Goal: Task Accomplishment & Management: Use online tool/utility

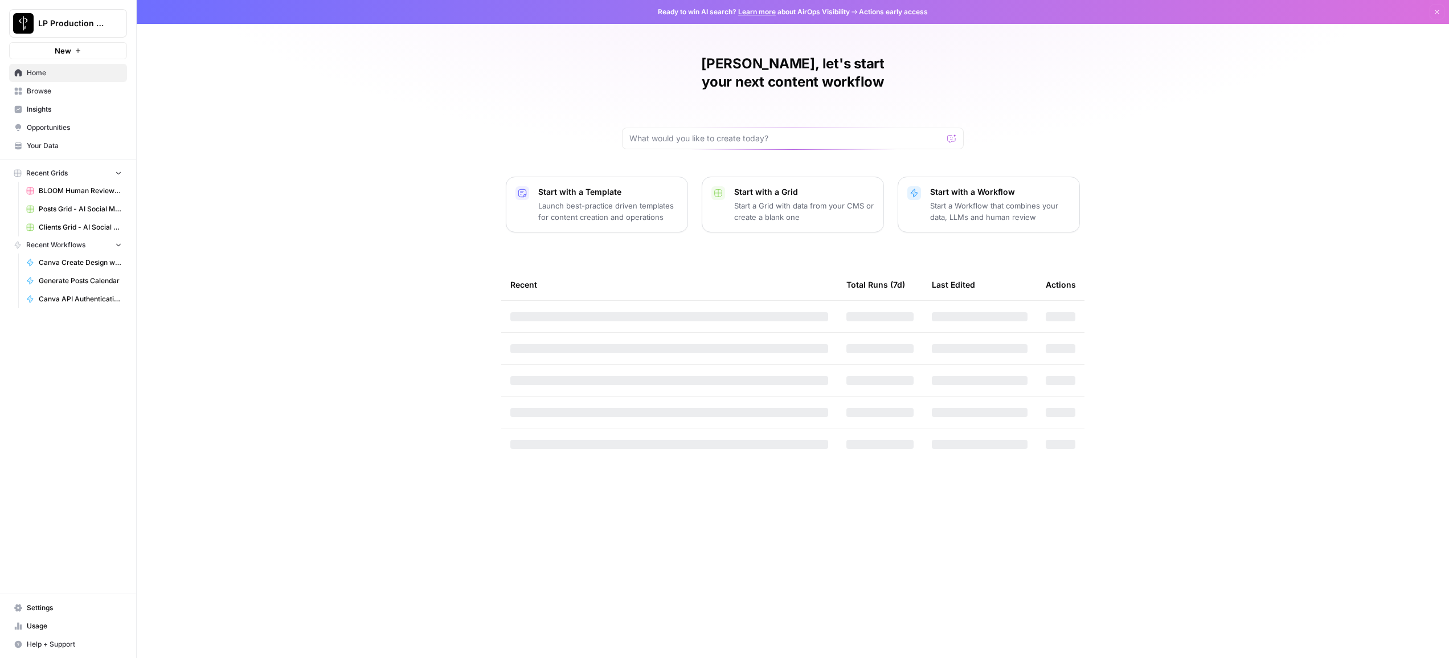
click at [58, 93] on span "Browse" at bounding box center [74, 91] width 95 height 10
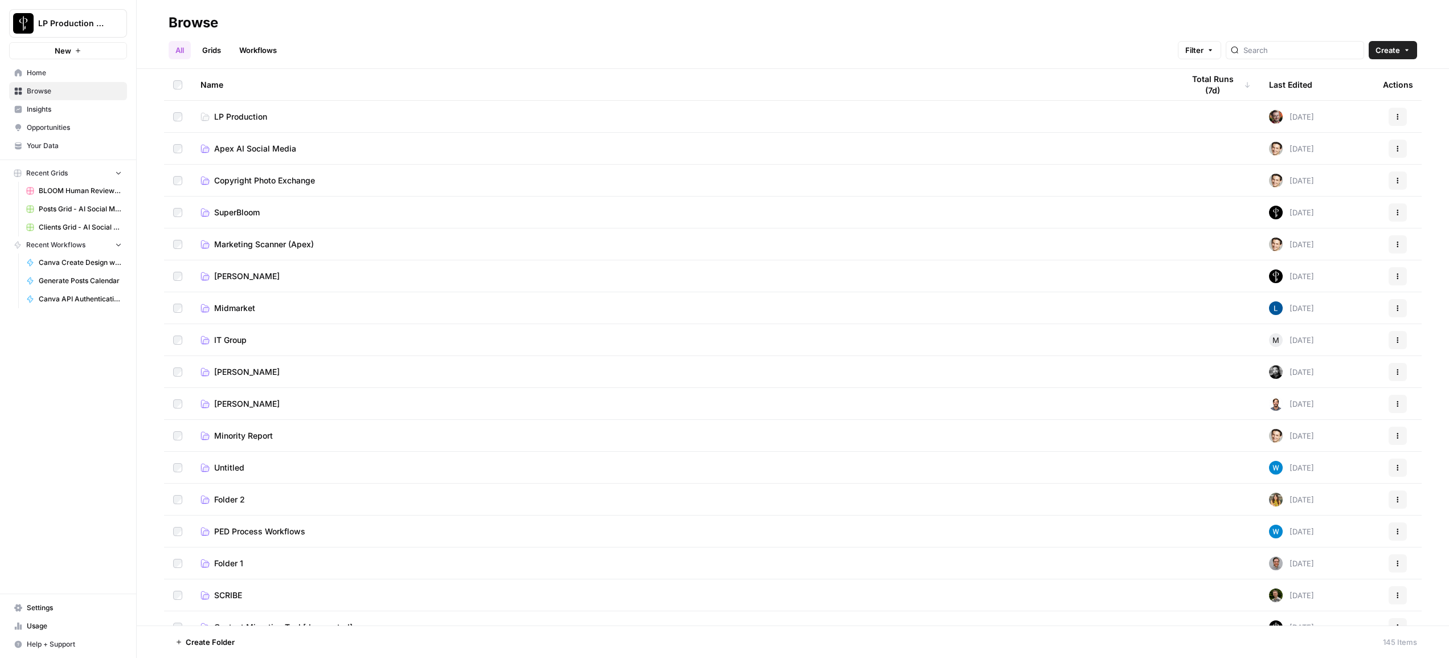
click at [241, 150] on span "Apex AI Social Media" at bounding box center [255, 148] width 82 height 11
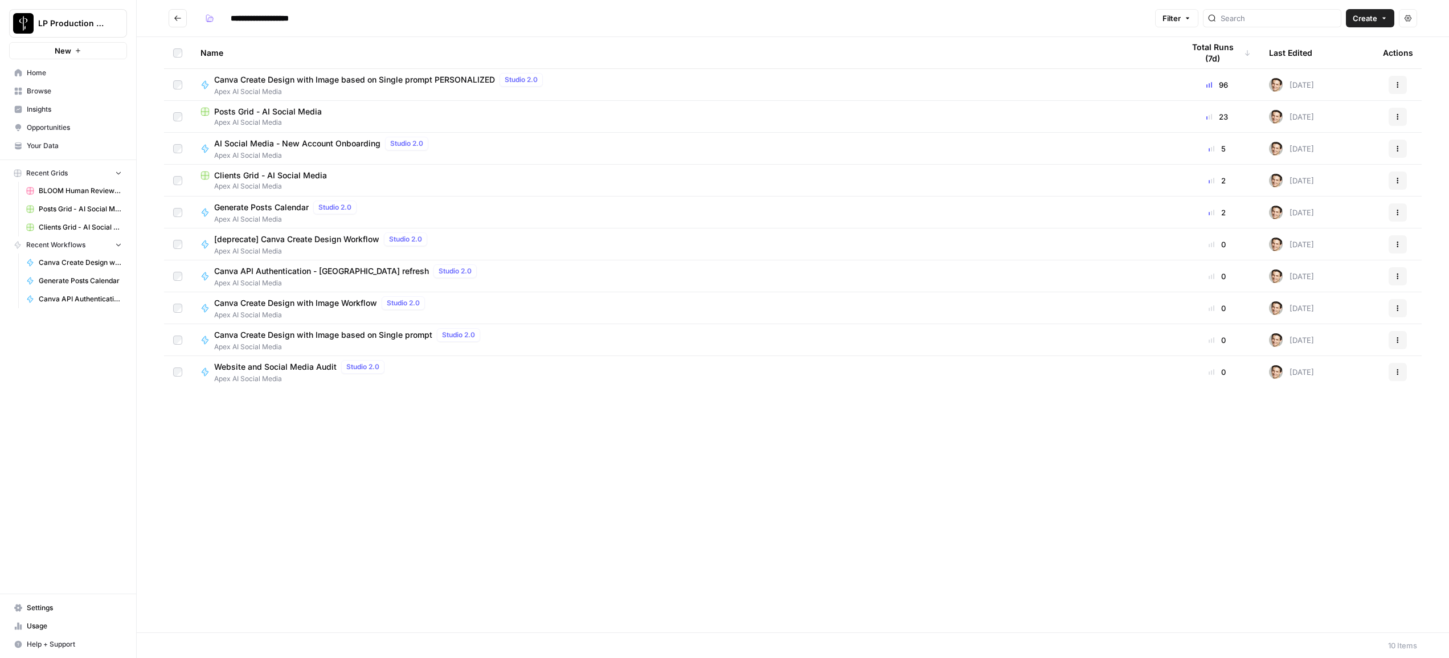
click at [325, 85] on span "Canva Create Design with Image based on Single prompt PERSONALIZED" at bounding box center [354, 79] width 281 height 11
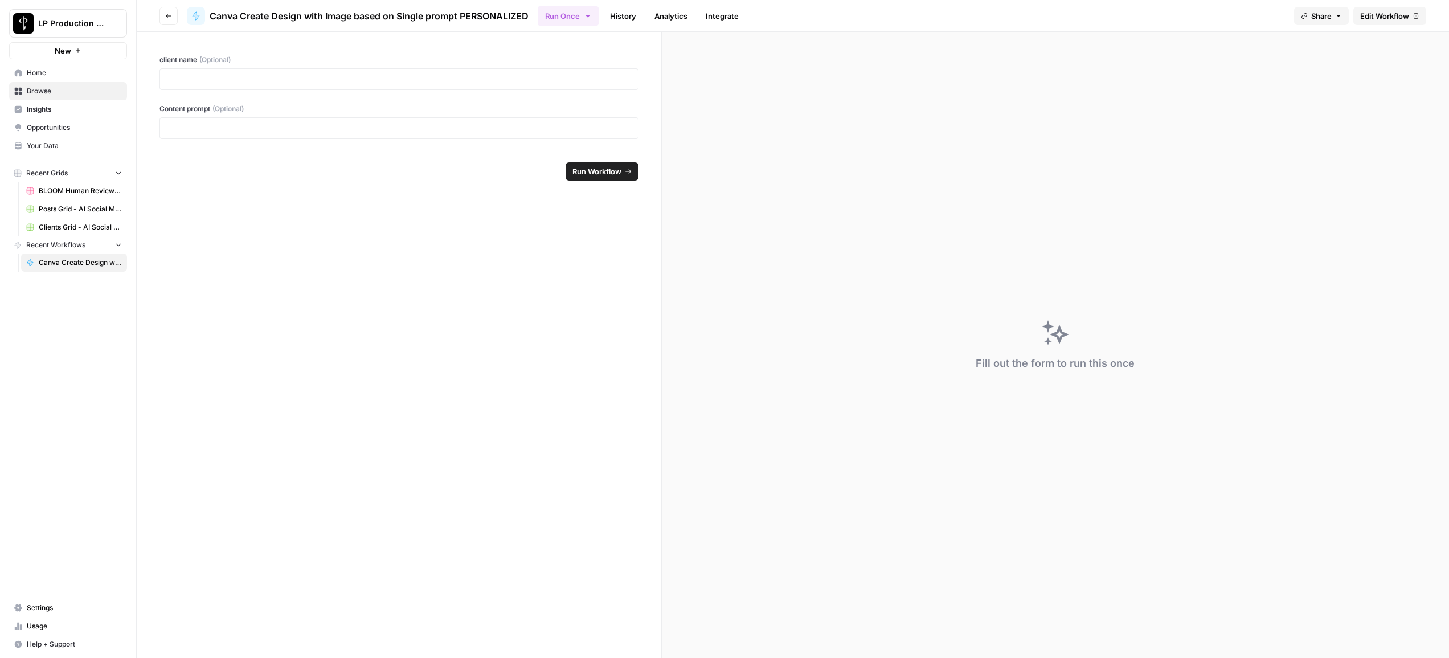
click at [624, 16] on link "History" at bounding box center [623, 16] width 40 height 18
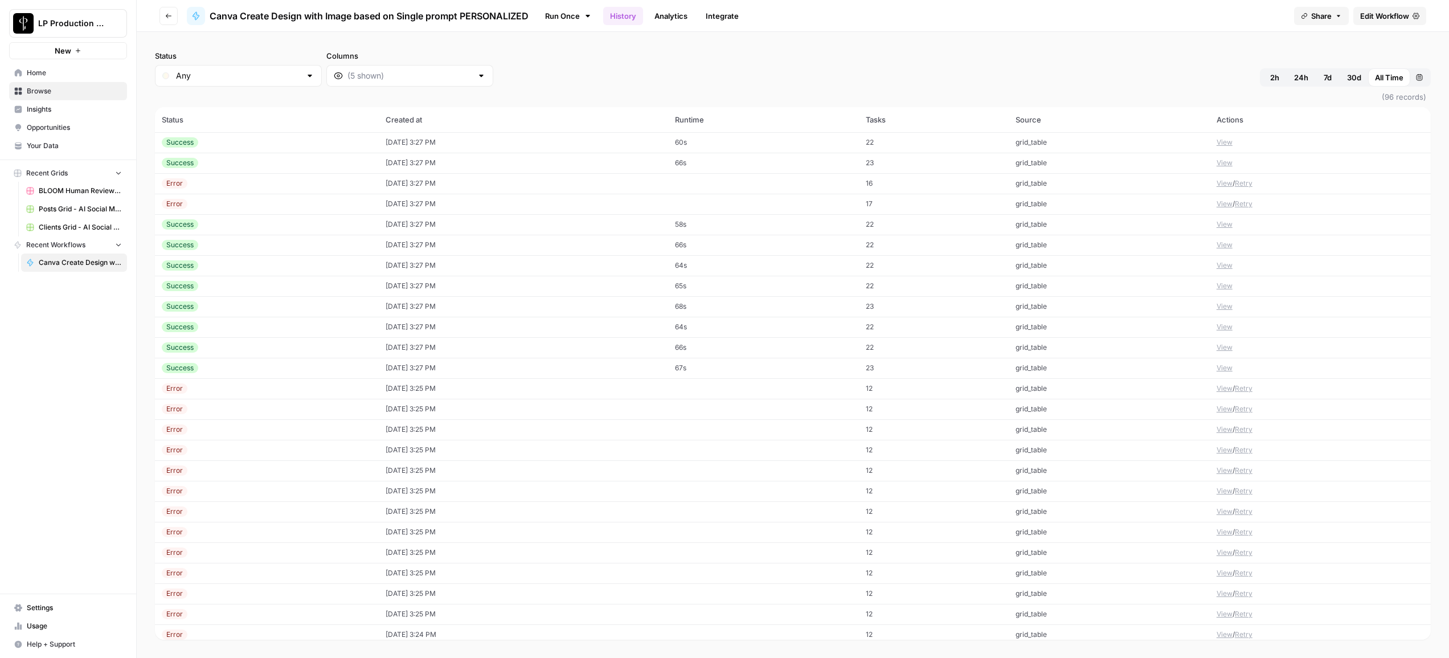
click at [174, 16] on button "Go back" at bounding box center [169, 16] width 18 height 18
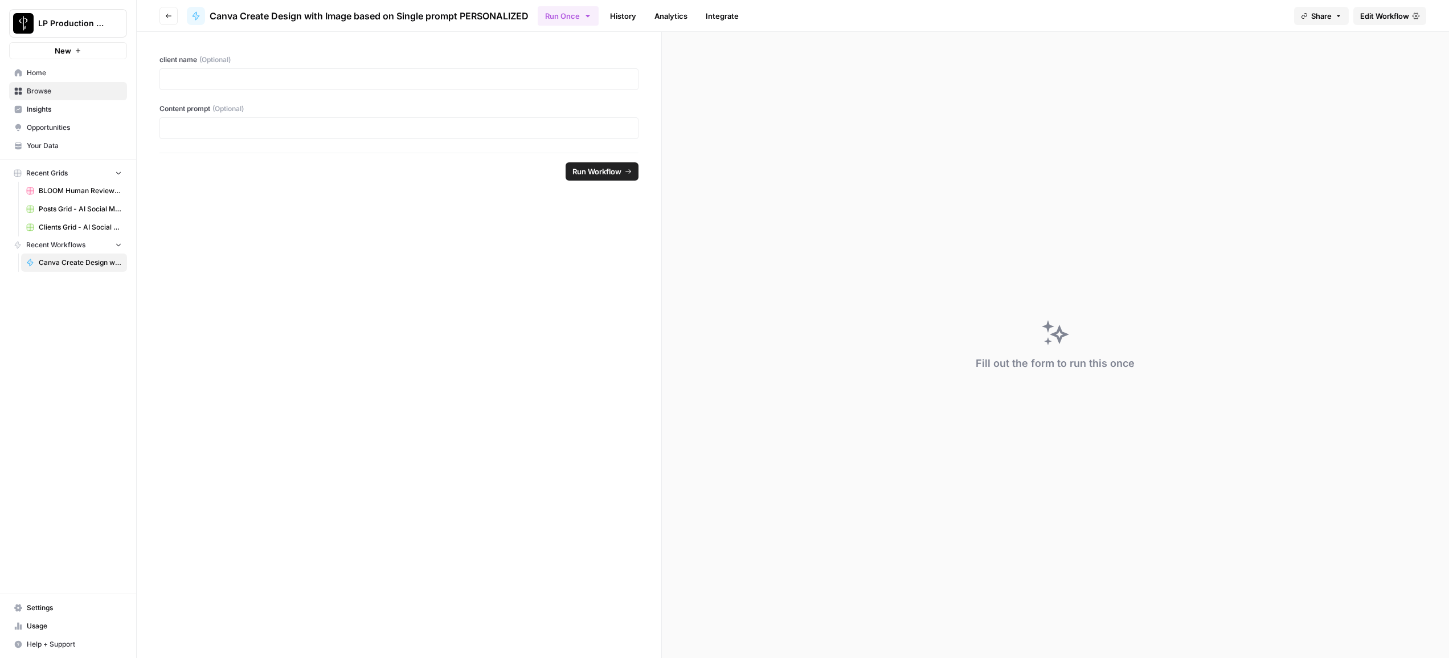
click at [174, 16] on button "Go back" at bounding box center [169, 16] width 18 height 18
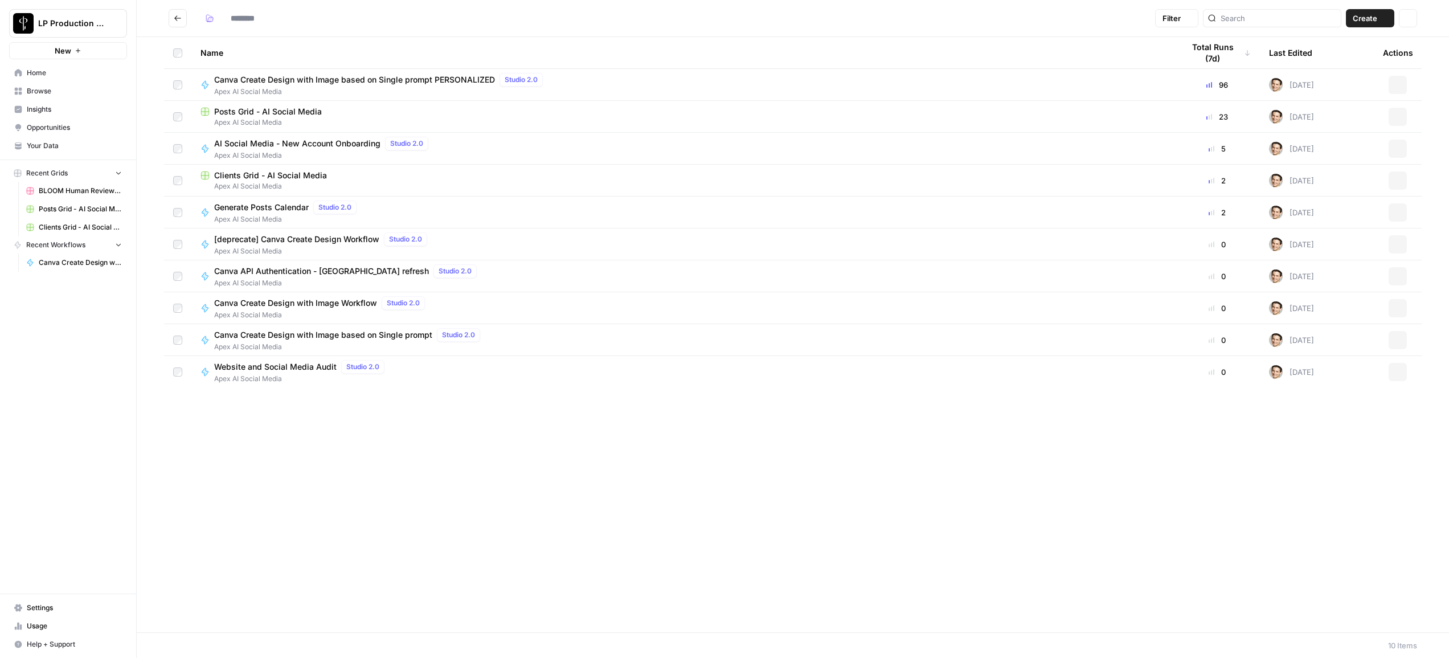
type input "**********"
click at [252, 112] on span "Posts Grid - AI Social Media" at bounding box center [268, 111] width 108 height 11
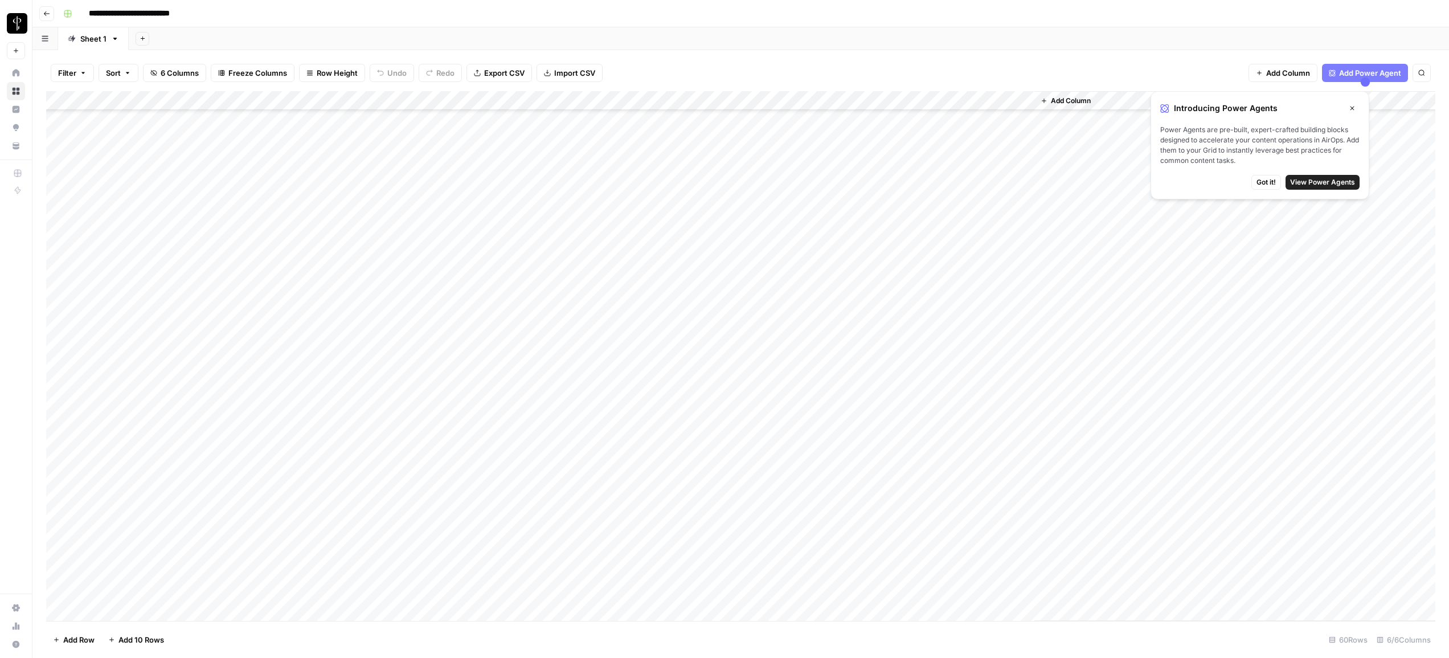
scroll to position [240, 0]
click at [818, 98] on div "Add Column" at bounding box center [741, 356] width 1390 height 530
click at [843, 173] on button "Remaining Rows" at bounding box center [861, 168] width 85 height 16
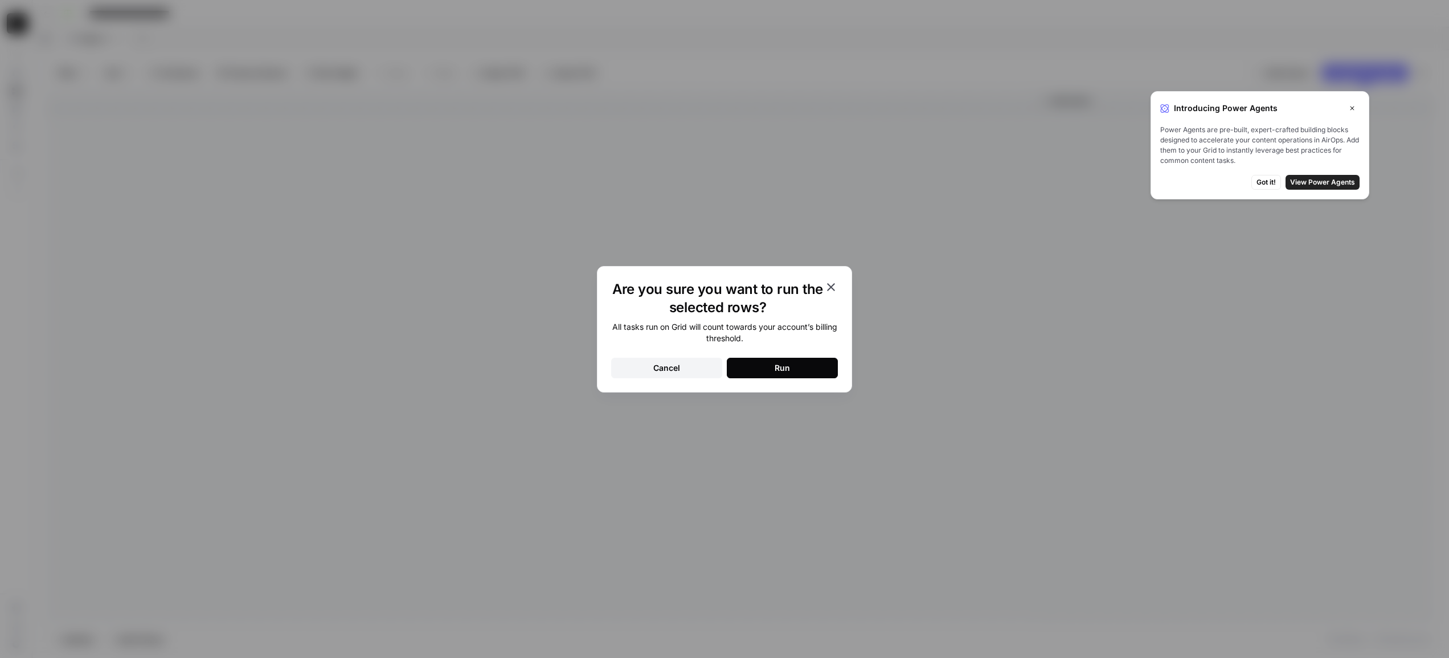
click at [807, 368] on button "Run" at bounding box center [782, 368] width 111 height 21
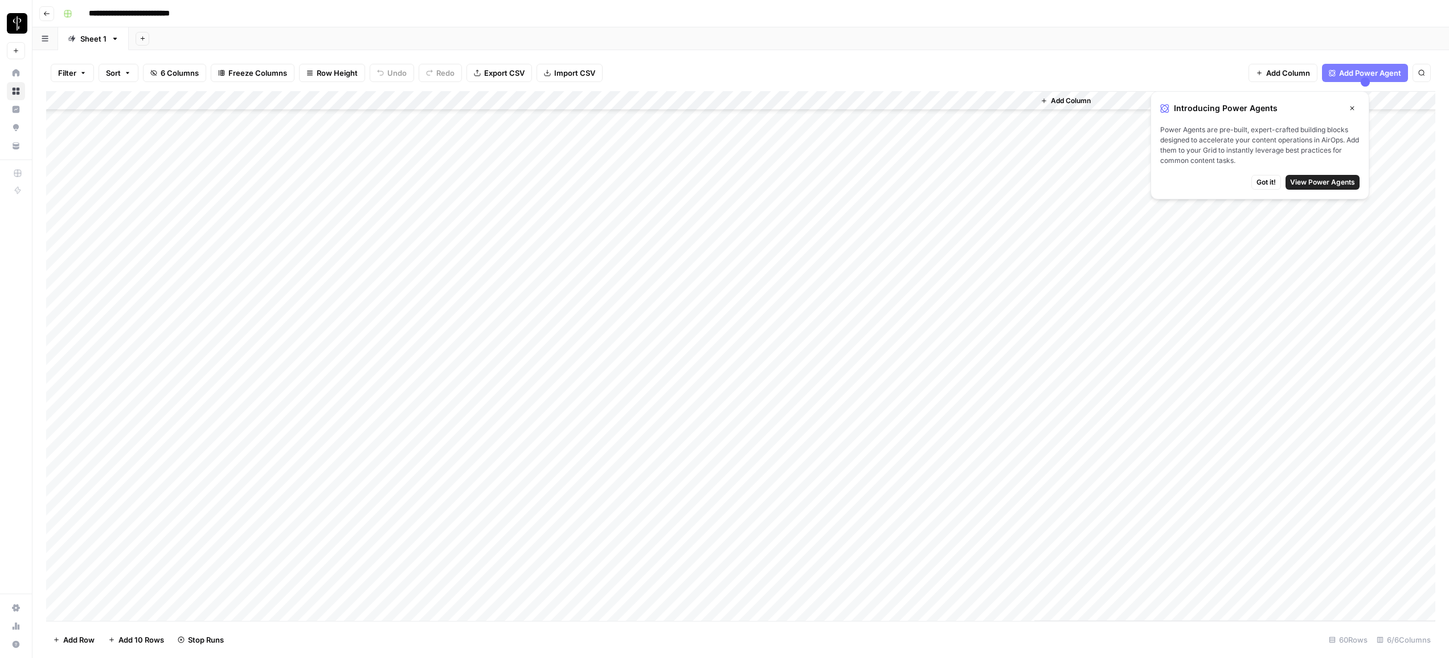
click at [769, 342] on div "Add Column" at bounding box center [741, 356] width 1390 height 530
click at [764, 342] on div "Add Column" at bounding box center [741, 356] width 1390 height 530
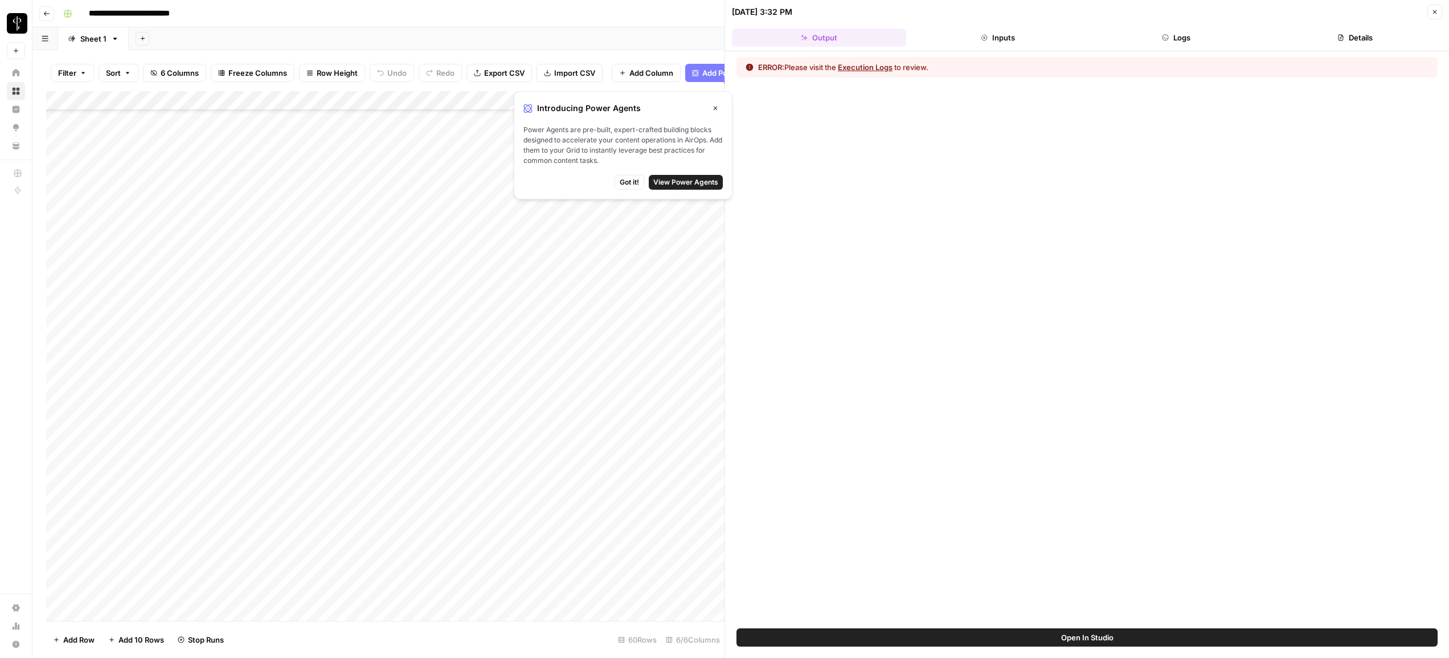
click at [1196, 34] on button "Logs" at bounding box center [1177, 37] width 174 height 18
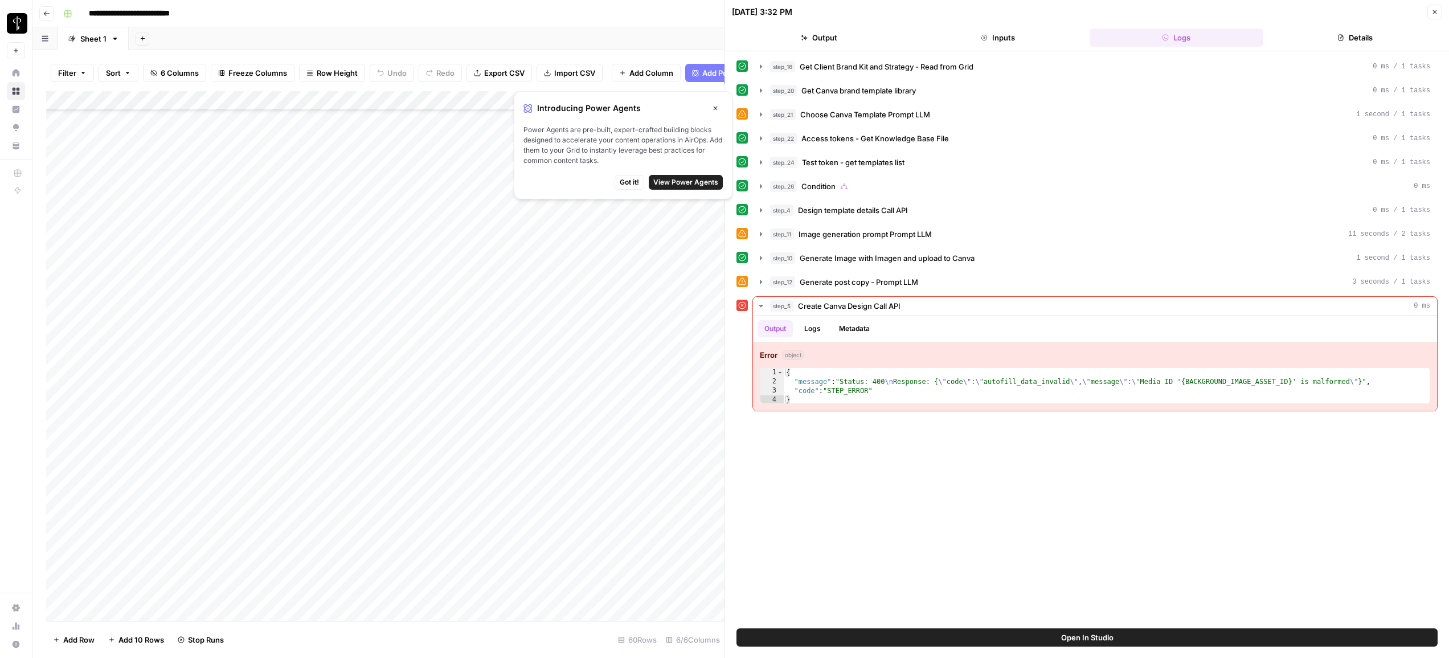
scroll to position [670, 0]
click at [610, 344] on div "Add Column" at bounding box center [385, 356] width 679 height 530
click at [615, 344] on div "Add Column" at bounding box center [385, 356] width 679 height 530
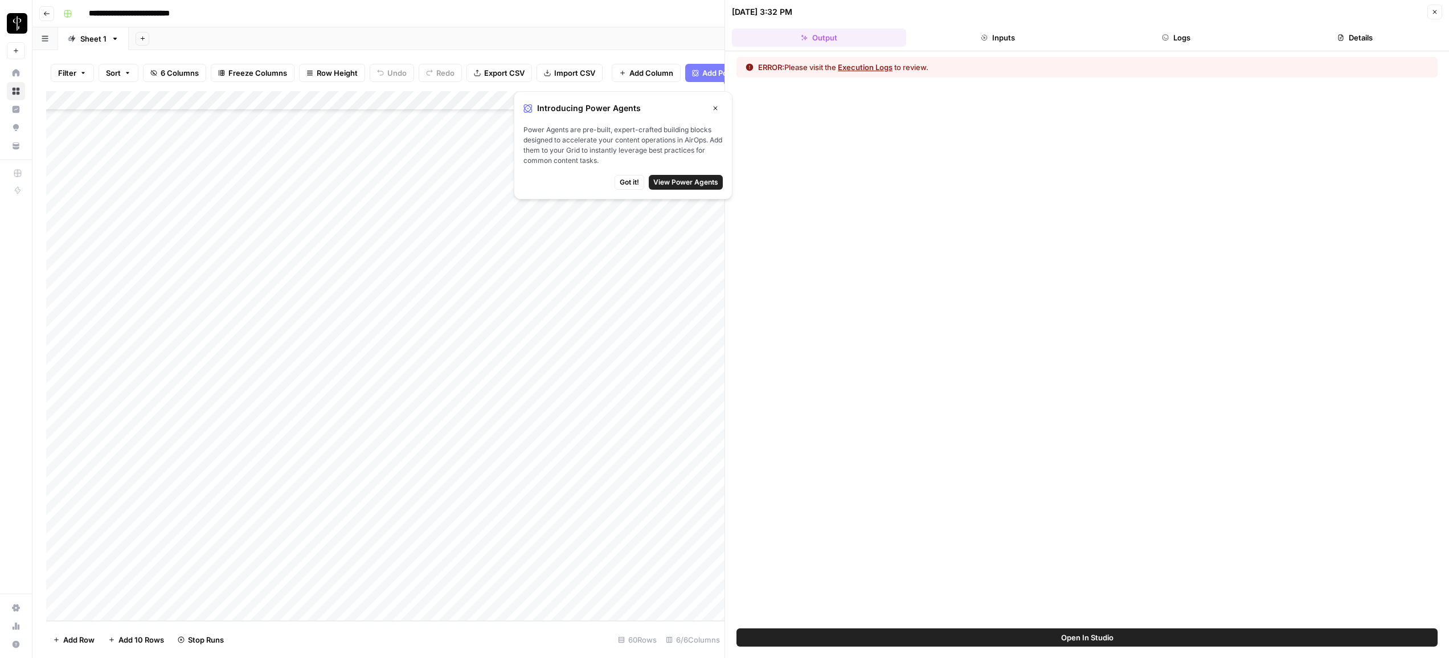
click at [1208, 38] on button "Logs" at bounding box center [1177, 37] width 174 height 18
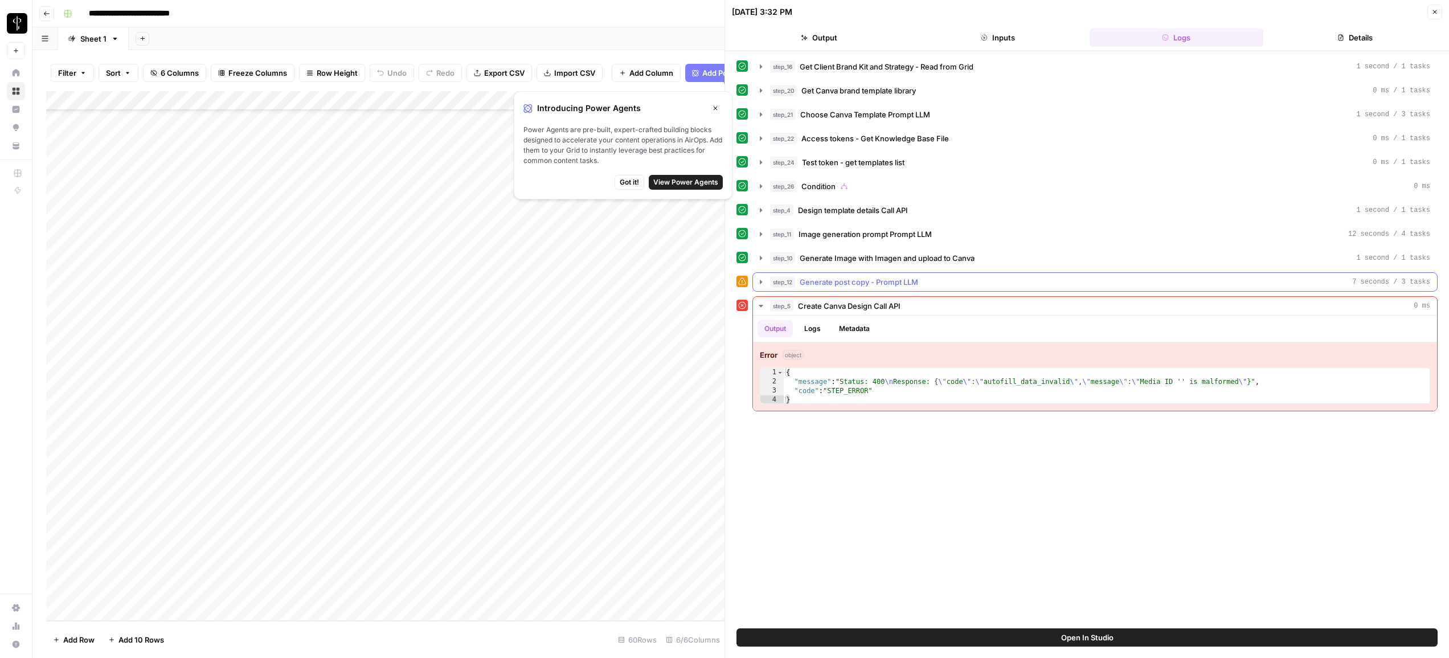
click at [760, 281] on icon "button" at bounding box center [761, 282] width 2 height 4
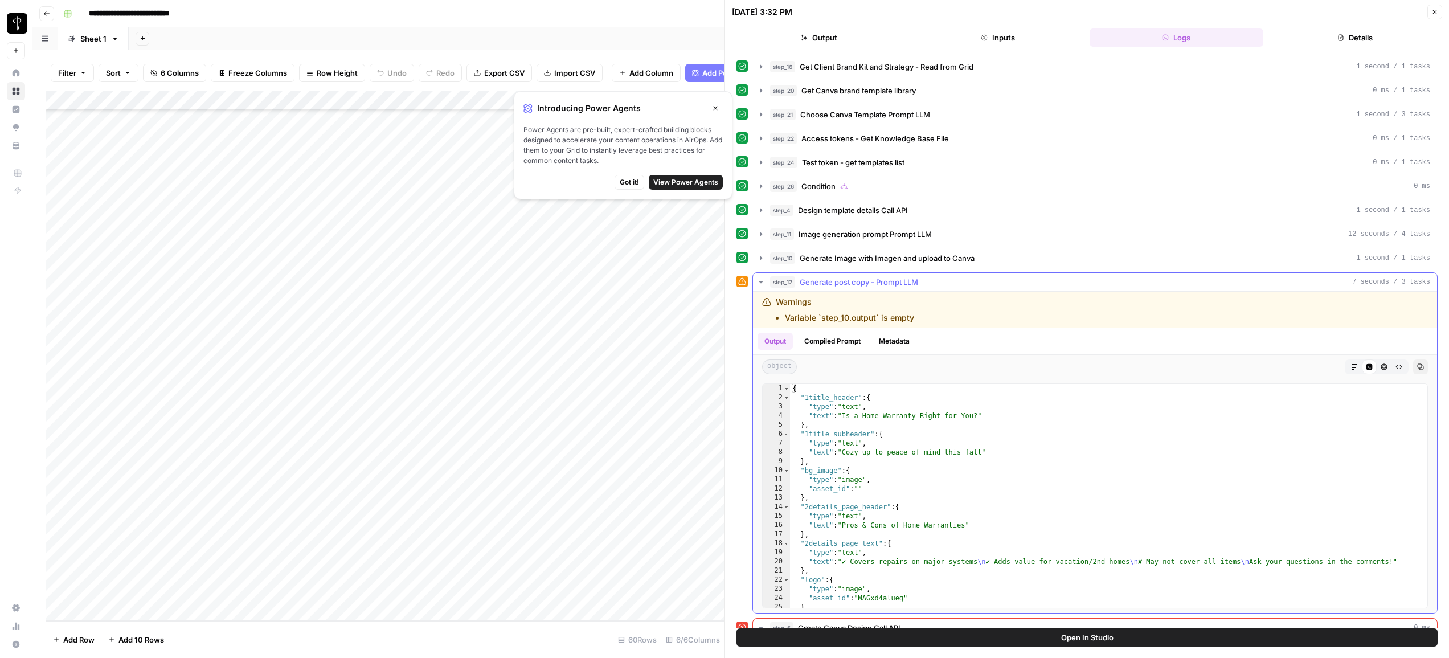
click at [760, 281] on icon "button" at bounding box center [761, 282] width 4 height 2
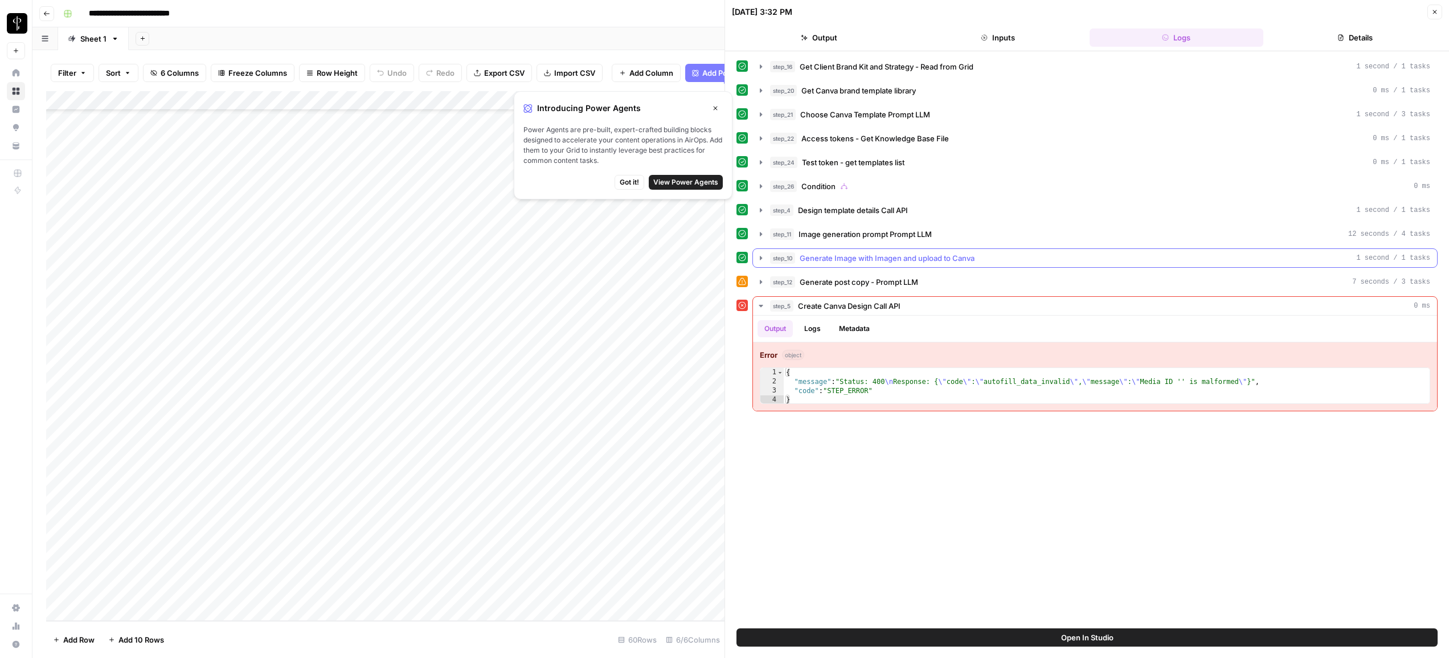
click at [761, 262] on icon "button" at bounding box center [761, 258] width 9 height 9
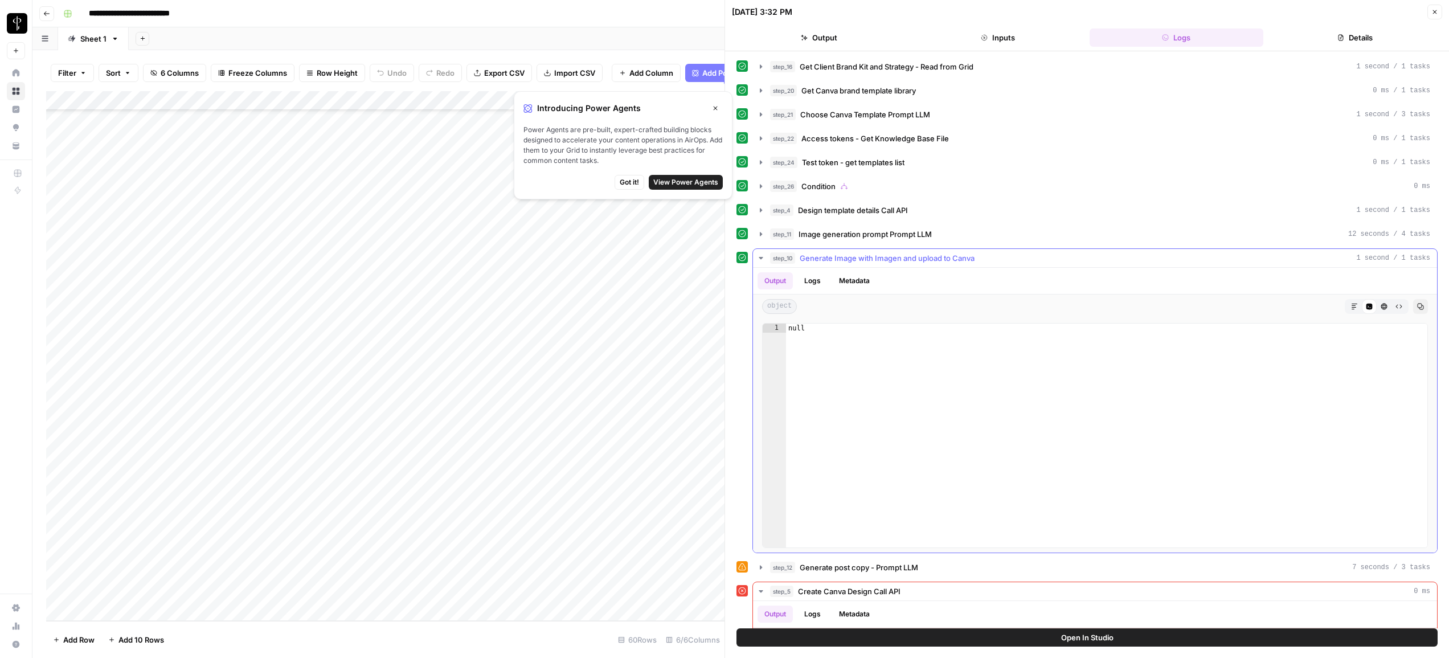
click at [823, 283] on button "Logs" at bounding box center [813, 280] width 30 height 17
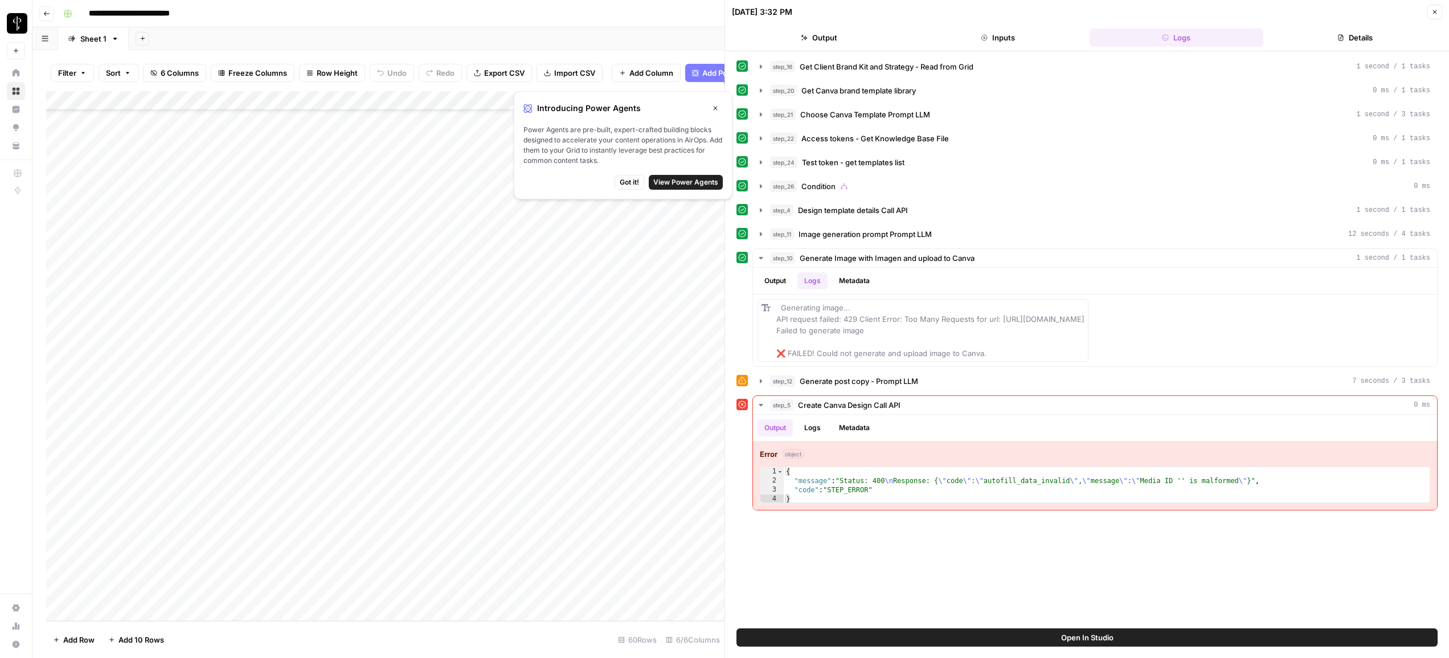
click at [714, 108] on icon "button" at bounding box center [715, 108] width 7 height 7
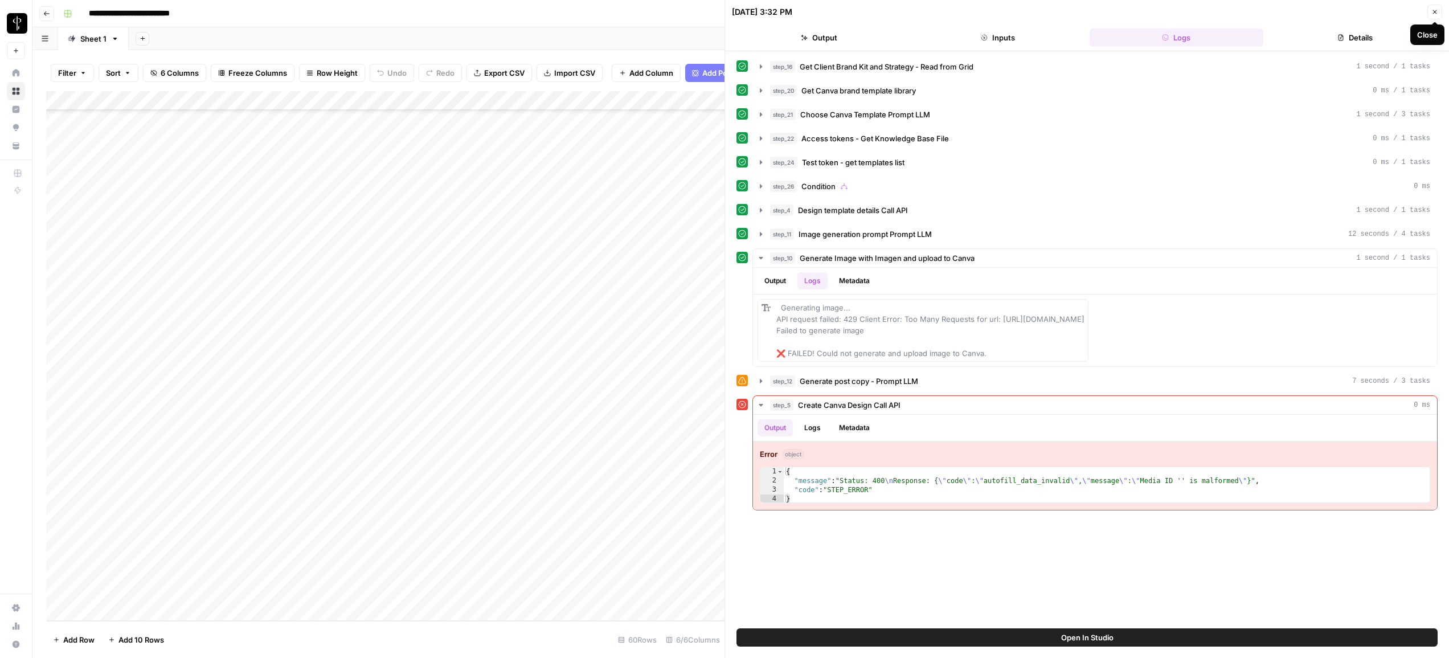
click at [1441, 8] on button "Close" at bounding box center [1435, 12] width 15 height 15
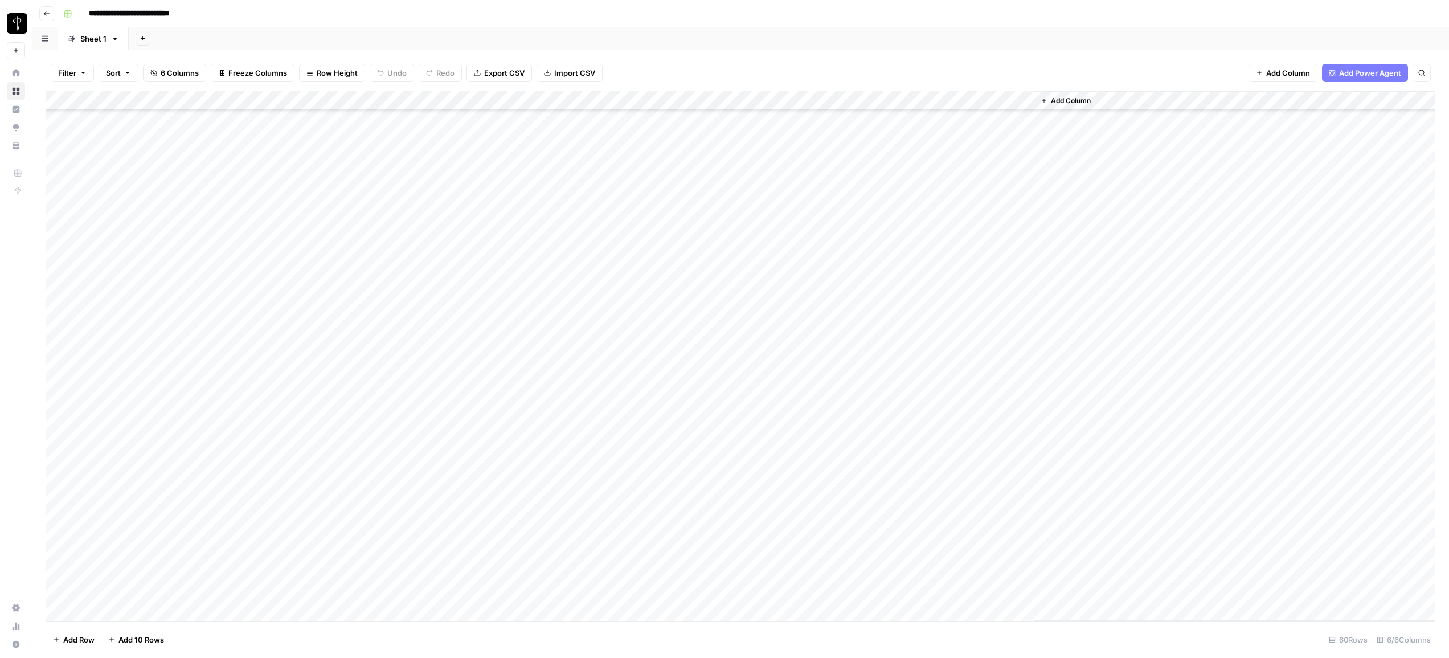
scroll to position [139, 0]
click at [820, 366] on div "Add Column" at bounding box center [741, 356] width 1390 height 530
click at [818, 386] on div "Add Column" at bounding box center [741, 356] width 1390 height 530
click at [817, 406] on div "Add Column" at bounding box center [741, 356] width 1390 height 530
click at [773, 369] on div "Add Column" at bounding box center [741, 356] width 1390 height 530
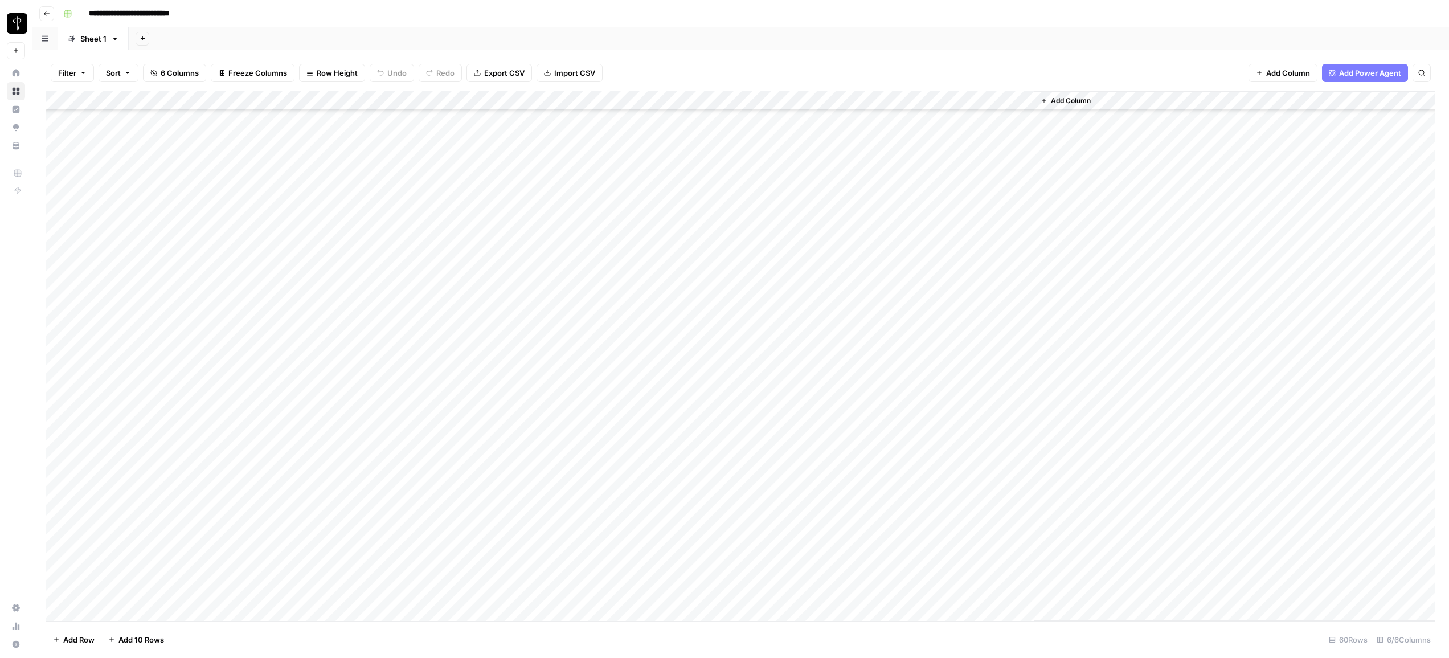
click at [773, 369] on div "Add Column" at bounding box center [741, 356] width 1390 height 530
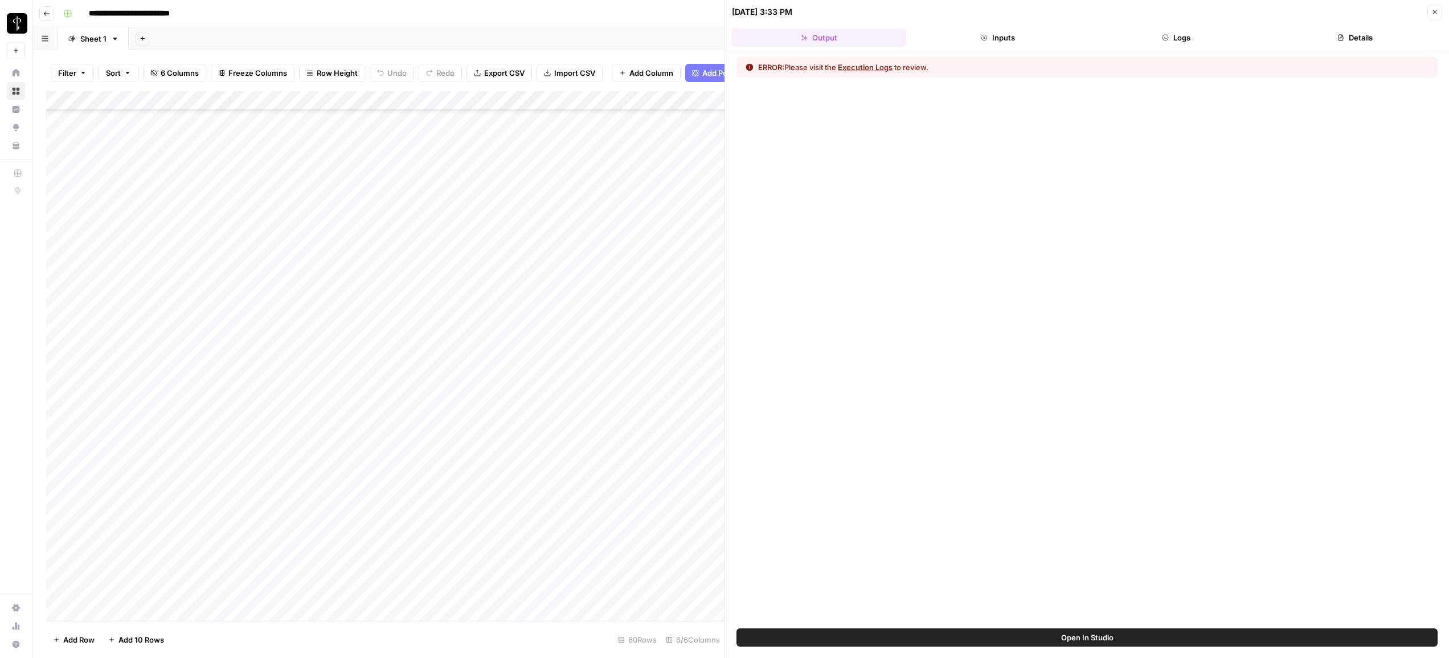
click at [1157, 32] on button "Logs" at bounding box center [1177, 37] width 174 height 18
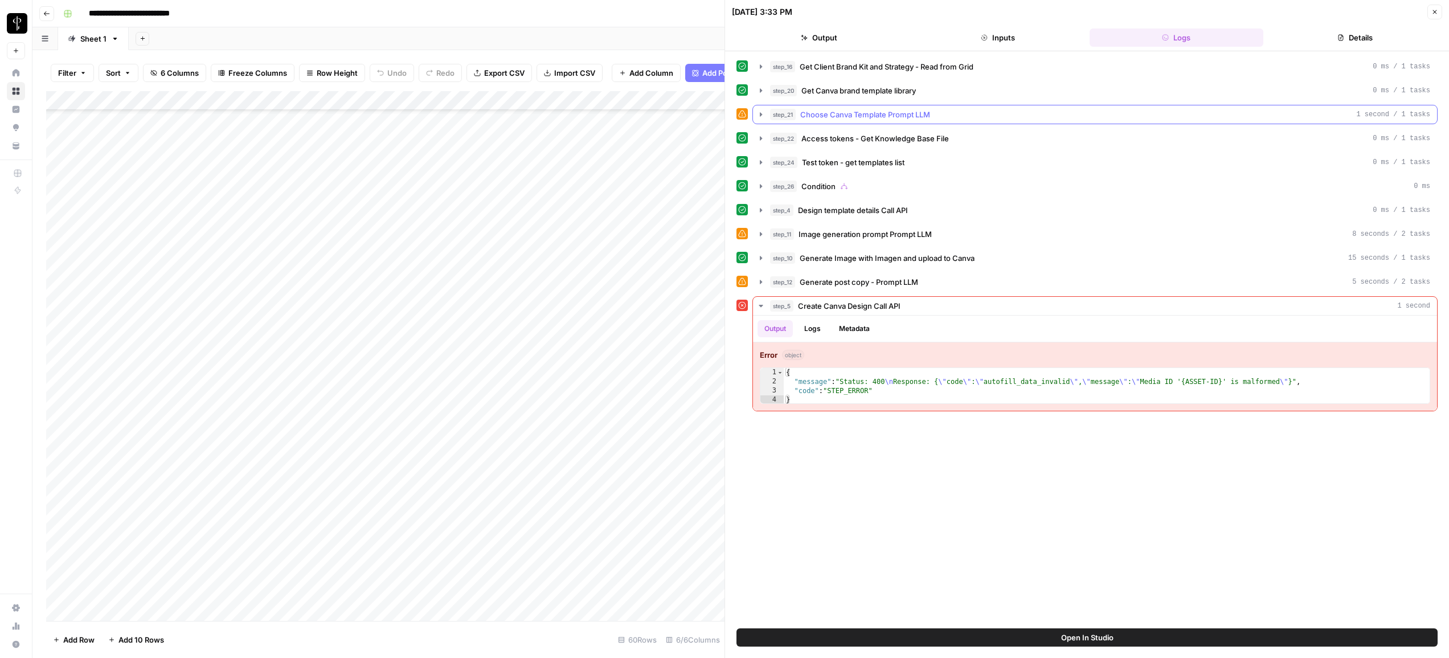
click at [764, 117] on icon "button" at bounding box center [761, 114] width 9 height 9
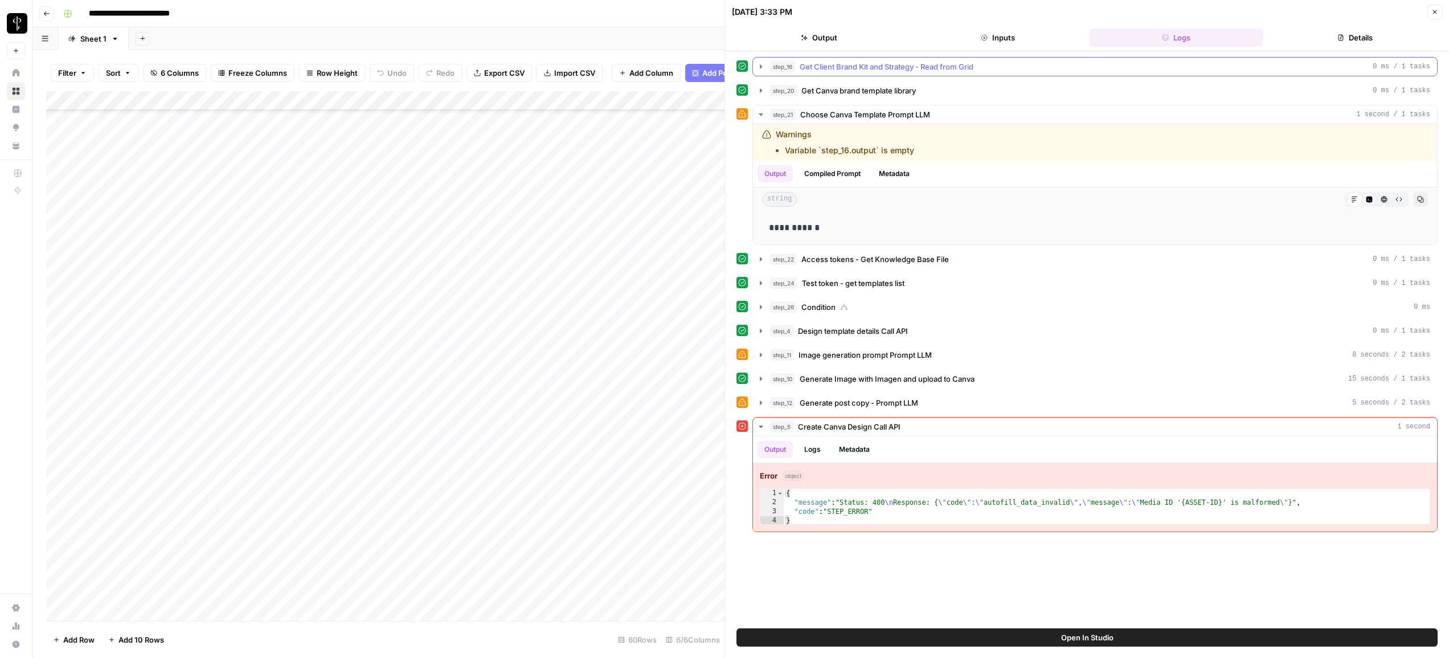
click at [762, 64] on icon "button" at bounding box center [761, 66] width 9 height 9
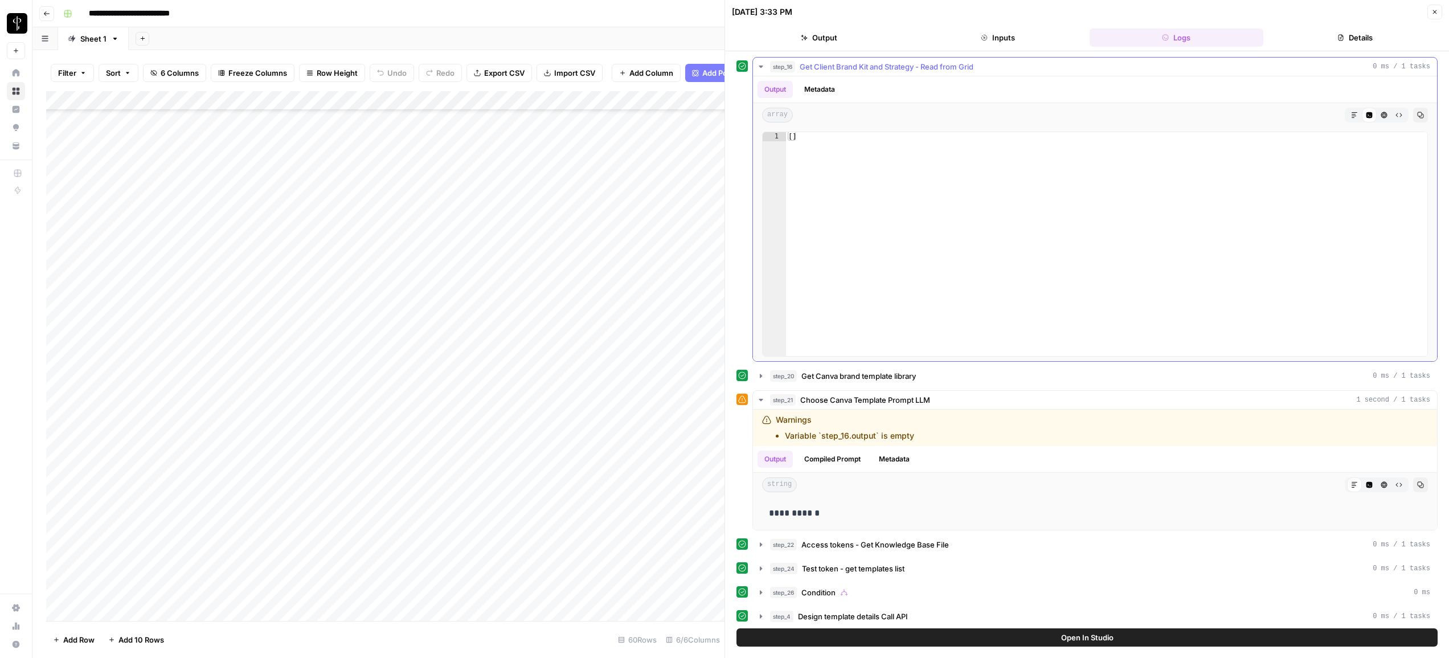
click at [762, 64] on icon "button" at bounding box center [761, 66] width 9 height 9
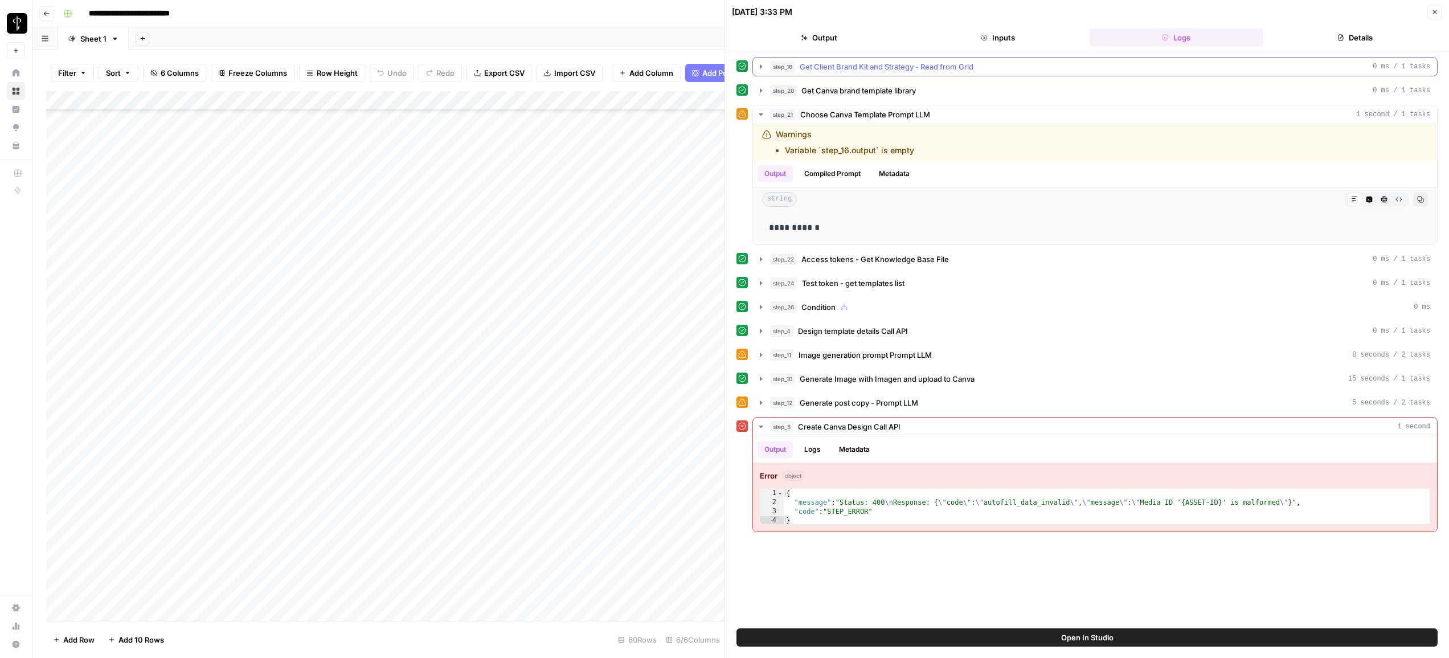
click at [762, 68] on icon "button" at bounding box center [761, 66] width 9 height 9
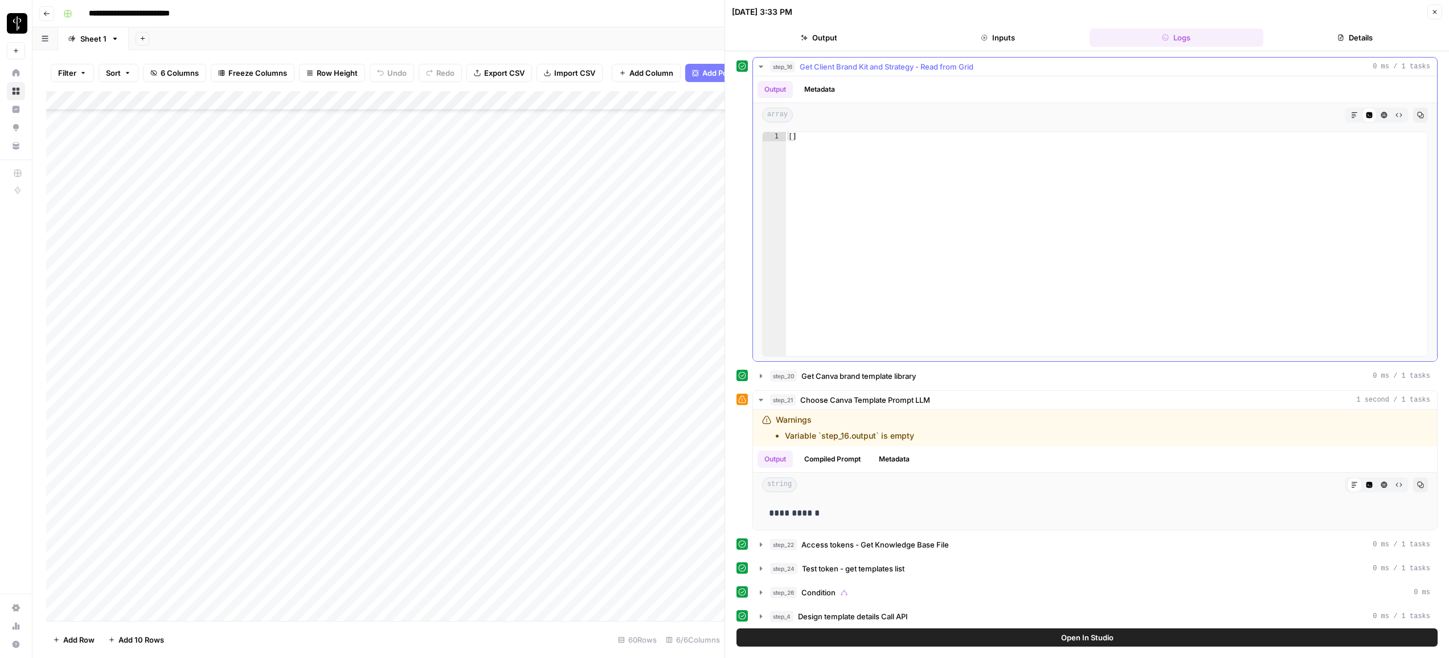
click at [761, 67] on icon "button" at bounding box center [761, 67] width 4 height 2
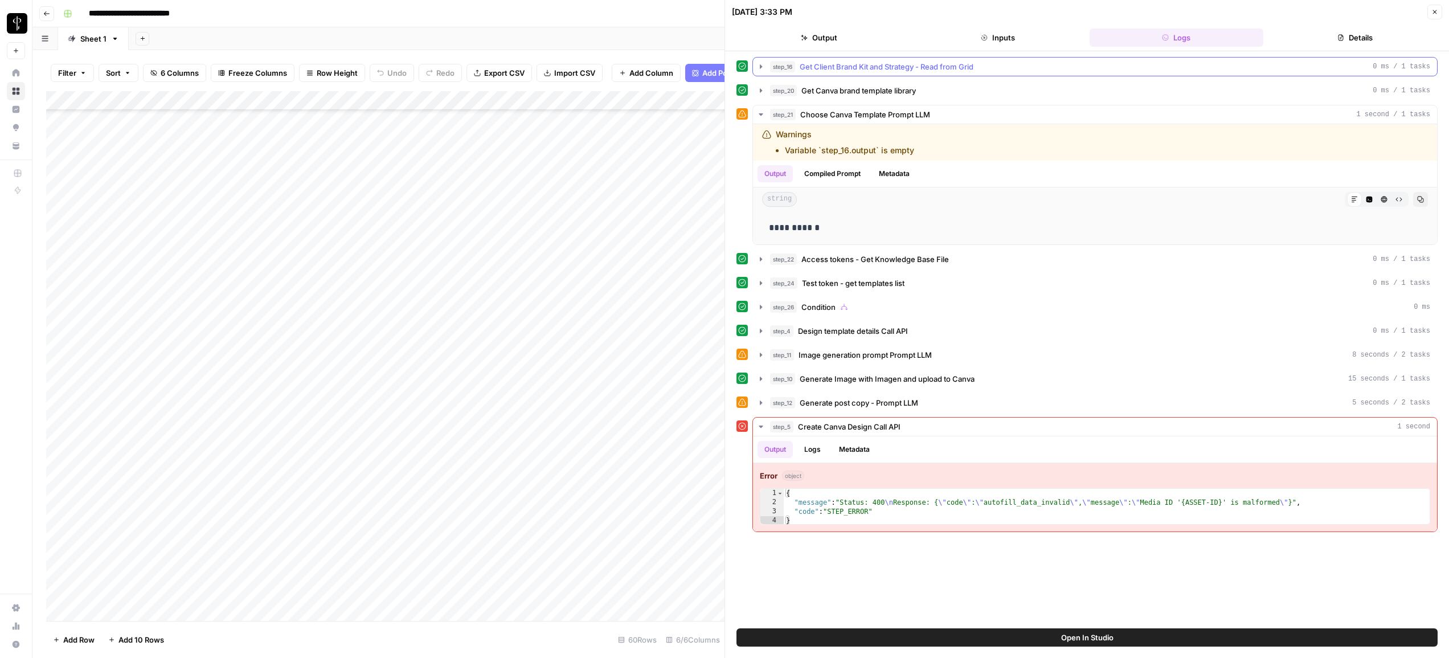
click at [861, 68] on span "Get Client Brand Kit and Strategy - Read from Grid" at bounding box center [887, 66] width 174 height 11
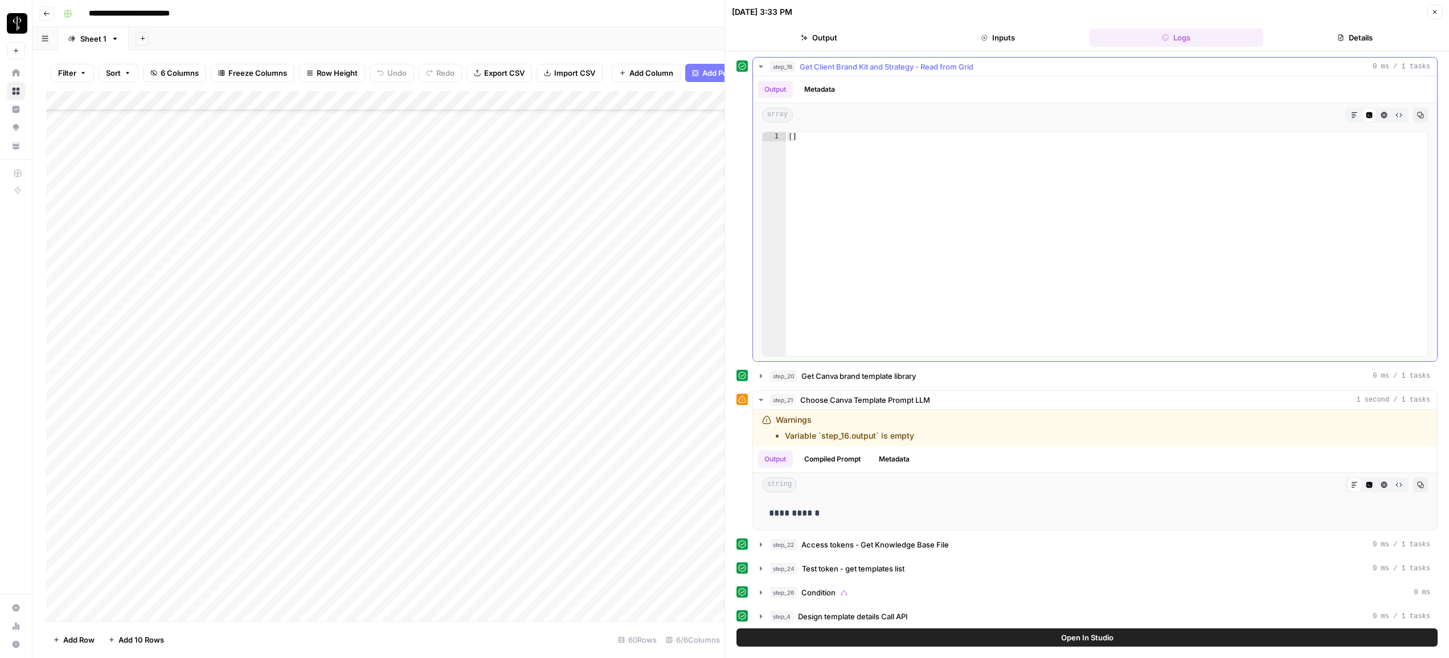
click at [858, 69] on span "Get Client Brand Kit and Strategy - Read from Grid" at bounding box center [887, 66] width 174 height 11
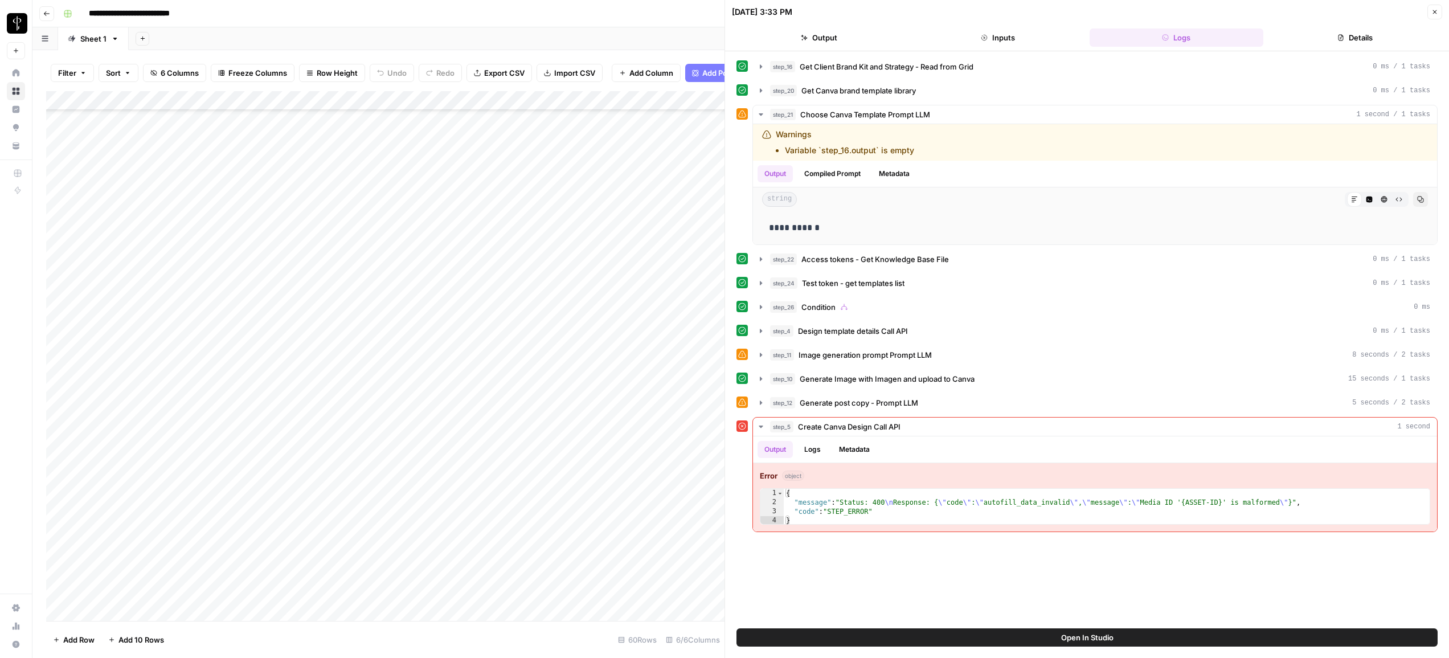
click at [583, 382] on div "Add Column" at bounding box center [385, 356] width 679 height 530
click at [584, 388] on div "Add Column" at bounding box center [385, 356] width 679 height 530
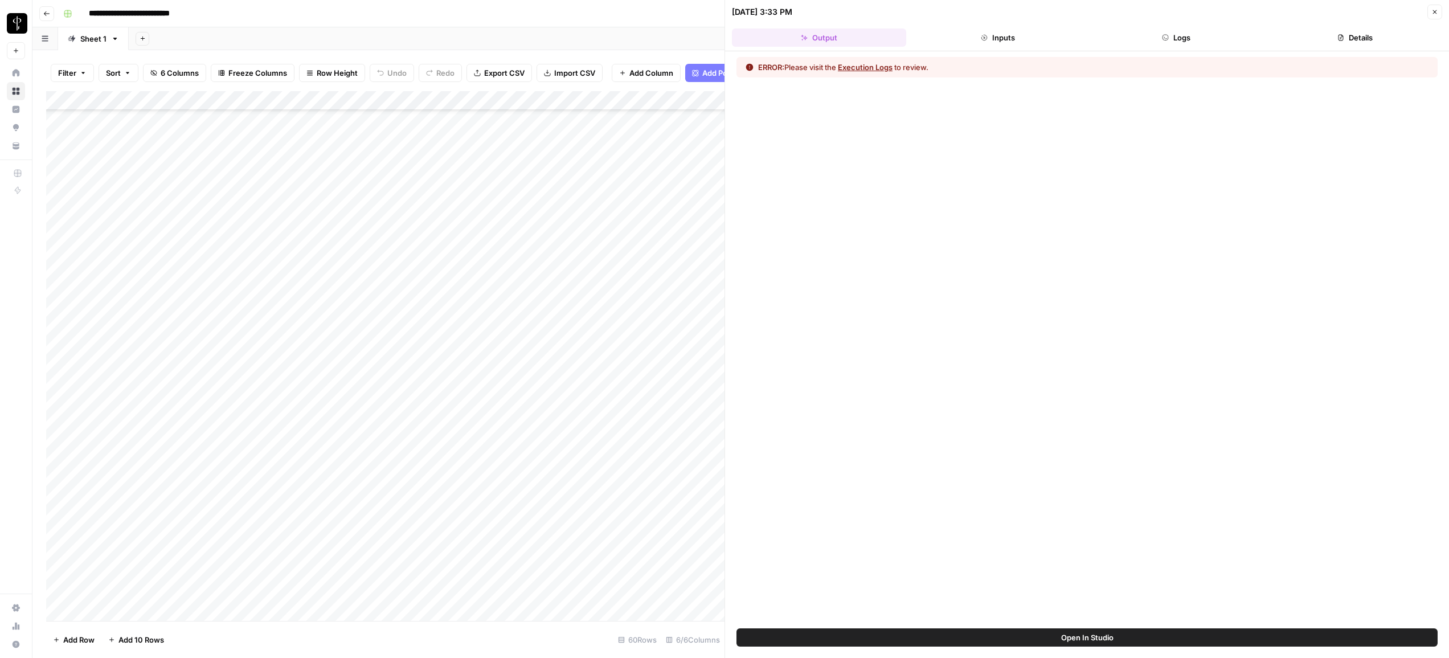
click at [1171, 41] on button "Logs" at bounding box center [1177, 37] width 174 height 18
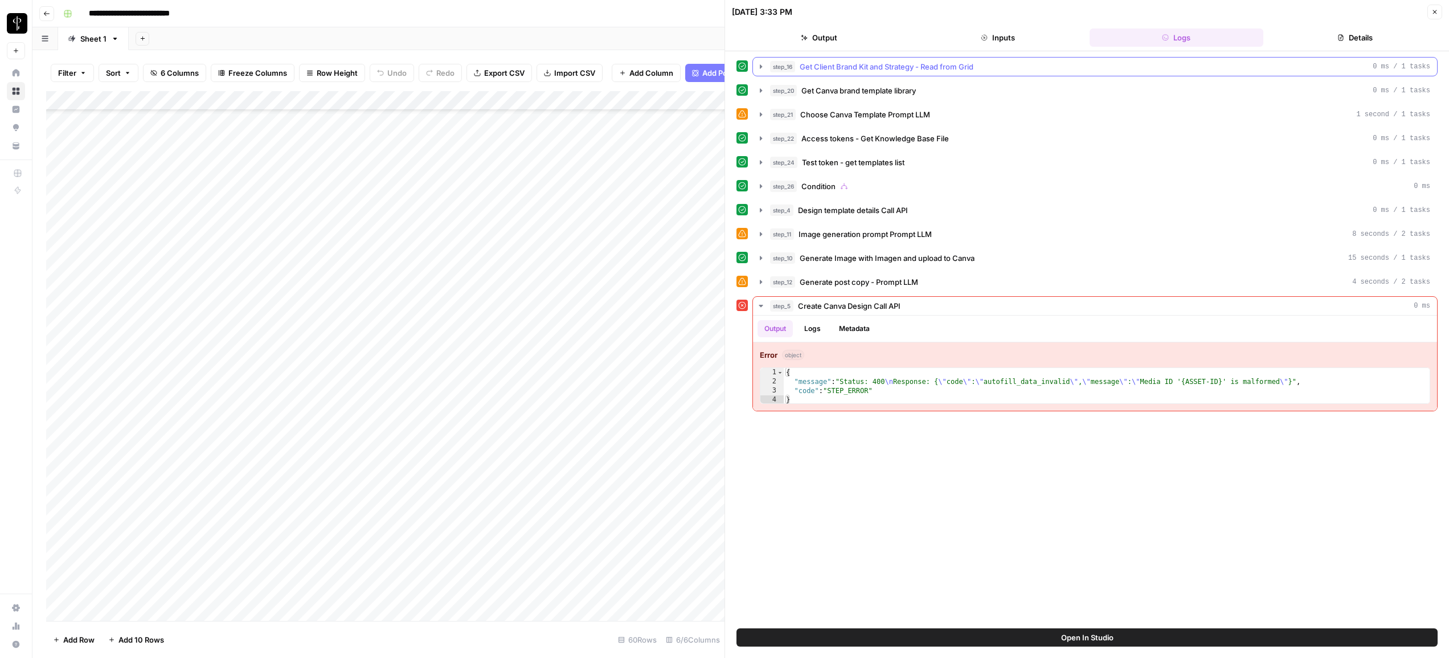
click at [896, 70] on span "Get Client Brand Kit and Strategy - Read from Grid" at bounding box center [887, 66] width 174 height 11
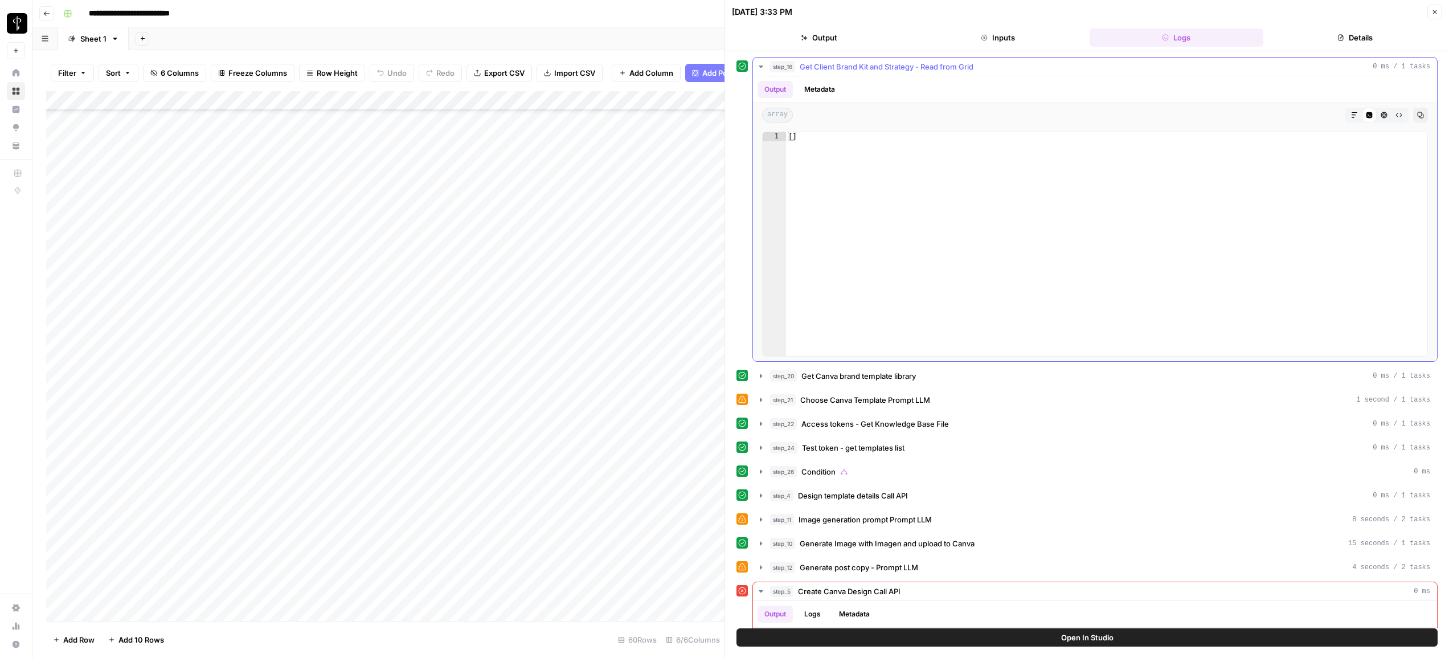
click at [842, 69] on span "Get Client Brand Kit and Strategy - Read from Grid" at bounding box center [887, 66] width 174 height 11
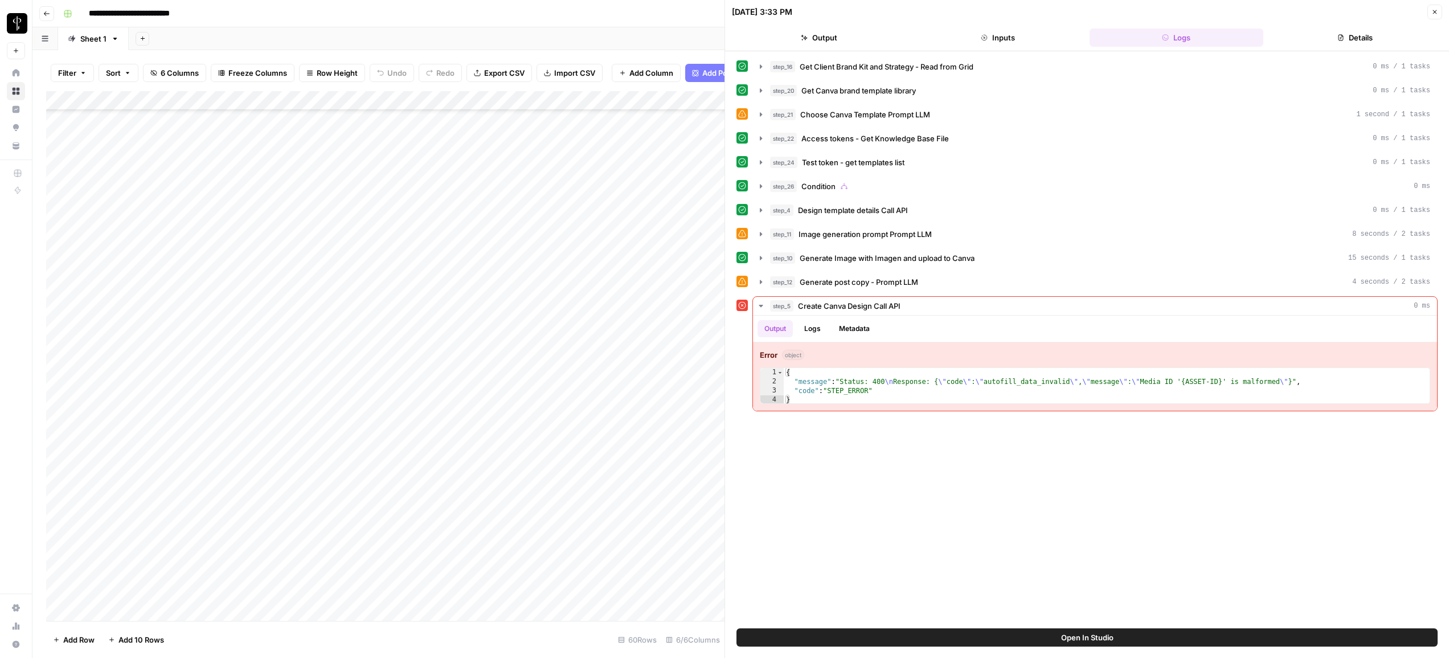
click at [1432, 11] on icon "button" at bounding box center [1435, 12] width 7 height 7
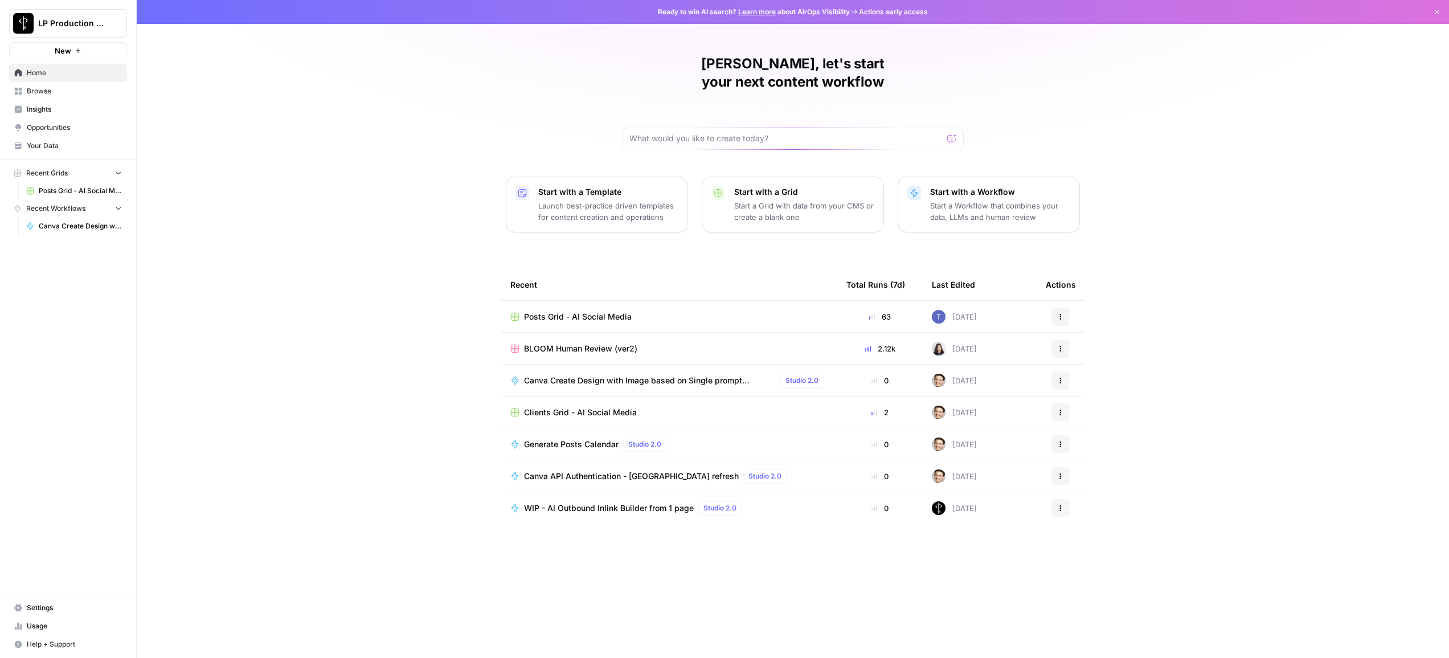
click at [53, 95] on span "Browse" at bounding box center [74, 91] width 95 height 10
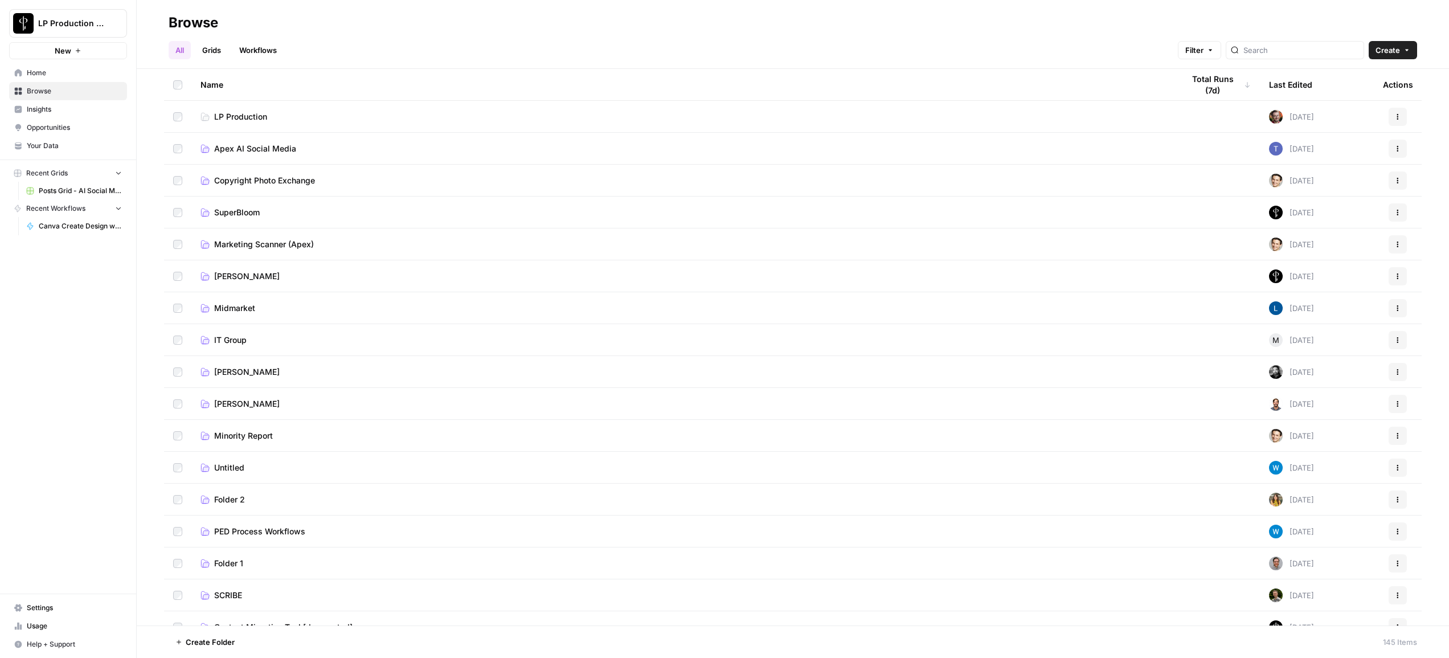
click at [239, 145] on span "Apex AI Social Media" at bounding box center [255, 148] width 82 height 11
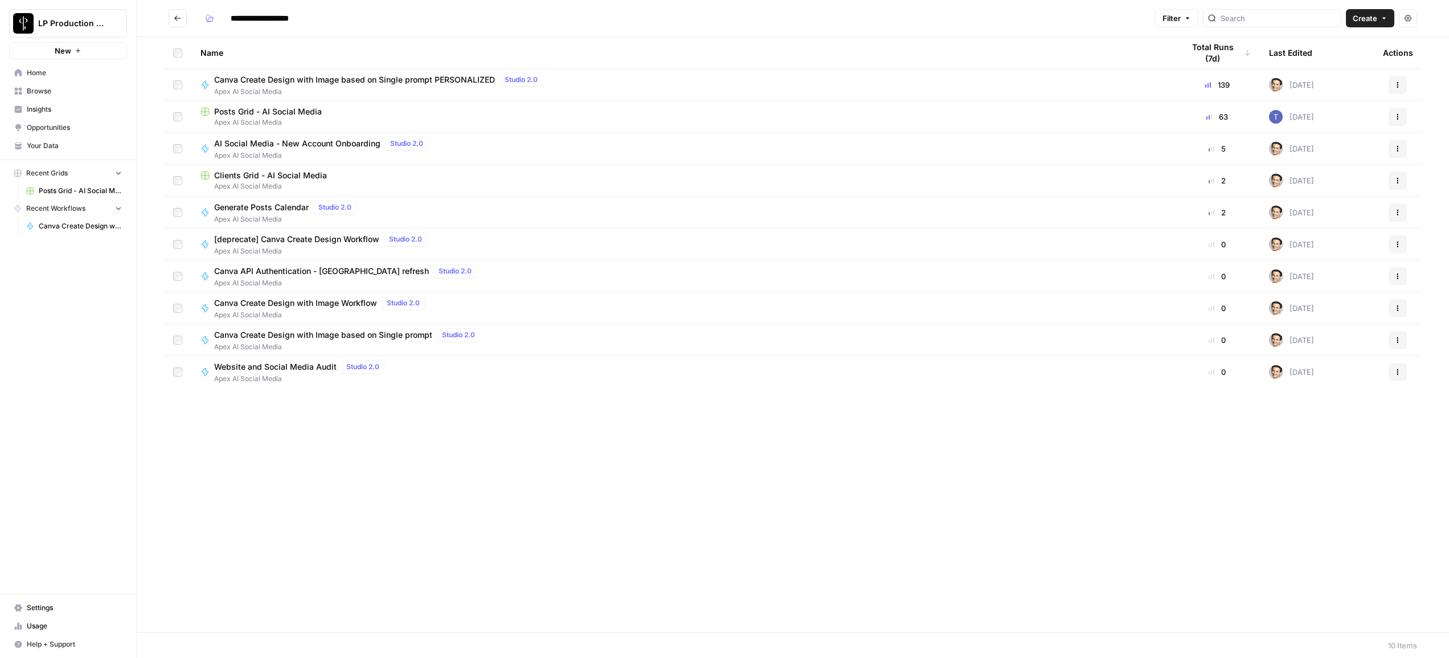
click at [248, 181] on span "Apex AI Social Media" at bounding box center [683, 186] width 965 height 10
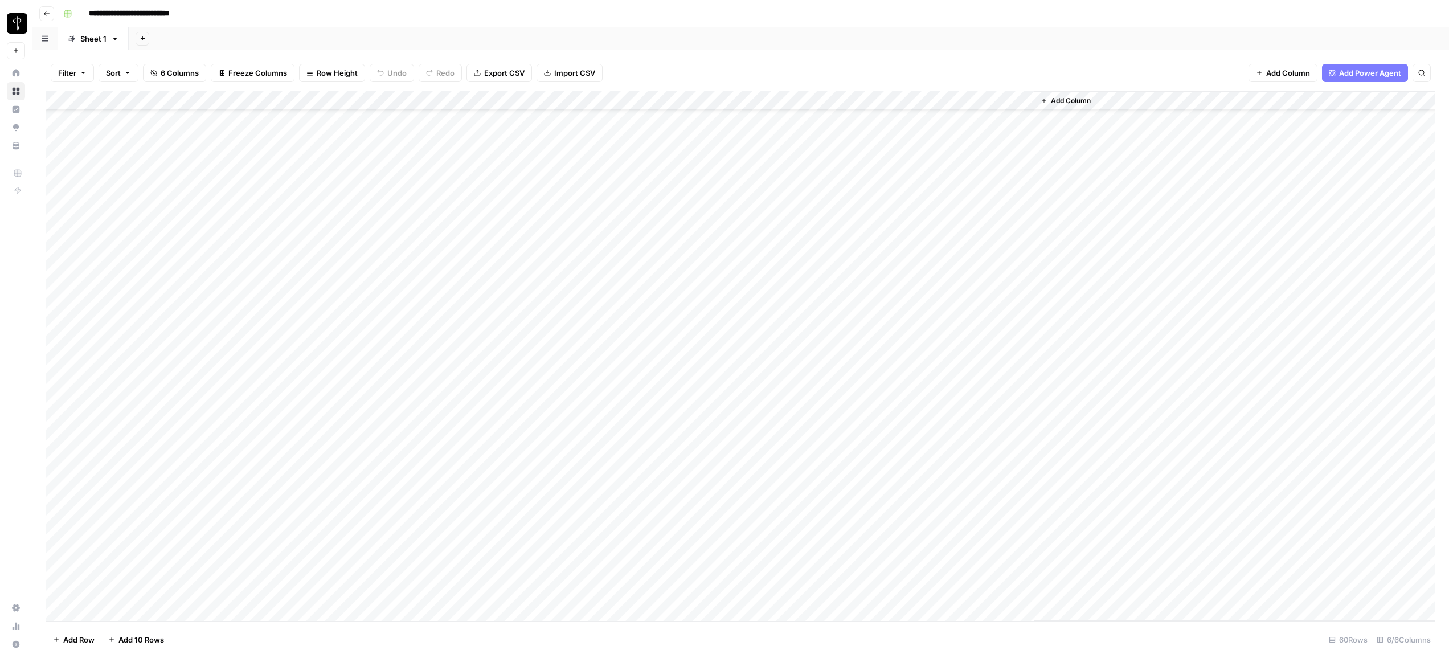
scroll to position [42, 0]
click at [920, 464] on div "Add Column" at bounding box center [741, 356] width 1390 height 530
click at [920, 446] on div "Add Column" at bounding box center [741, 356] width 1390 height 530
click at [631, 306] on div "Add Column" at bounding box center [741, 356] width 1390 height 530
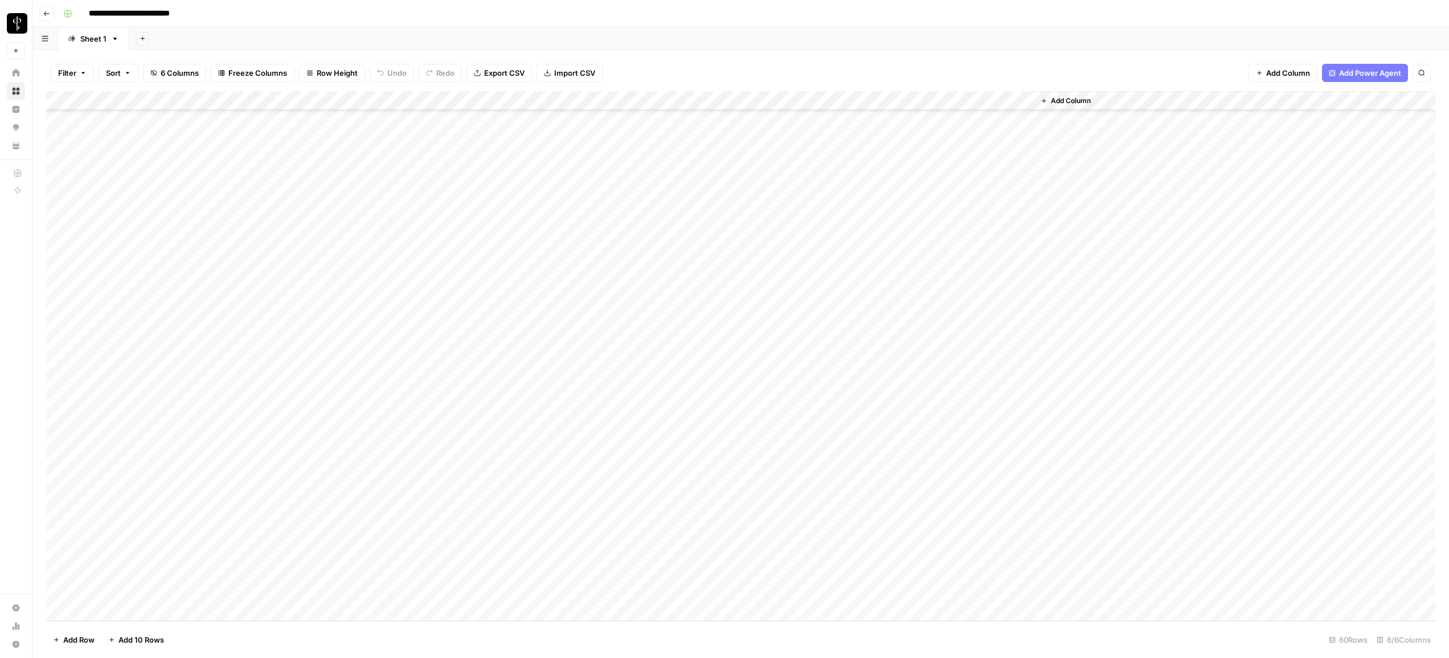
click at [634, 305] on div "Add Column" at bounding box center [741, 356] width 1390 height 530
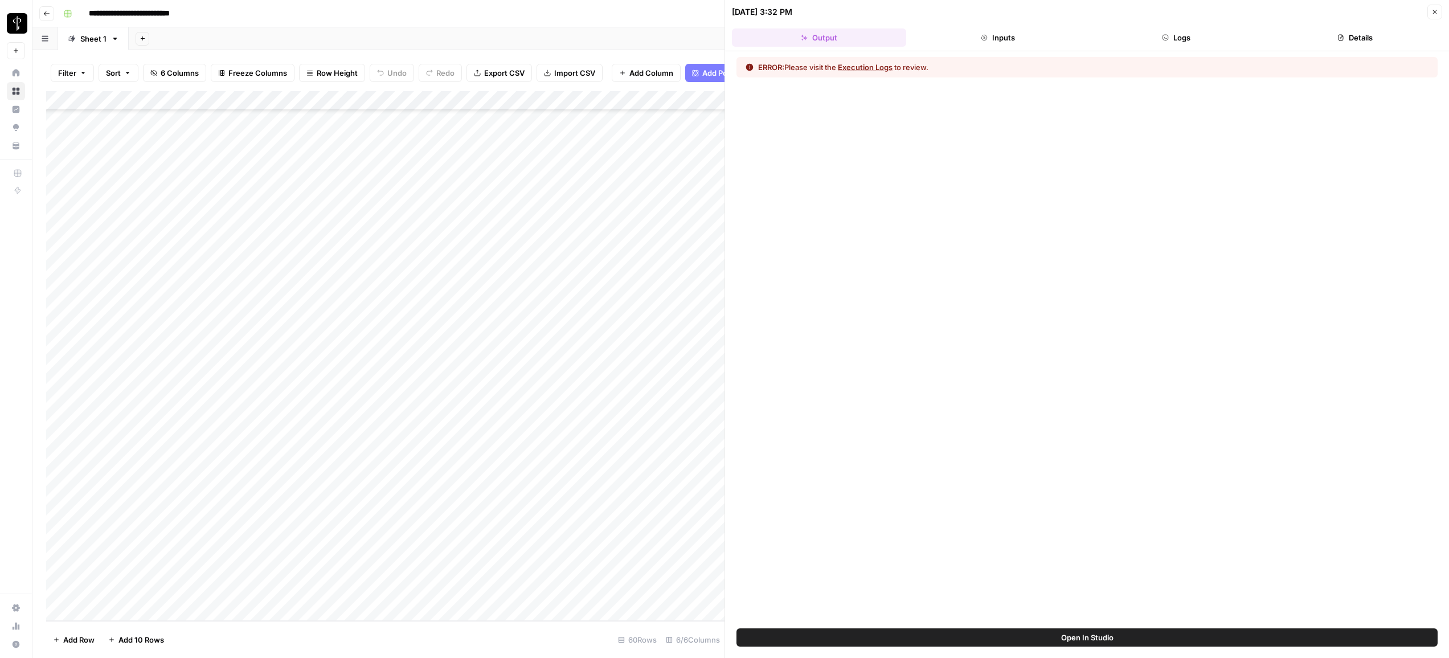
click at [1025, 40] on button "Inputs" at bounding box center [998, 37] width 174 height 18
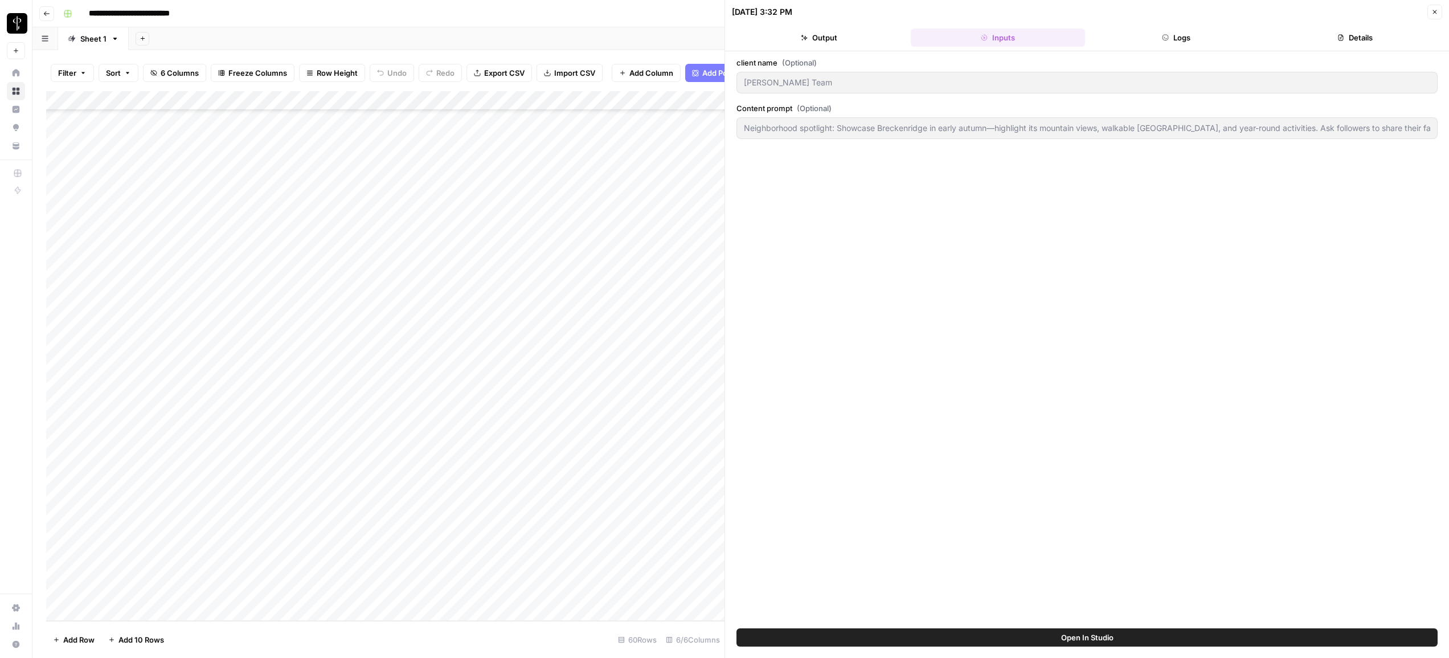
click at [1171, 35] on button "Logs" at bounding box center [1177, 37] width 174 height 18
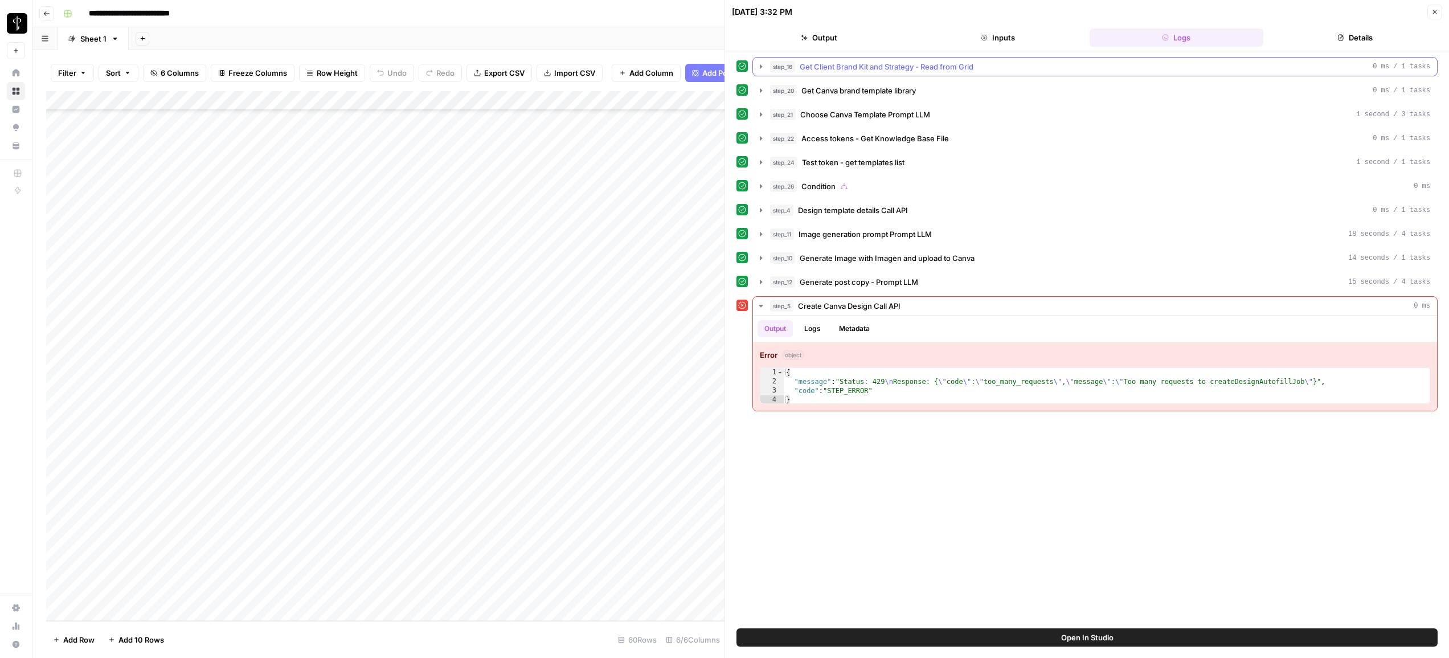
click at [934, 74] on button "step_16 Get Client Brand Kit and Strategy - Read from Grid 0 ms / 1 tasks" at bounding box center [1095, 67] width 684 height 18
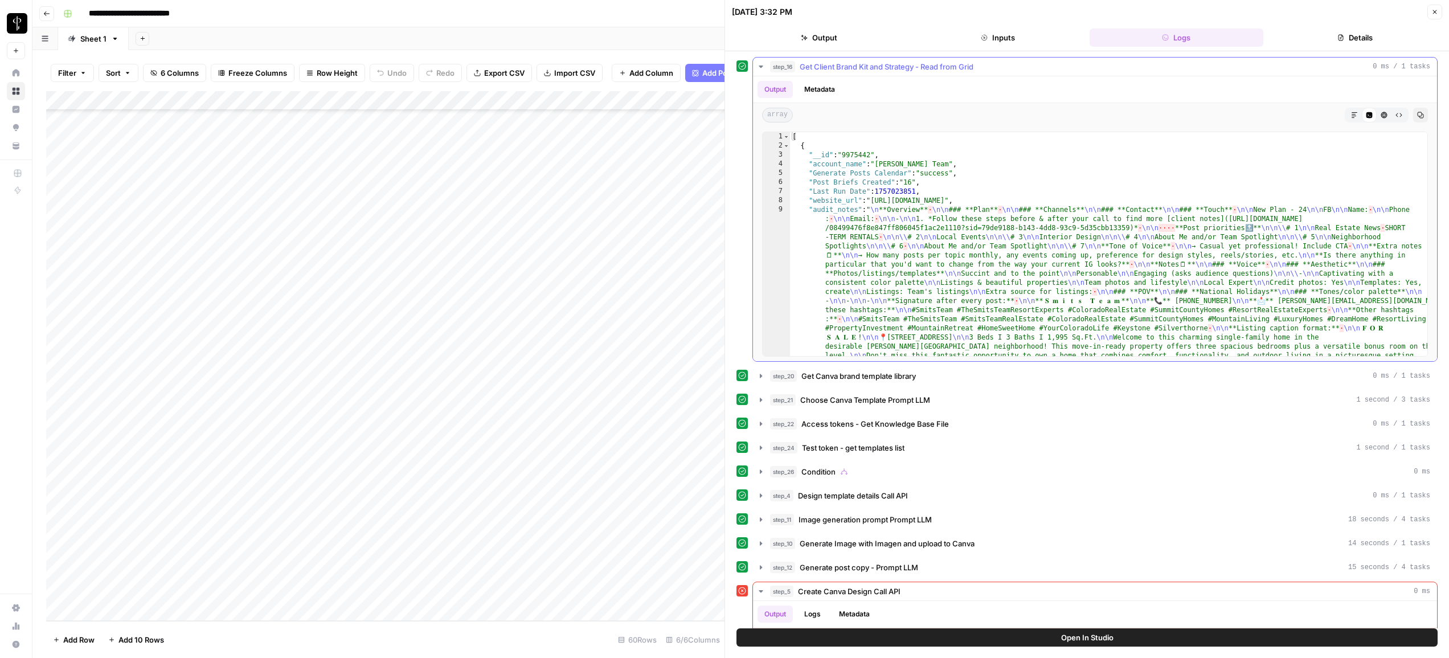
click at [934, 74] on button "step_16 Get Client Brand Kit and Strategy - Read from Grid 0 ms / 1 tasks" at bounding box center [1095, 67] width 684 height 18
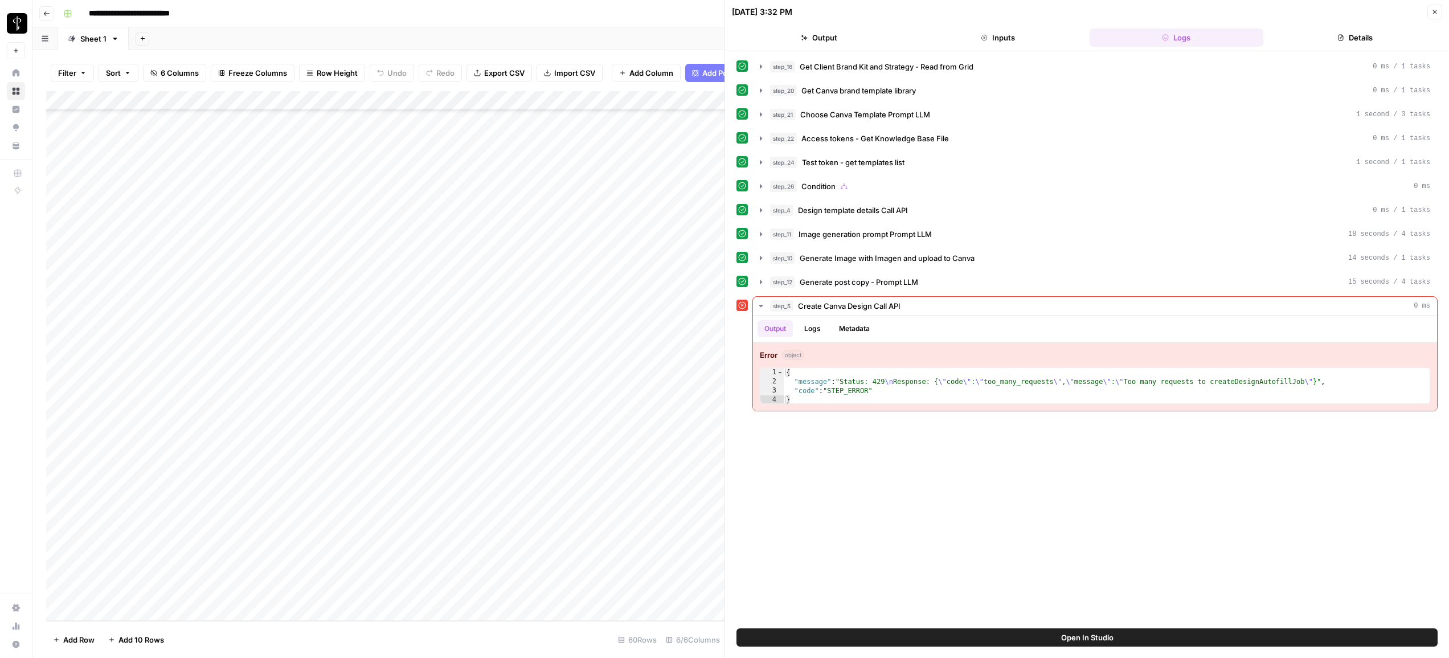
click at [1436, 10] on icon "button" at bounding box center [1435, 12] width 4 height 4
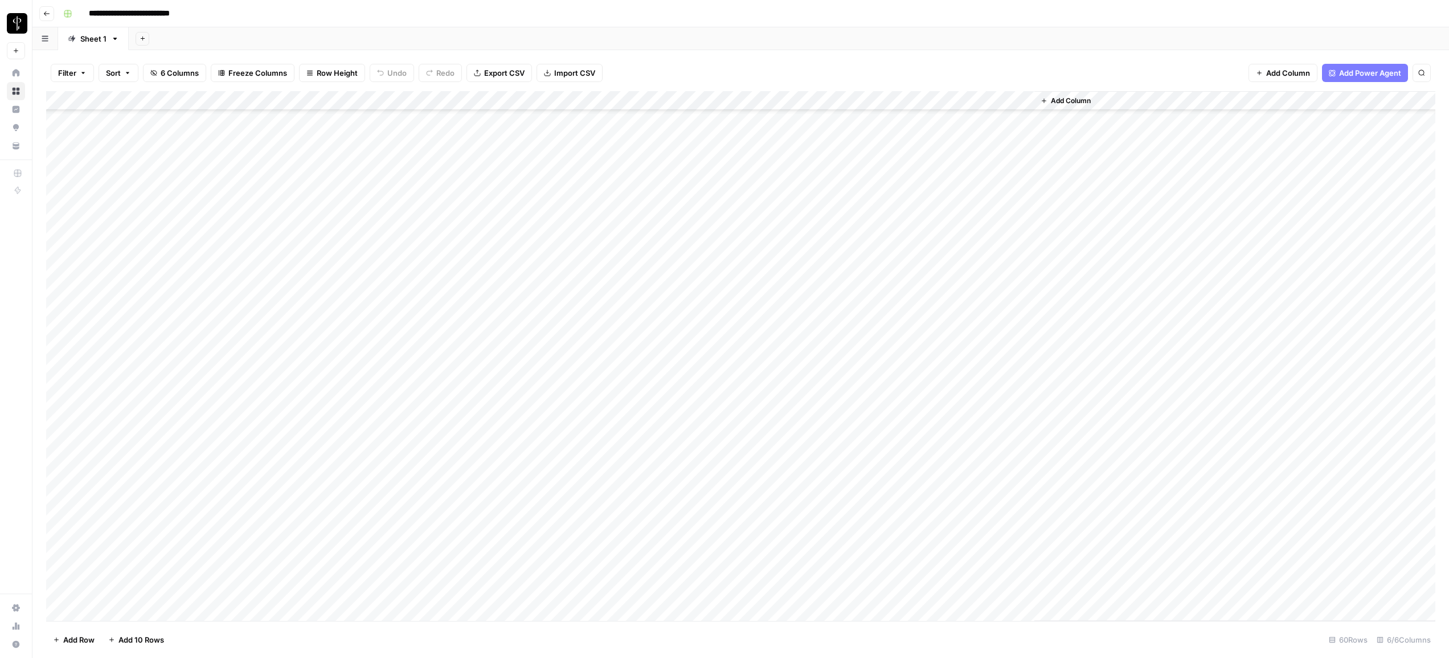
scroll to position [373, 0]
click at [821, 98] on div "Add Column" at bounding box center [741, 356] width 1390 height 530
click at [54, 268] on div "Add Column" at bounding box center [741, 356] width 1390 height 530
click at [59, 268] on div "Add Column" at bounding box center [741, 356] width 1390 height 530
click at [62, 582] on div "Add Column" at bounding box center [741, 356] width 1390 height 530
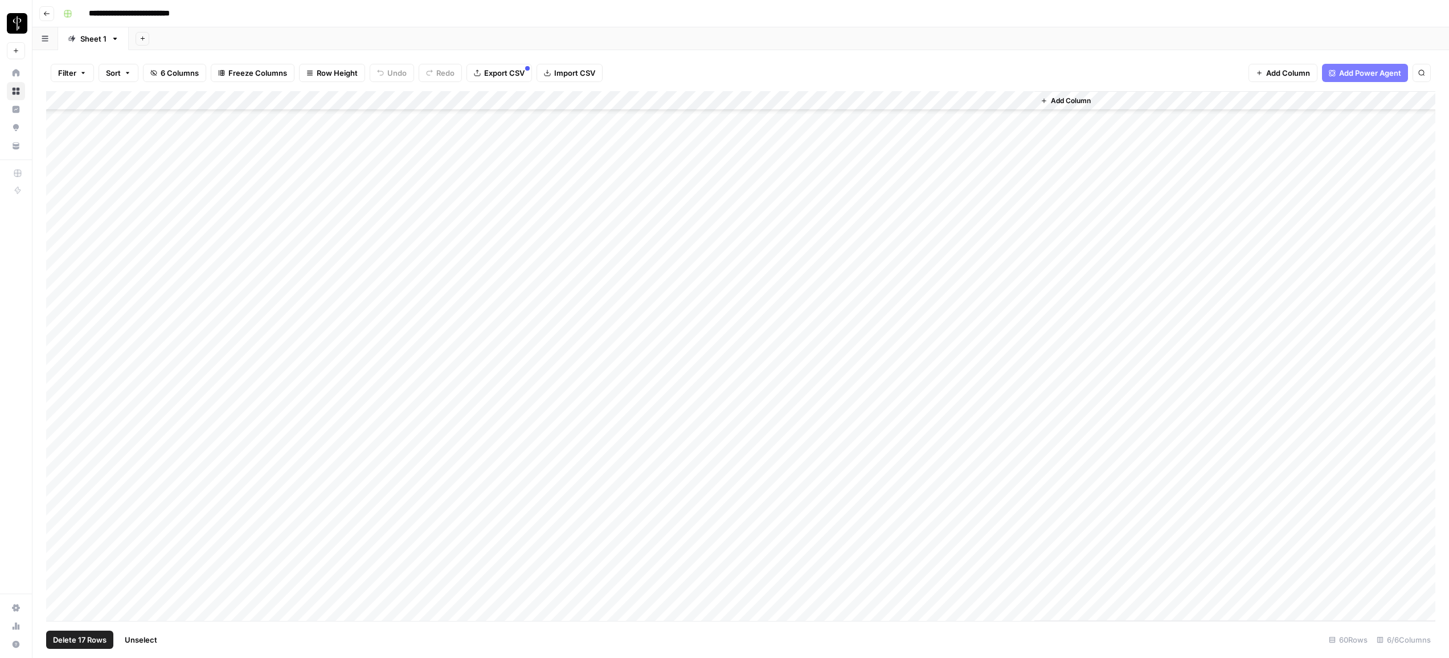
click at [818, 101] on div "Add Column" at bounding box center [741, 356] width 1390 height 530
click at [853, 168] on span "Selected Rows (17)" at bounding box center [860, 167] width 72 height 11
click at [1135, 119] on div "Add Column" at bounding box center [741, 168] width 1390 height 154
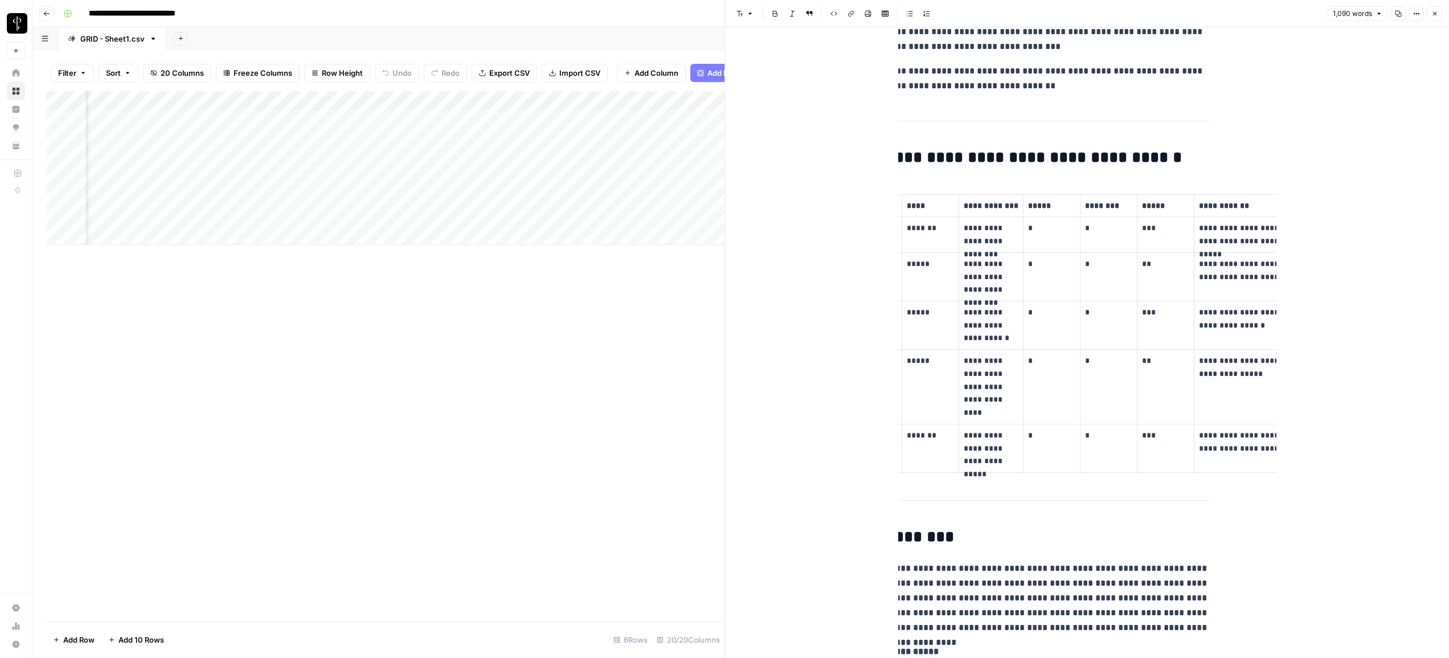
scroll to position [0, 77]
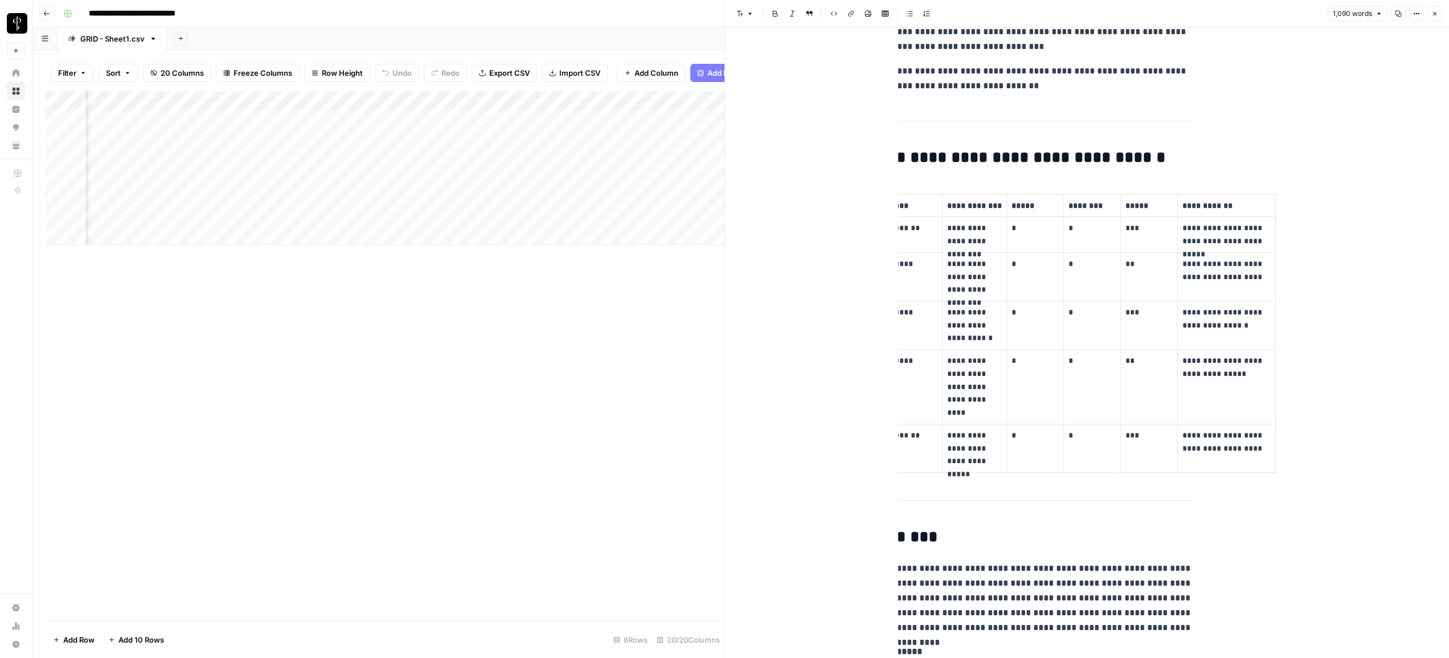
click at [1431, 15] on button "Close" at bounding box center [1435, 13] width 15 height 15
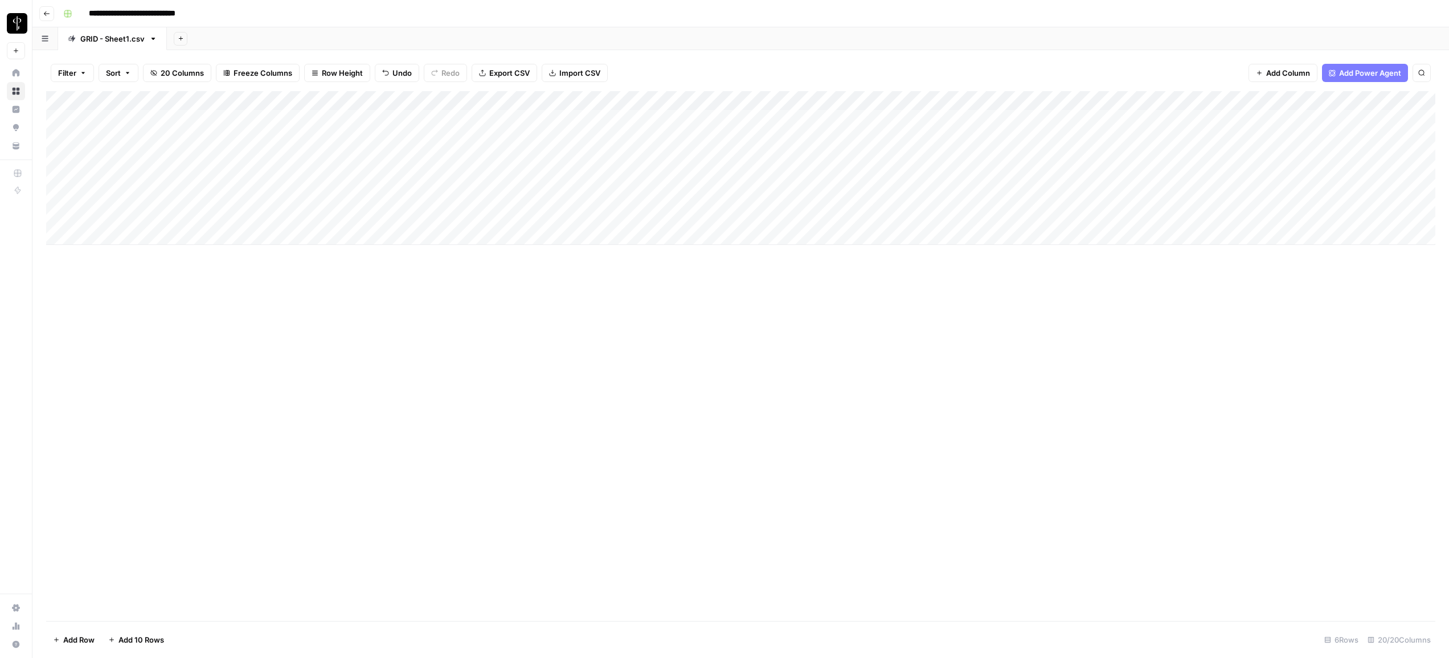
click at [246, 177] on div "Add Column" at bounding box center [741, 168] width 1390 height 154
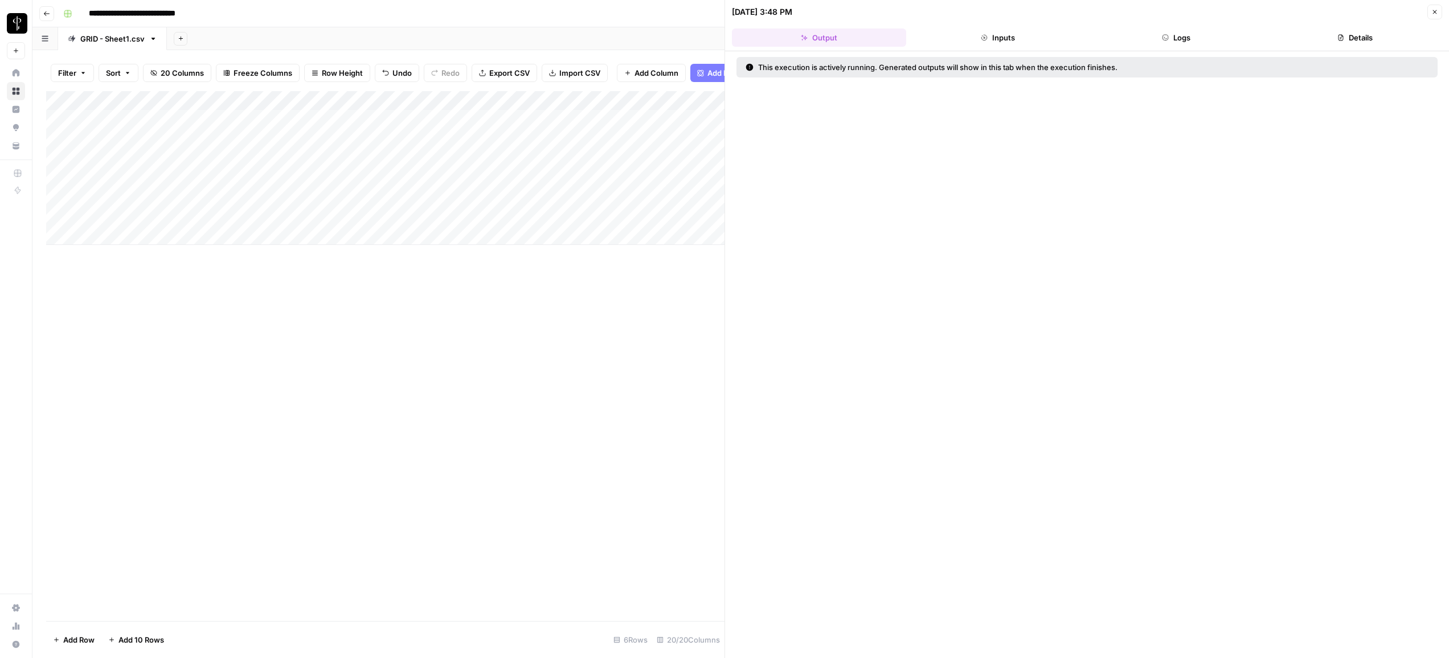
click at [1162, 39] on icon "button" at bounding box center [1165, 37] width 7 height 7
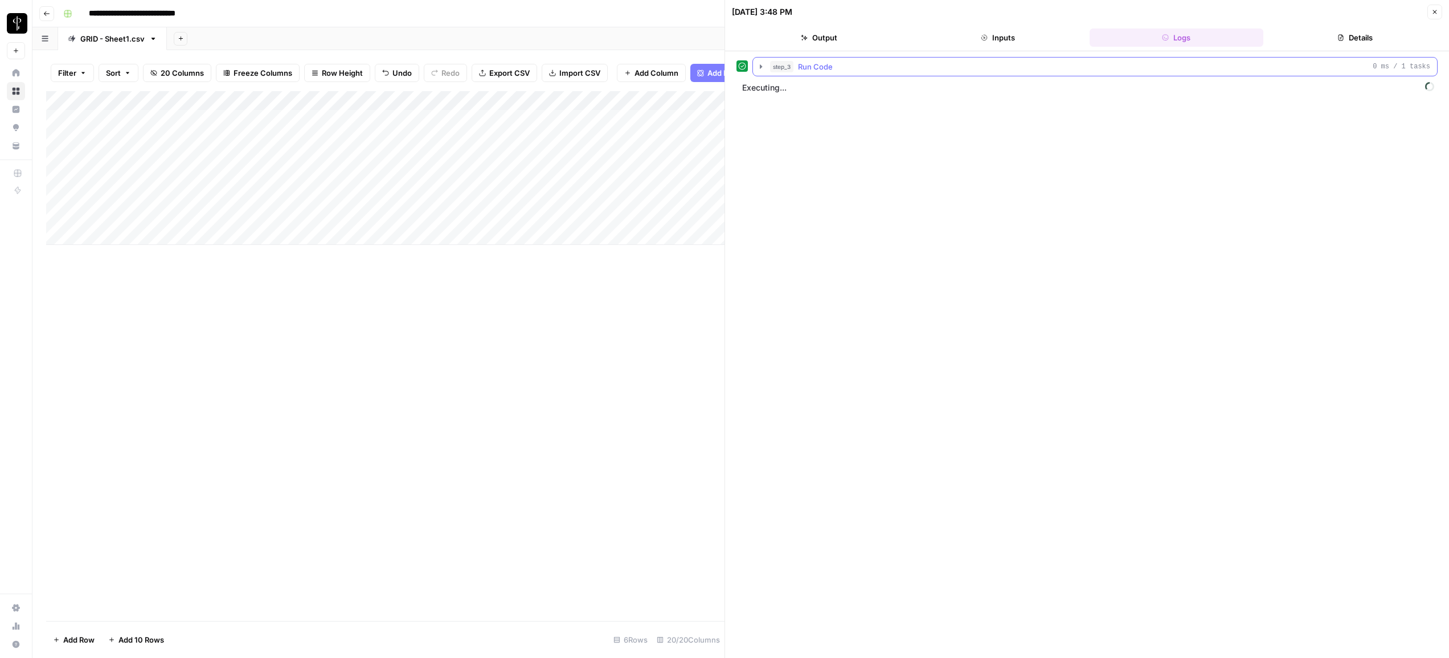
click at [759, 69] on icon "button" at bounding box center [761, 66] width 9 height 9
click at [1436, 13] on icon "button" at bounding box center [1435, 12] width 7 height 7
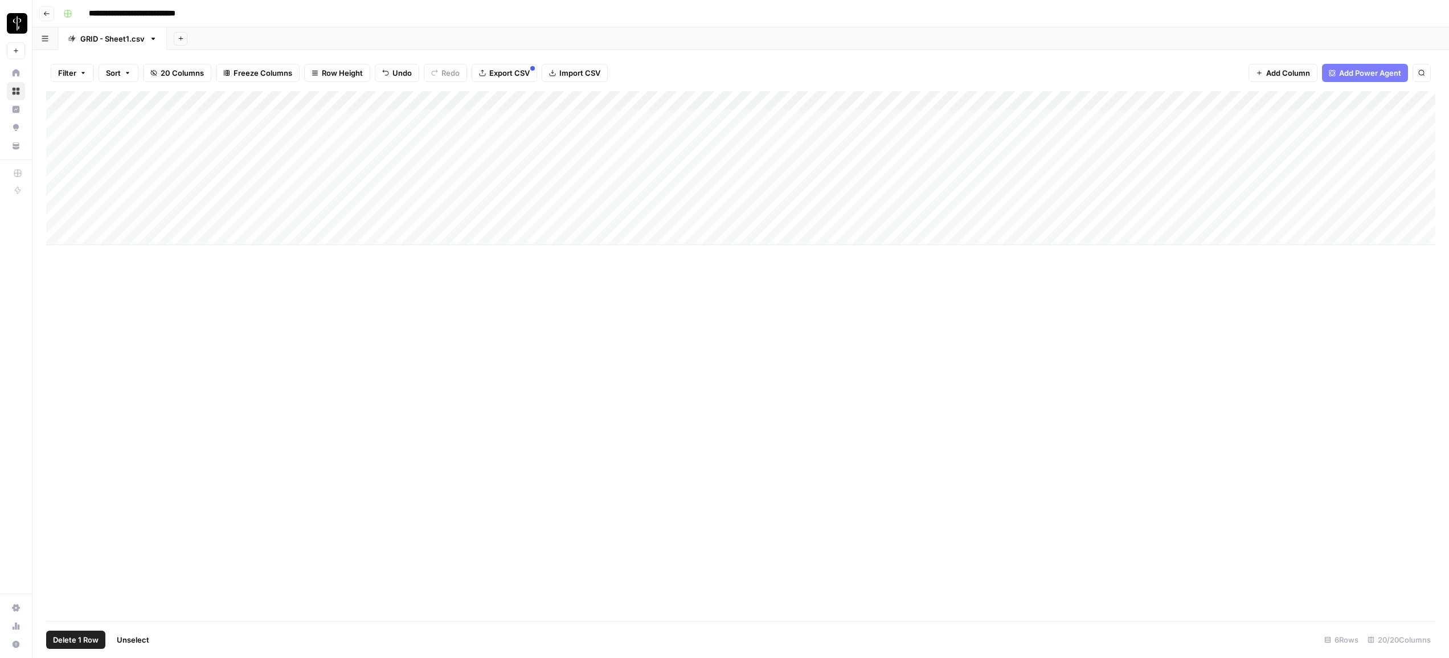
click at [63, 178] on div "Add Column" at bounding box center [741, 168] width 1390 height 154
click at [78, 644] on span "Delete 1 Row" at bounding box center [76, 639] width 46 height 11
click at [696, 136] on button "Delete" at bounding box center [684, 131] width 38 height 21
click at [58, 174] on div "Add Column" at bounding box center [741, 158] width 1390 height 134
click at [73, 631] on button "Delete 1 Row" at bounding box center [75, 640] width 59 height 18
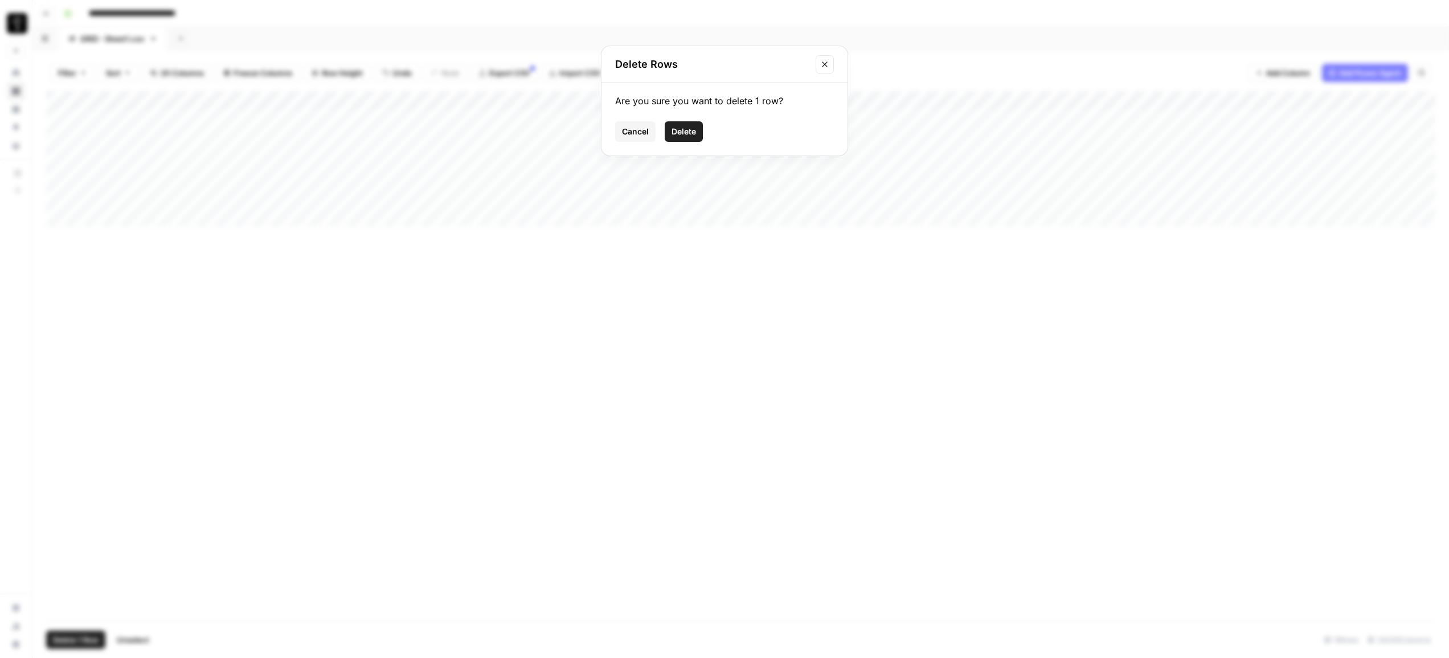
click at [689, 136] on span "Delete" at bounding box center [684, 131] width 24 height 11
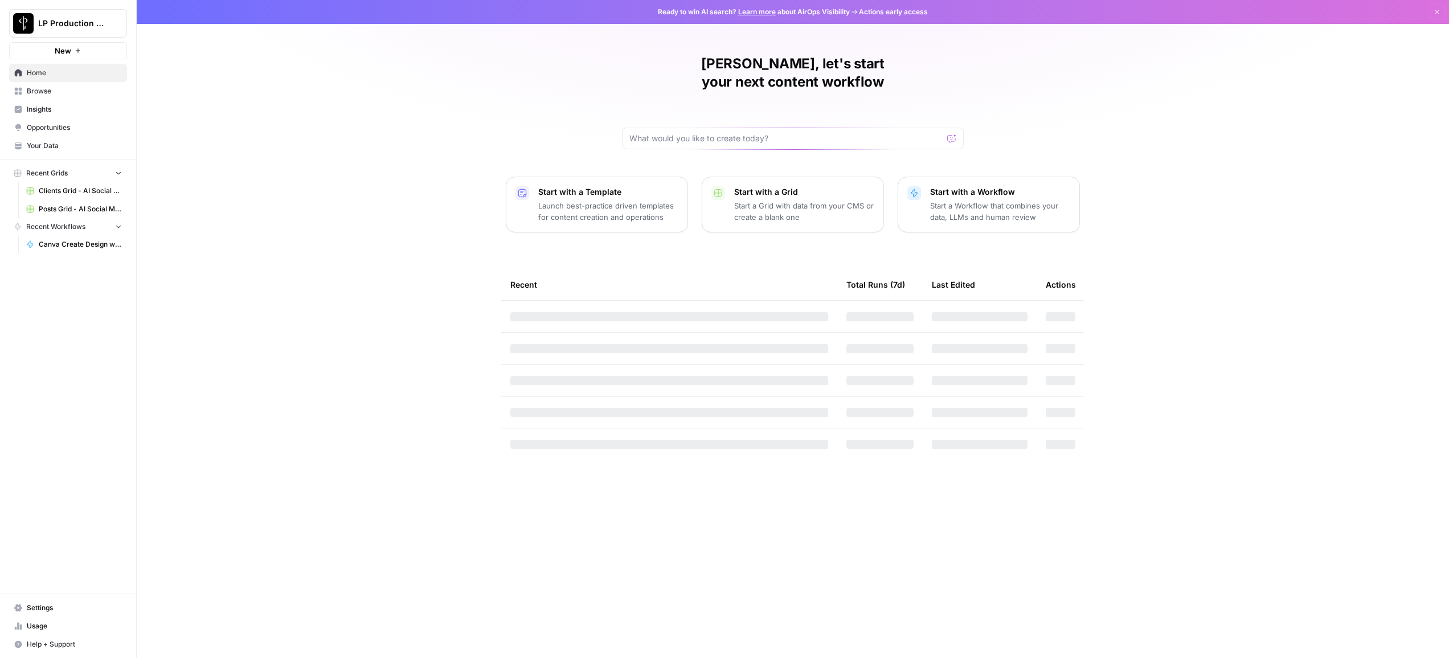
click at [48, 98] on link "Browse" at bounding box center [68, 91] width 118 height 18
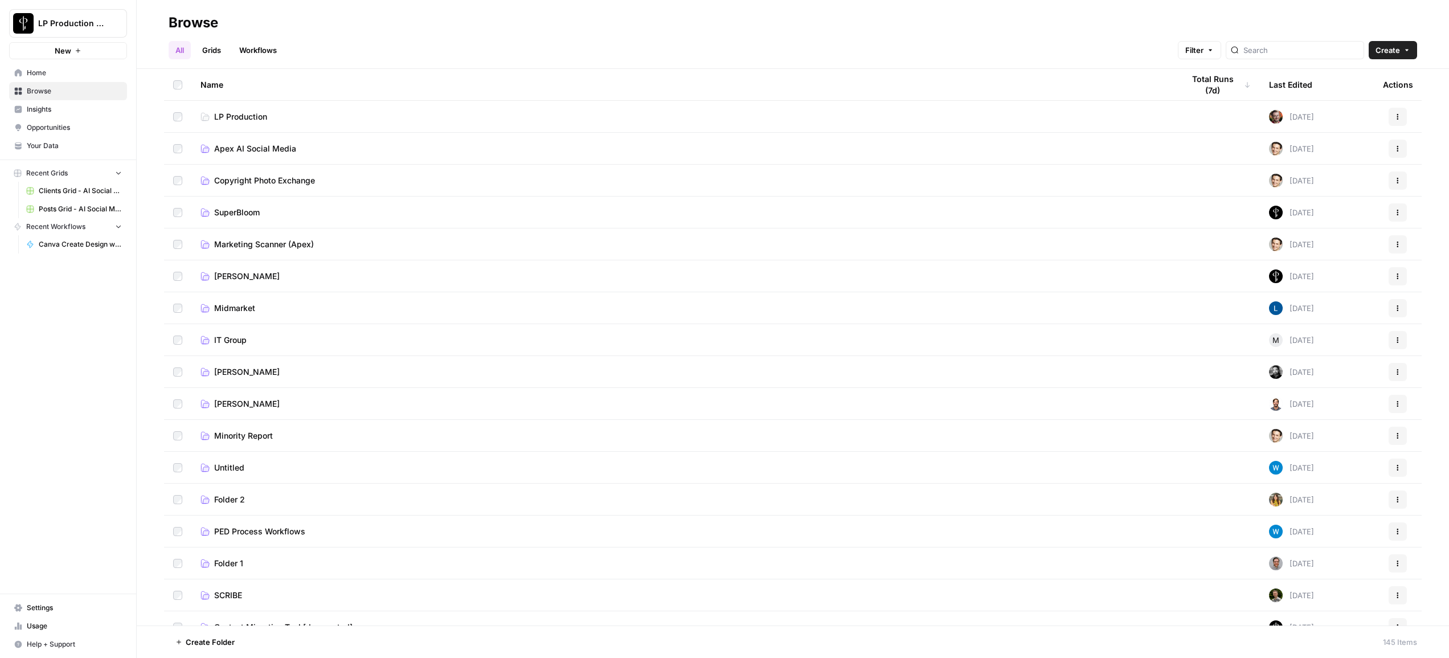
click at [268, 152] on span "Apex AI Social Media" at bounding box center [255, 148] width 82 height 11
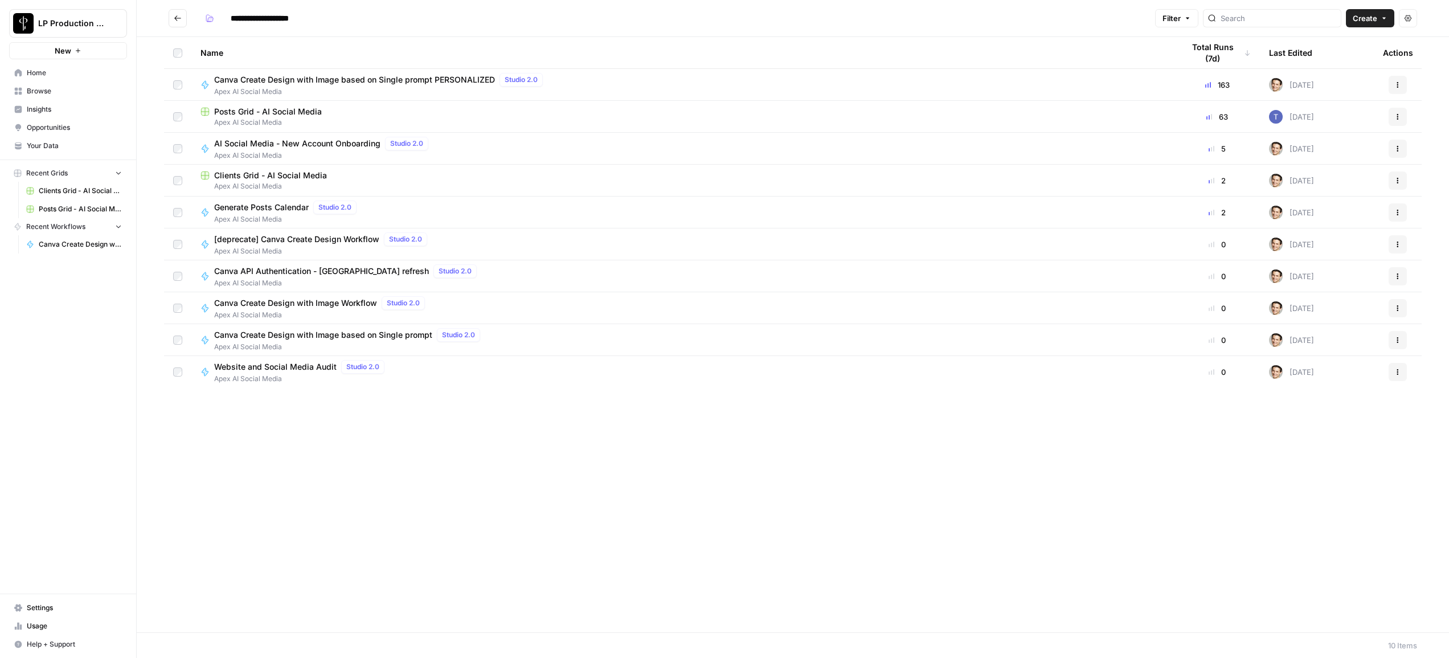
click at [81, 47] on button "New" at bounding box center [68, 50] width 118 height 17
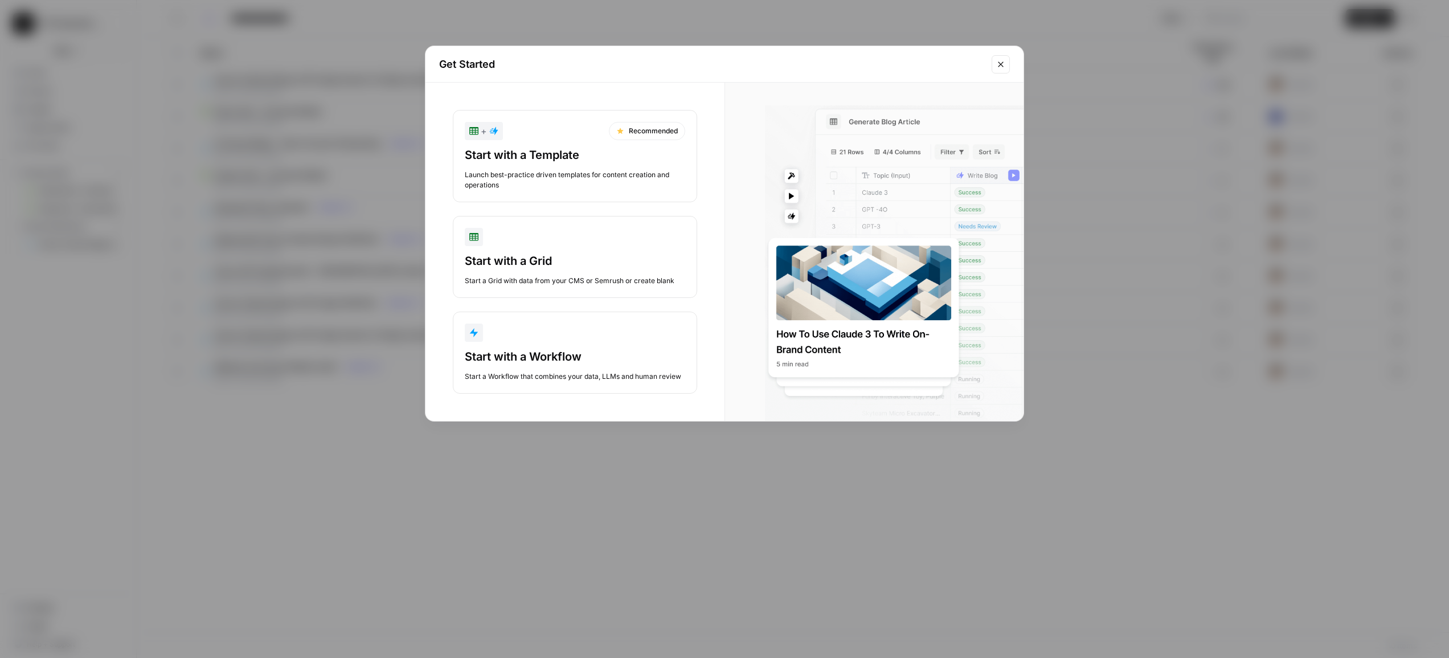
click at [751, 23] on div "Get Started + Recommended Start with a Template Launch best-practice driven tem…" at bounding box center [724, 329] width 1449 height 658
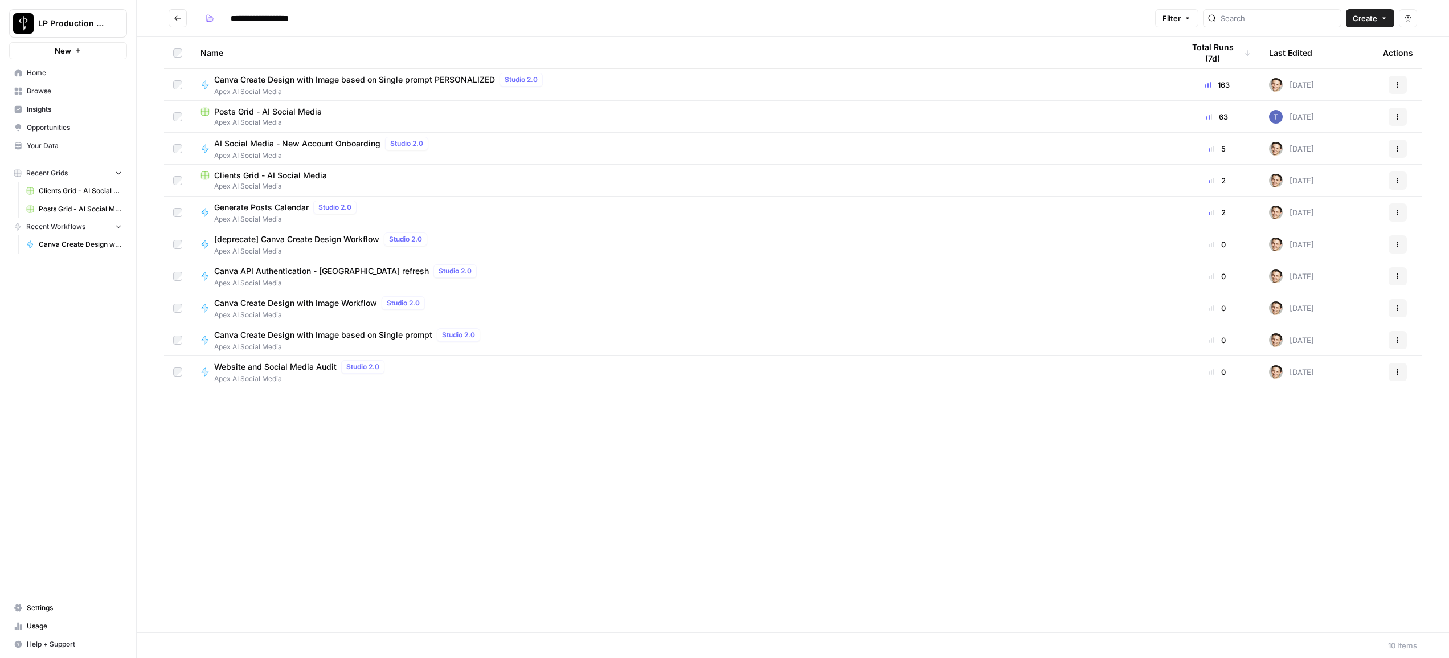
click at [330, 145] on span "AI Social Media - New Account Onboarding" at bounding box center [297, 143] width 166 height 11
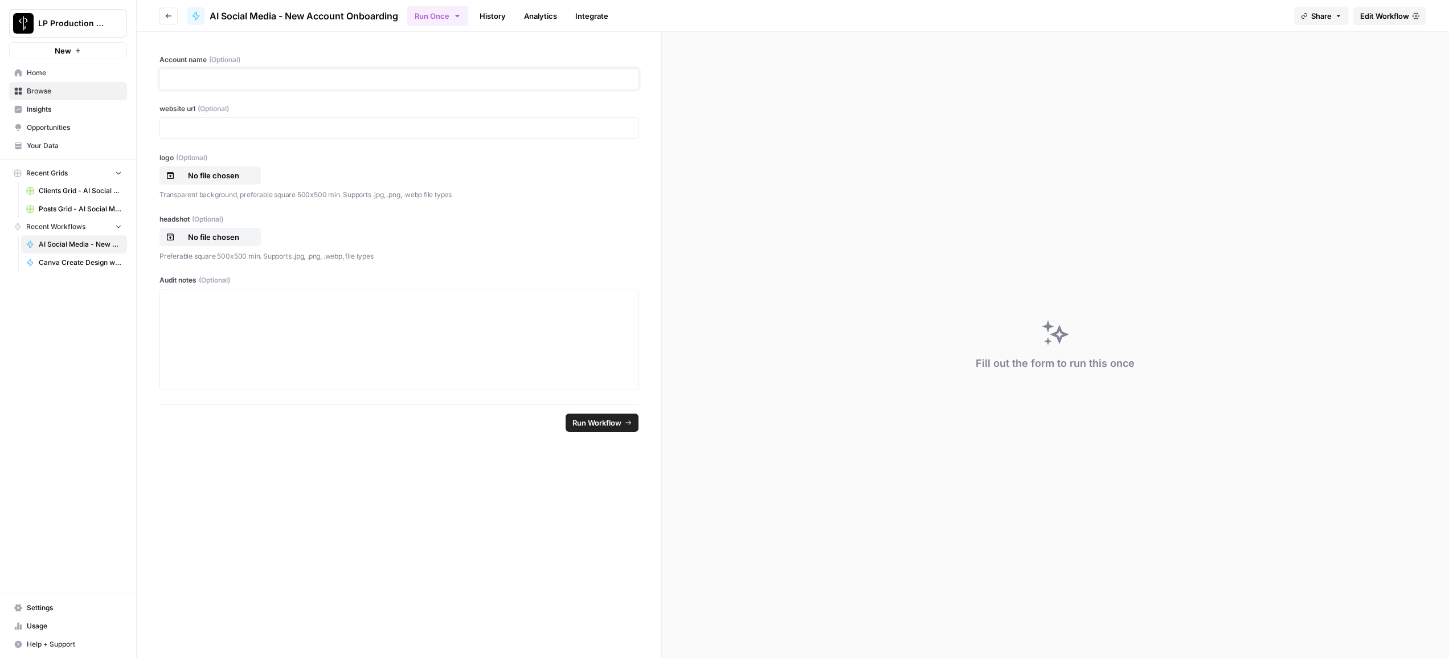
click at [284, 77] on p at bounding box center [399, 78] width 464 height 11
click at [272, 121] on div at bounding box center [399, 128] width 479 height 22
click at [1404, 15] on span "Edit Workflow" at bounding box center [1385, 15] width 49 height 11
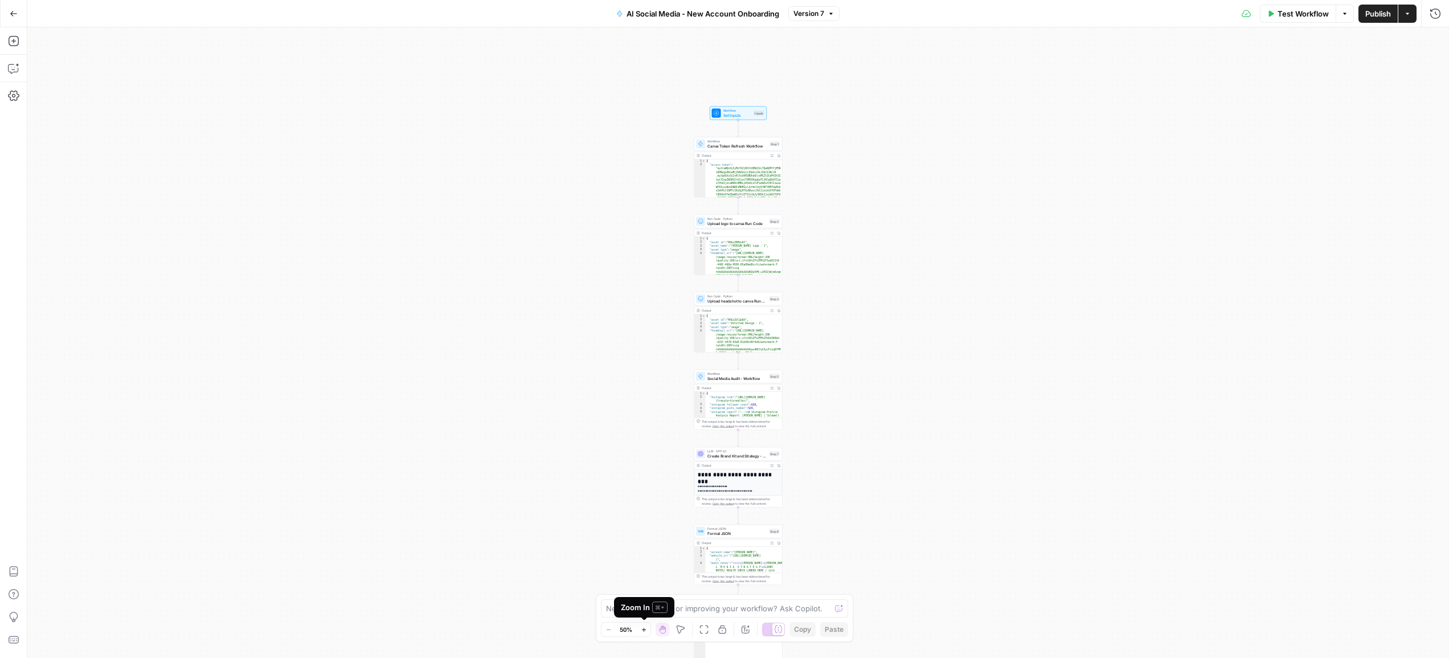
click at [646, 631] on icon "button" at bounding box center [644, 630] width 6 height 6
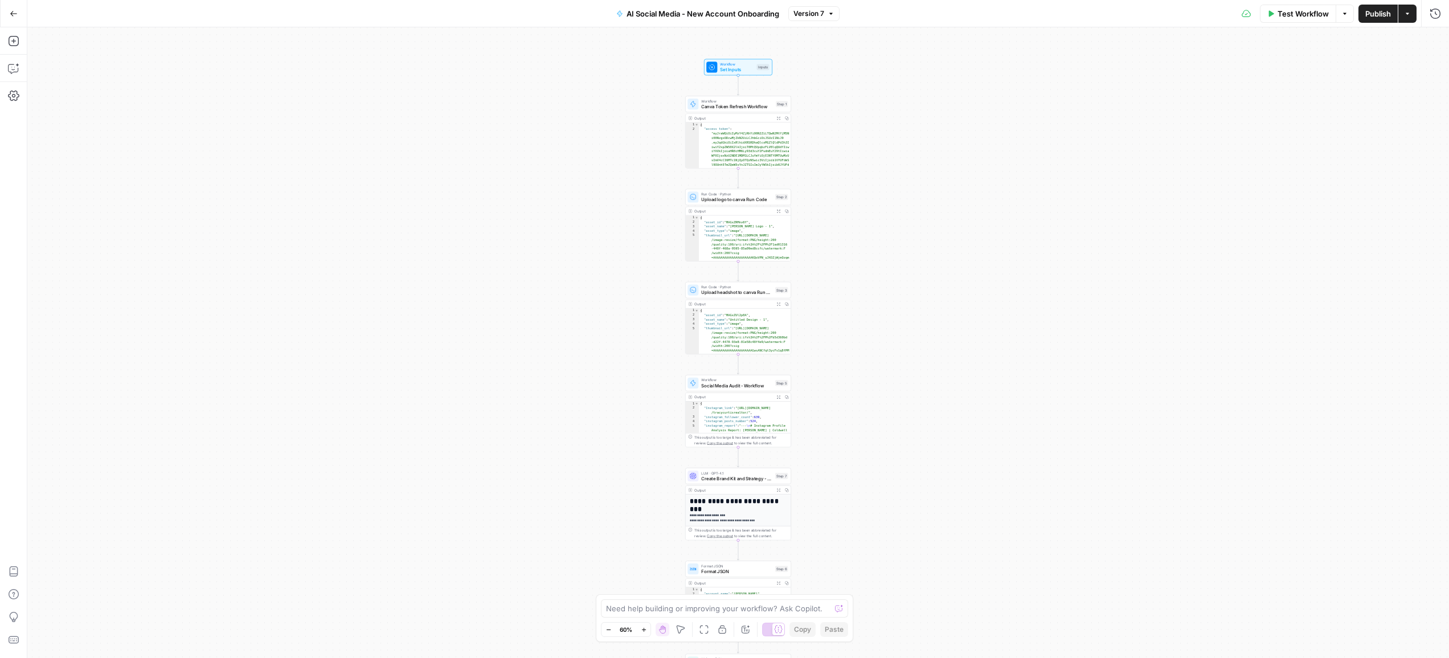
click at [646, 631] on icon "button" at bounding box center [644, 630] width 6 height 6
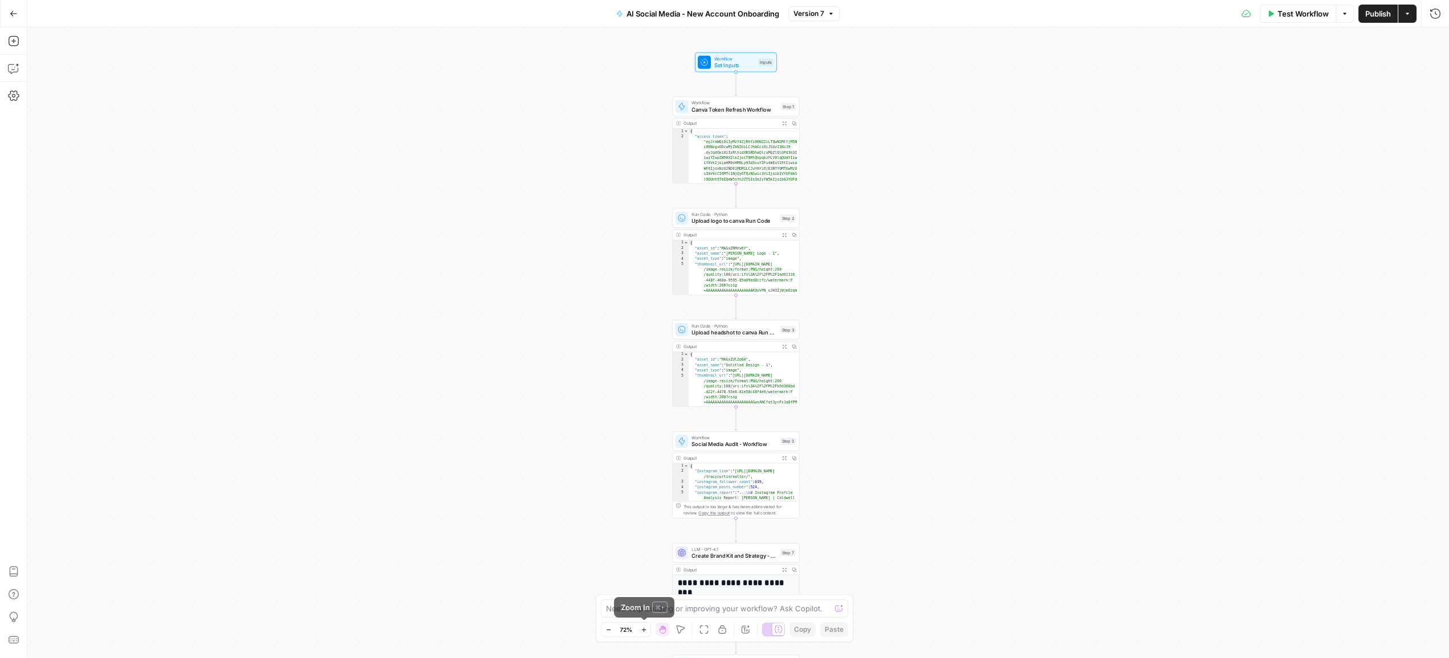
click at [642, 631] on icon "button" at bounding box center [644, 630] width 6 height 6
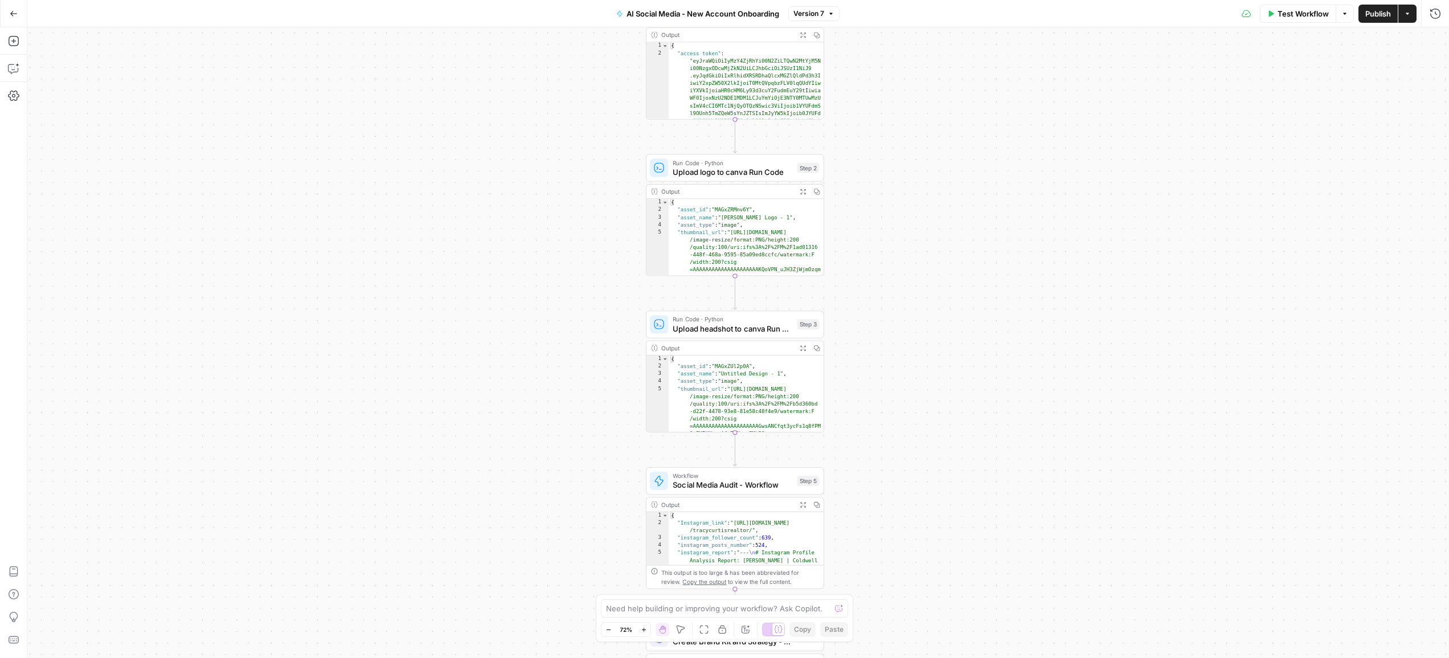
click at [642, 631] on icon "button" at bounding box center [644, 630] width 6 height 6
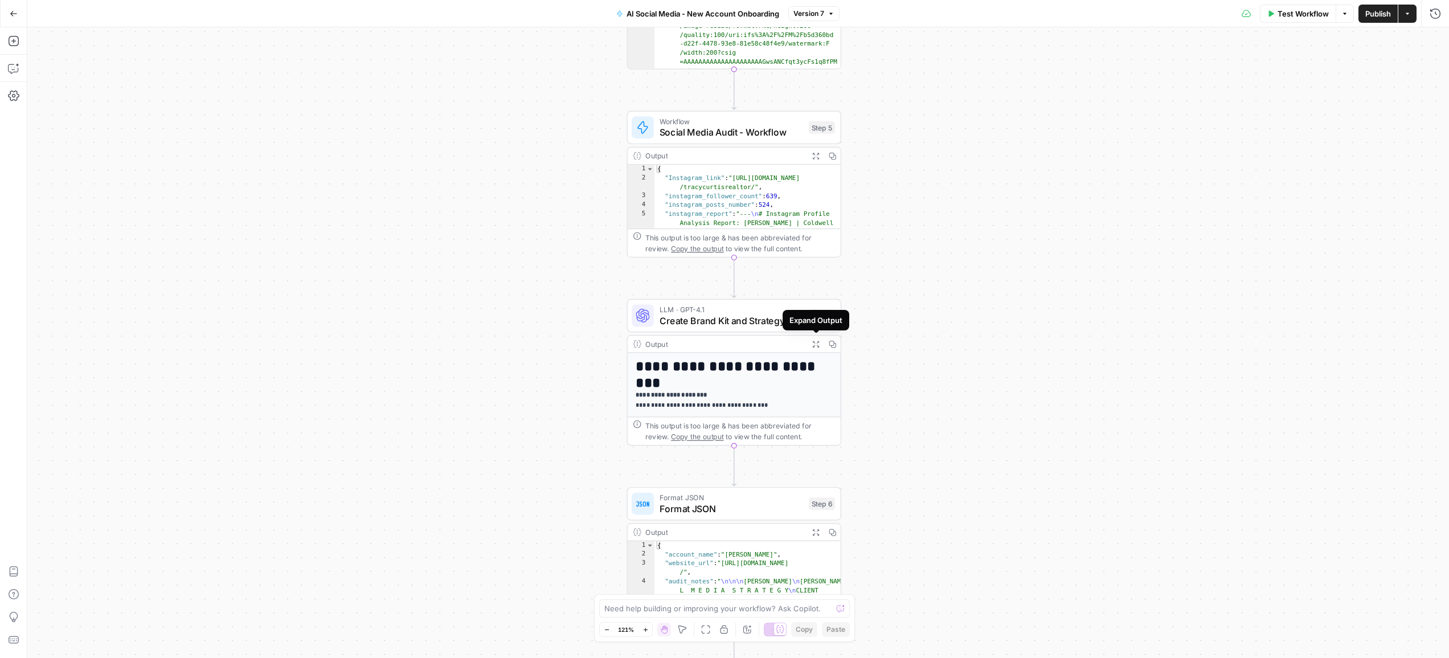
click at [812, 344] on icon "button" at bounding box center [815, 343] width 7 height 7
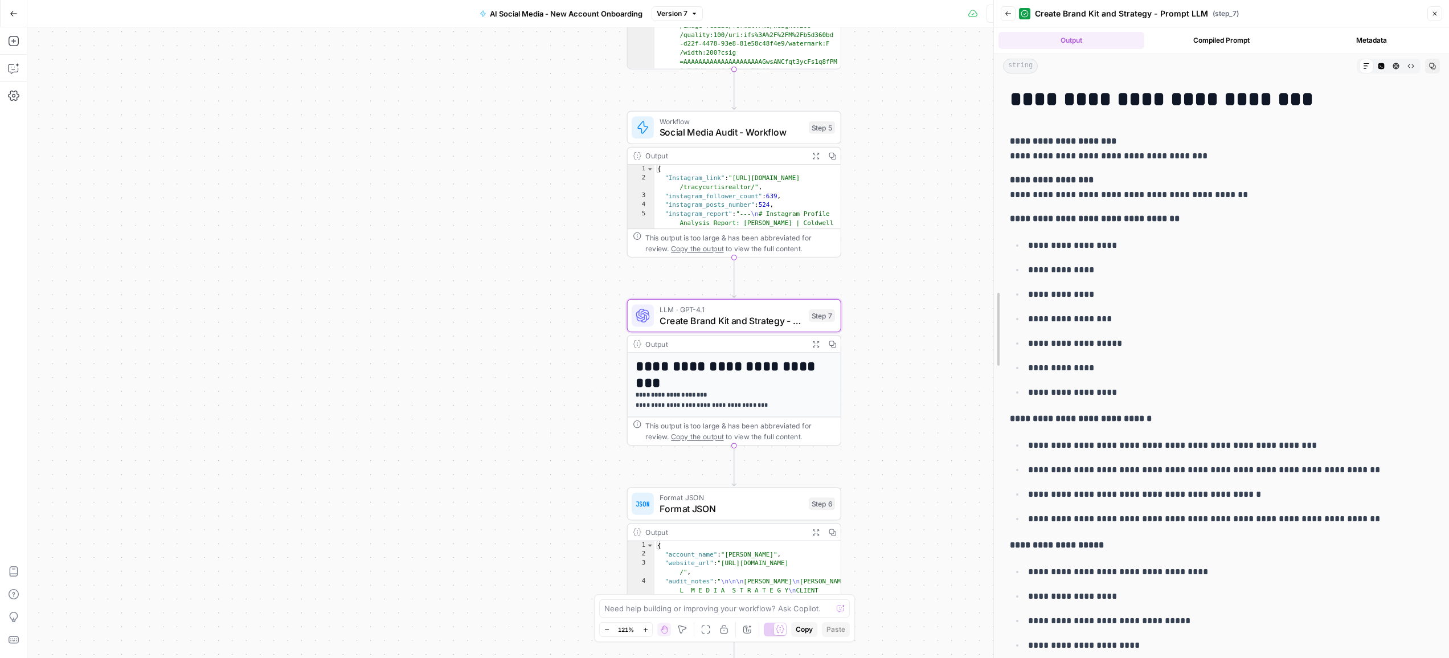
drag, startPoint x: 1177, startPoint y: 244, endPoint x: 941, endPoint y: 228, distance: 235.9
click at [941, 228] on body "LP Production Workloads New Home Browse Insights Opportunities Your Data Recent…" at bounding box center [724, 329] width 1449 height 658
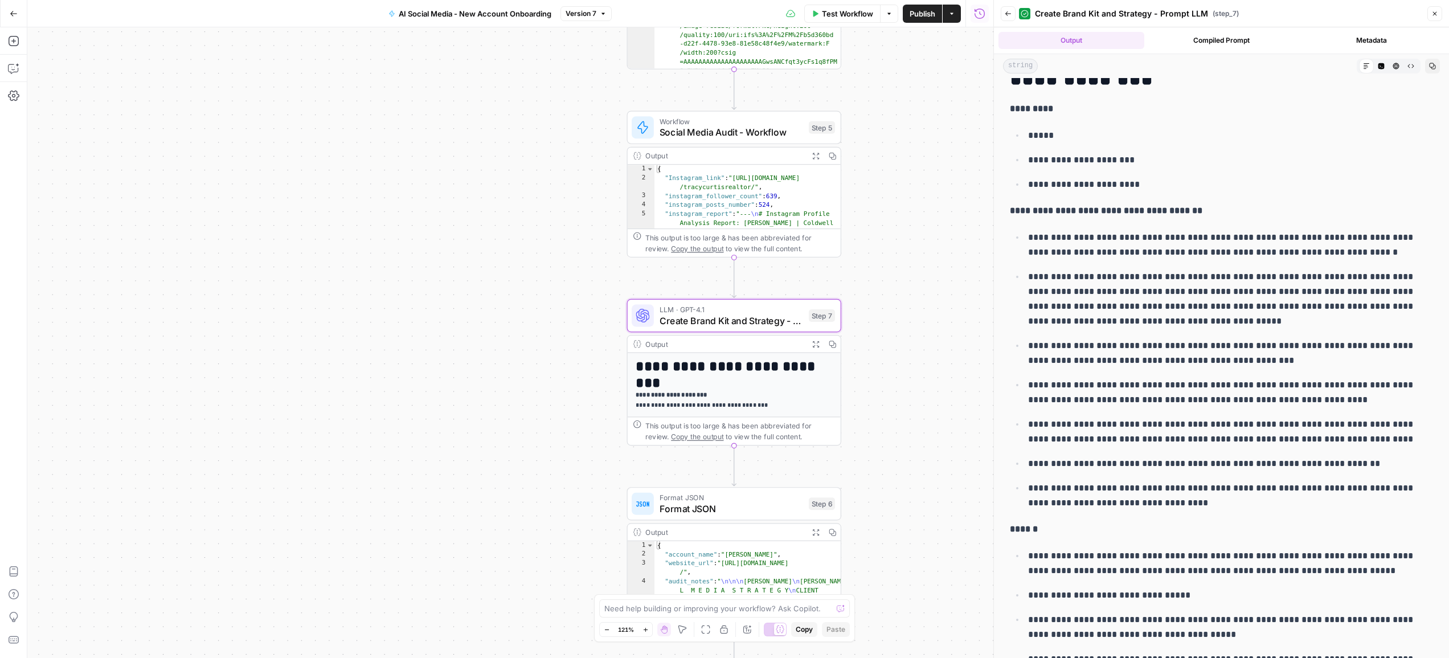
scroll to position [4030, 0]
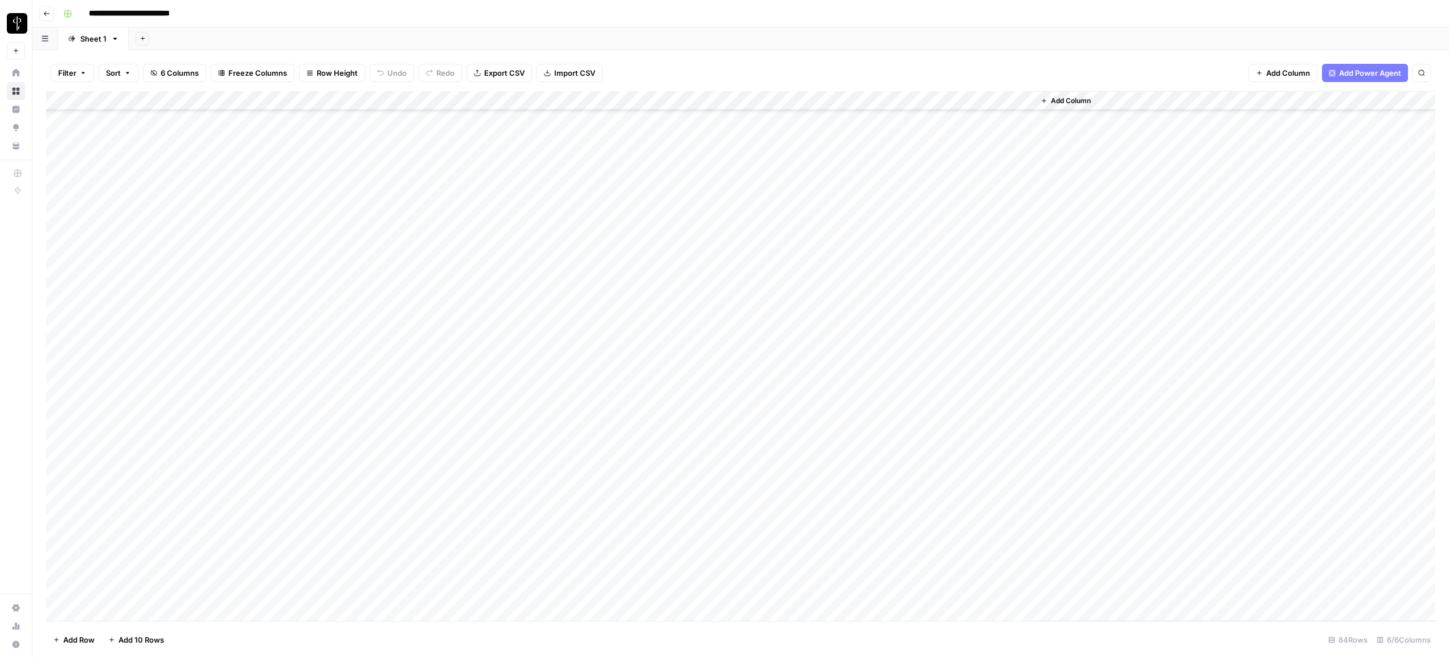
scroll to position [1124, 0]
drag, startPoint x: 417, startPoint y: 97, endPoint x: 479, endPoint y: 97, distance: 62.1
click at [479, 97] on div "Add Column" at bounding box center [741, 356] width 1390 height 530
click at [737, 156] on div "Add Column" at bounding box center [741, 356] width 1390 height 530
click at [738, 178] on div "Add Column" at bounding box center [741, 356] width 1390 height 530
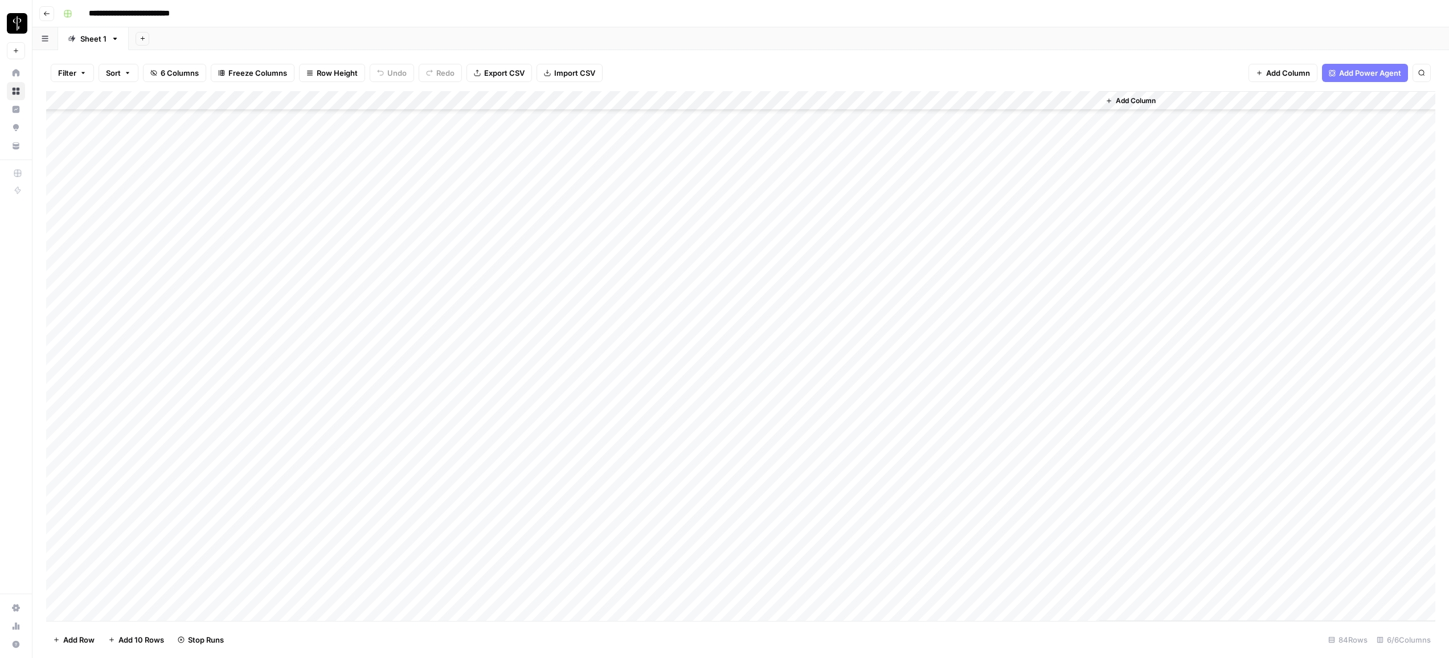
click at [739, 199] on div "Add Column" at bounding box center [741, 356] width 1390 height 530
click at [737, 217] on div "Add Column" at bounding box center [741, 356] width 1390 height 530
click at [749, 152] on div "Add Column" at bounding box center [741, 356] width 1390 height 530
click at [744, 157] on div "Add Column" at bounding box center [741, 356] width 1390 height 530
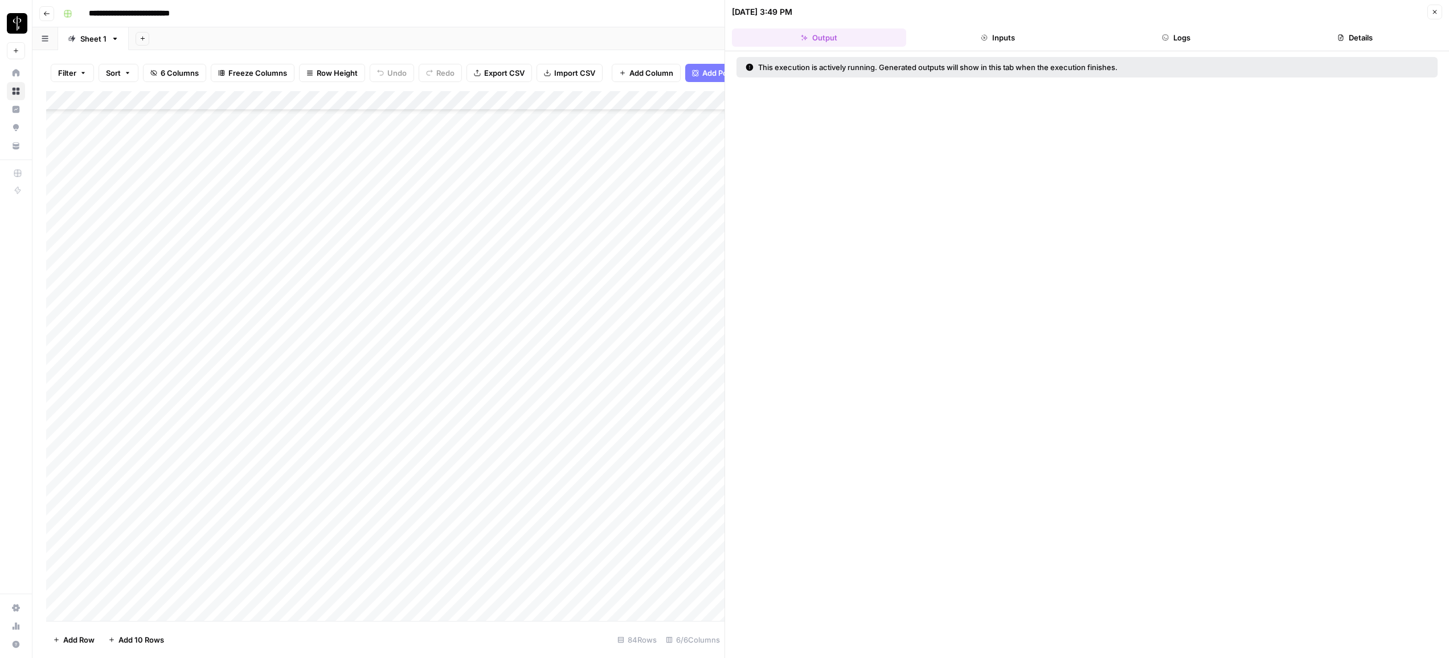
click at [1172, 39] on button "Logs" at bounding box center [1177, 37] width 174 height 18
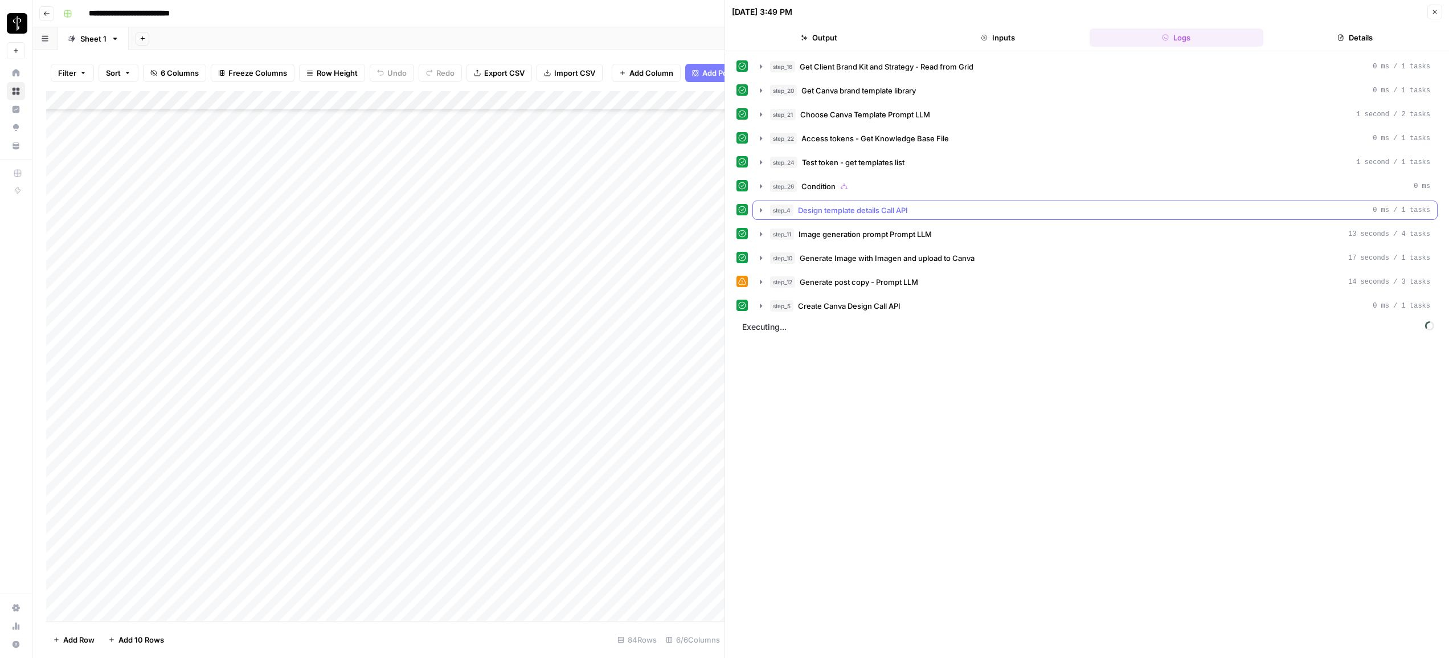
click at [759, 207] on icon "button" at bounding box center [761, 210] width 9 height 9
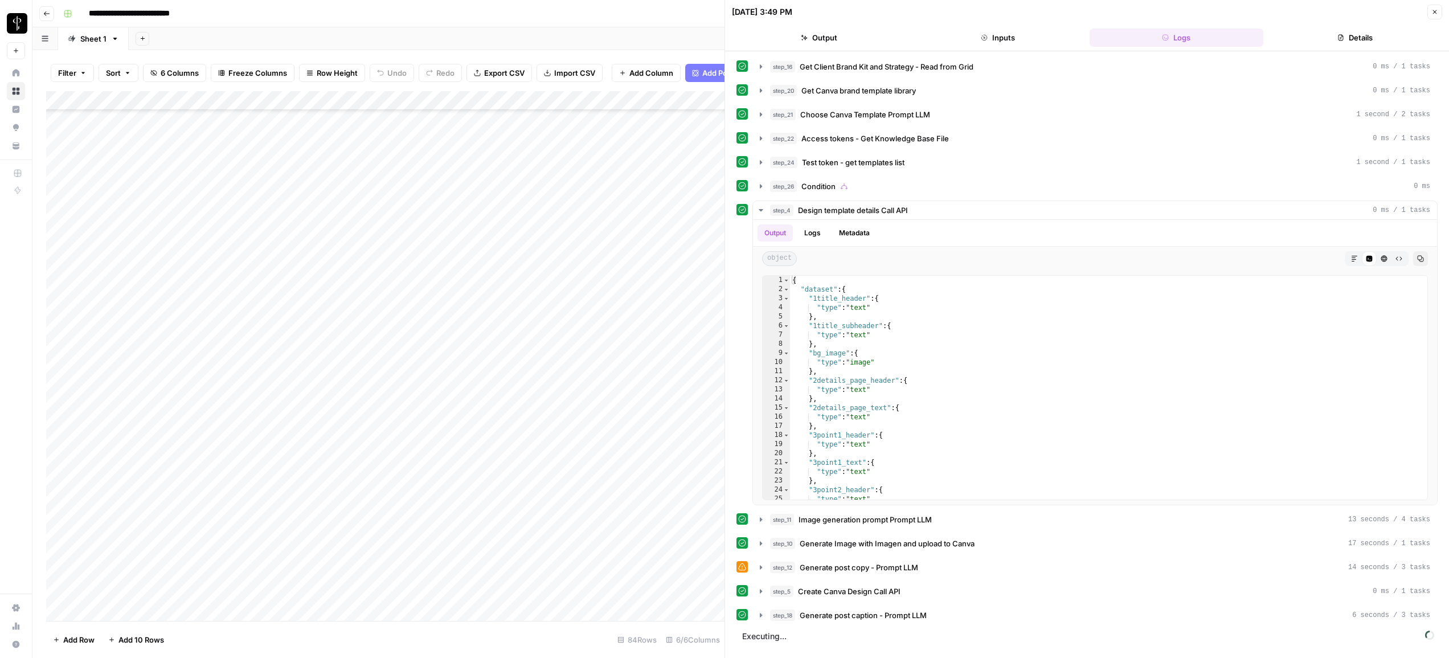
click at [706, 173] on div "Add Column" at bounding box center [385, 356] width 679 height 530
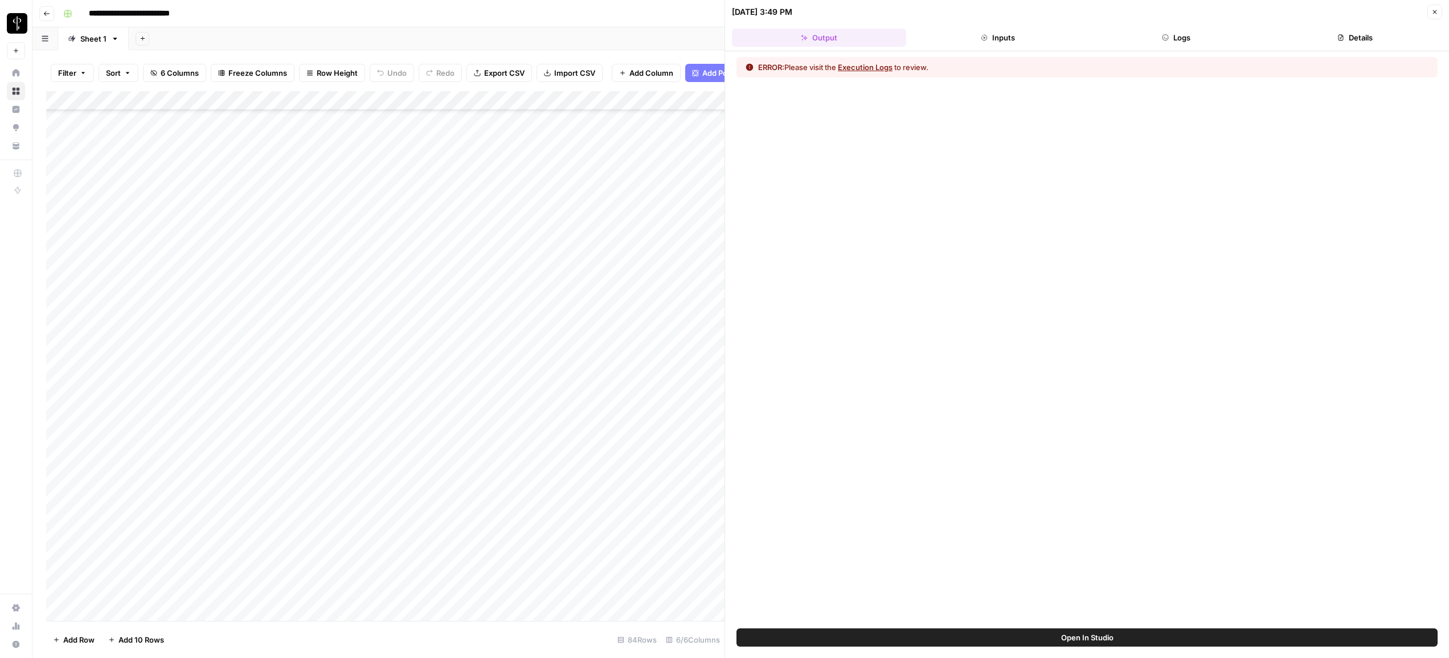
click at [1166, 36] on icon "button" at bounding box center [1165, 37] width 7 height 7
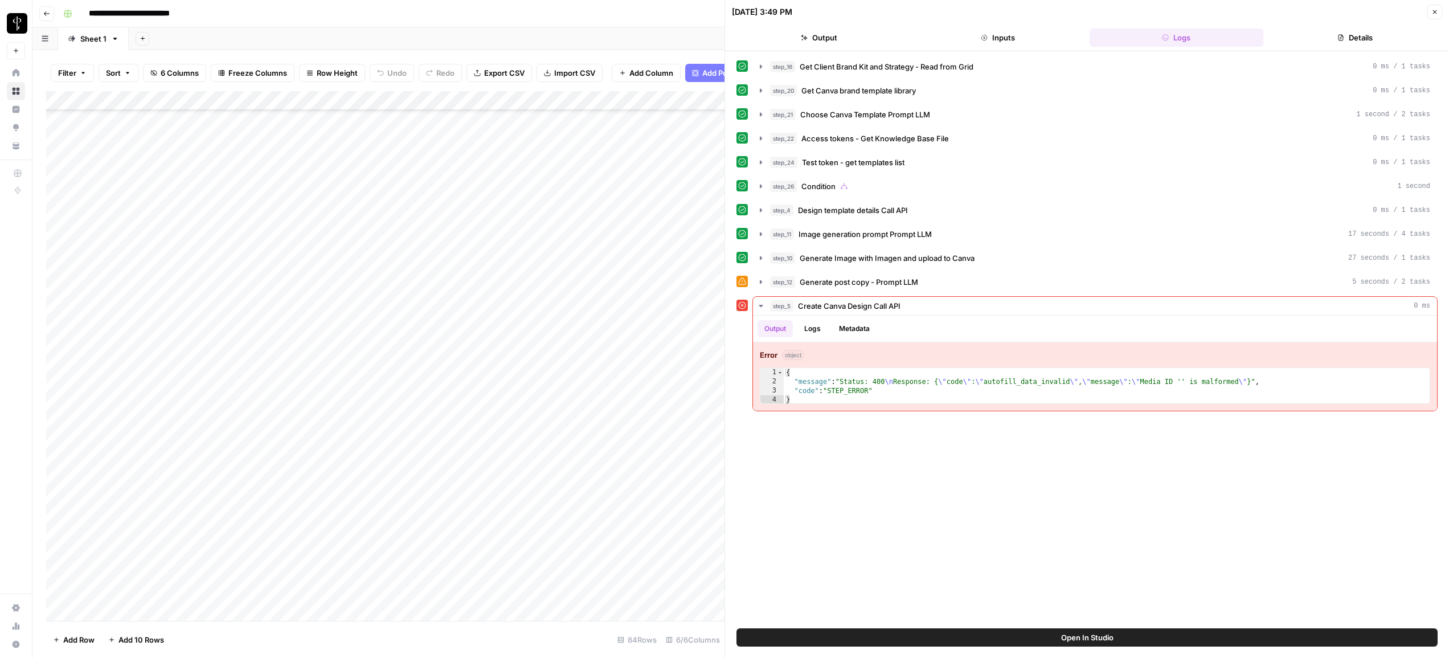
click at [656, 152] on div "Add Column" at bounding box center [385, 356] width 679 height 530
click at [655, 154] on div "Add Column" at bounding box center [385, 356] width 679 height 530
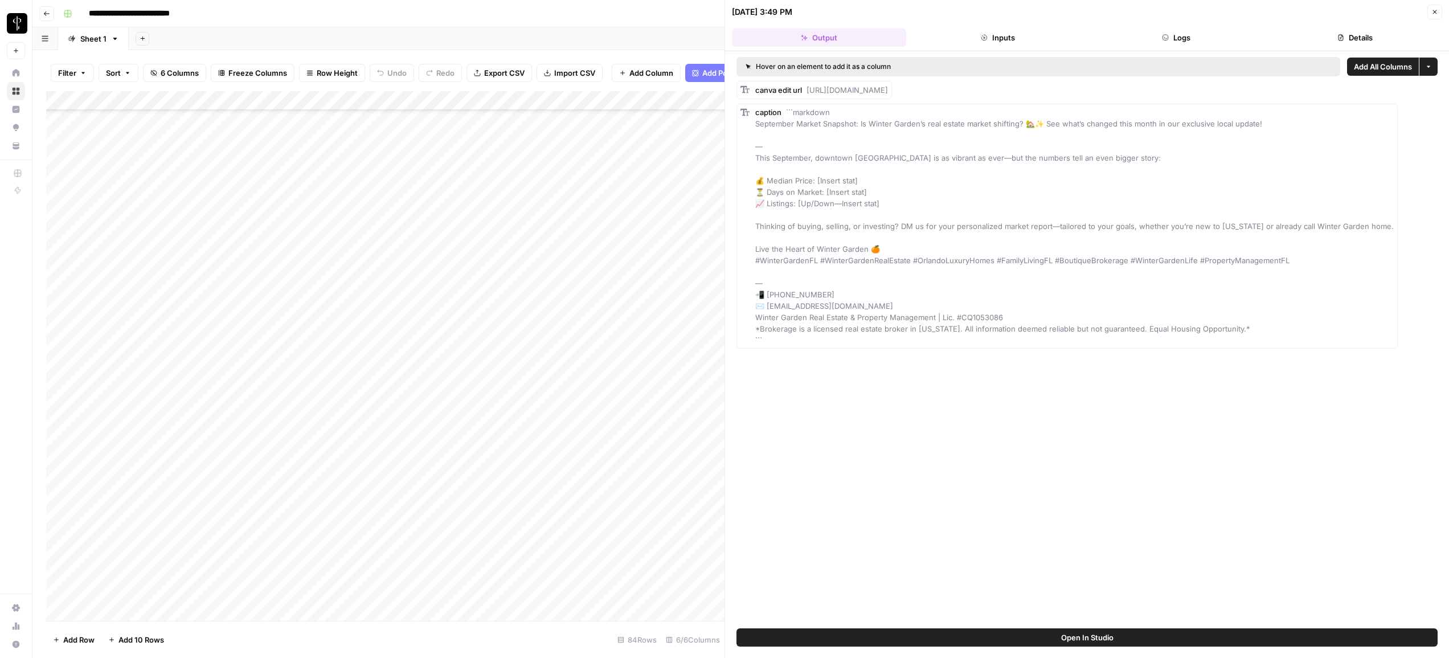
click at [1439, 14] on button "Close" at bounding box center [1435, 12] width 15 height 15
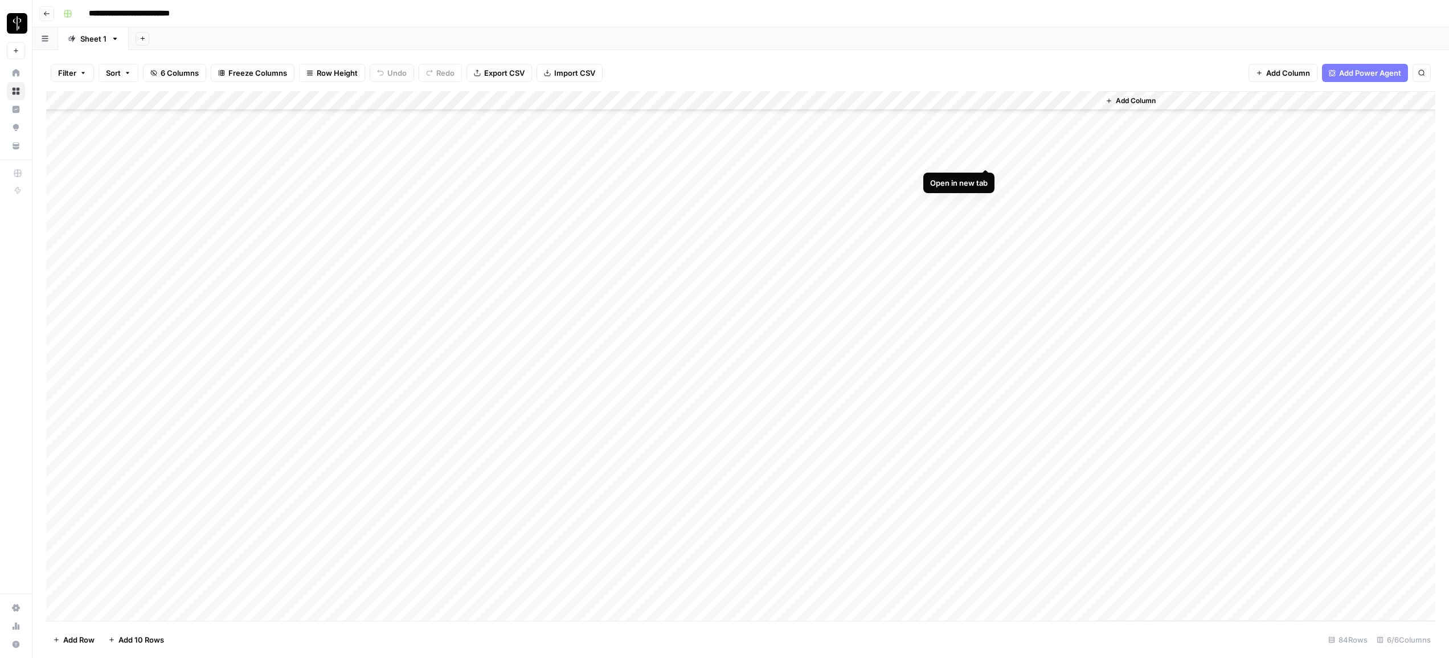
click at [990, 157] on div "Add Column" at bounding box center [741, 356] width 1390 height 530
click at [688, 253] on div "Add Column" at bounding box center [741, 356] width 1390 height 530
click at [678, 255] on div "Add Column" at bounding box center [741, 356] width 1390 height 530
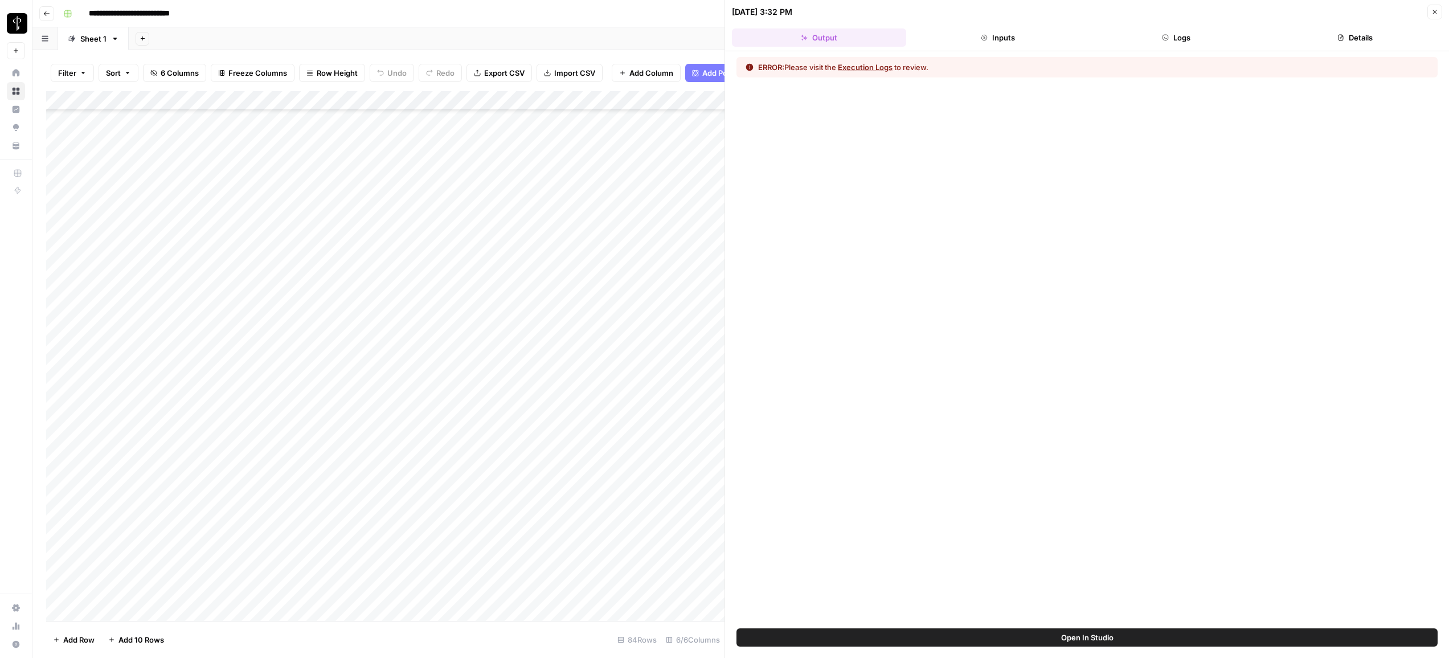
click at [1190, 26] on header "[DATE] 3:32 PM Close Output Inputs Logs Details" at bounding box center [1087, 25] width 724 height 51
click at [1190, 36] on button "Logs" at bounding box center [1177, 37] width 174 height 18
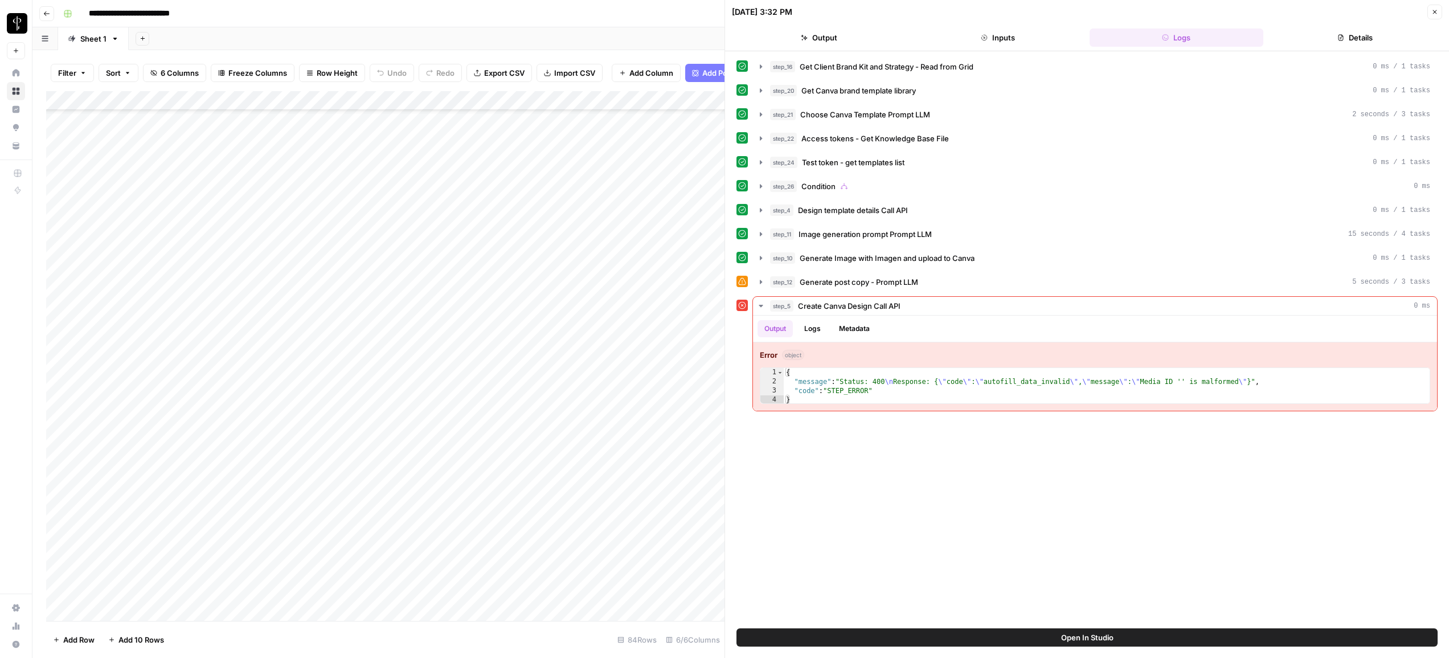
click at [1431, 15] on button "Close" at bounding box center [1435, 12] width 15 height 15
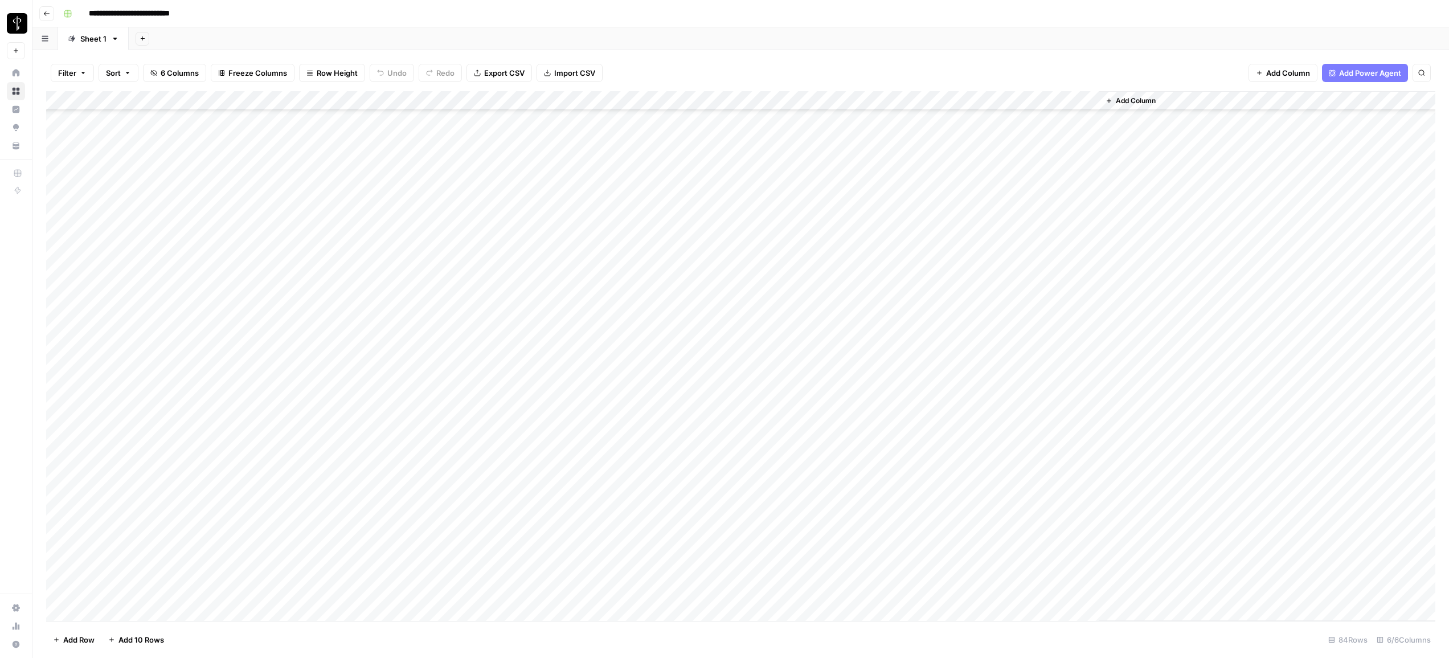
scroll to position [696, 0]
click at [706, 279] on div "Add Column" at bounding box center [741, 356] width 1390 height 530
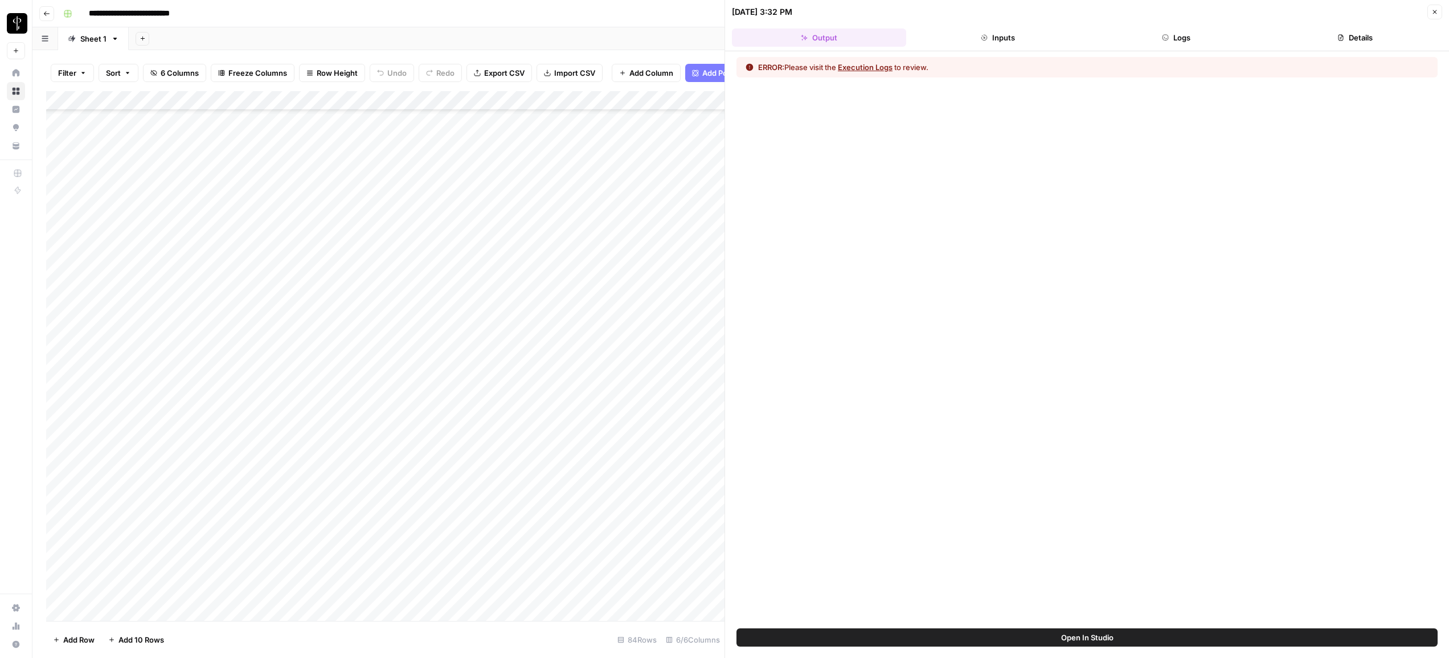
click at [1173, 44] on button "Logs" at bounding box center [1177, 37] width 174 height 18
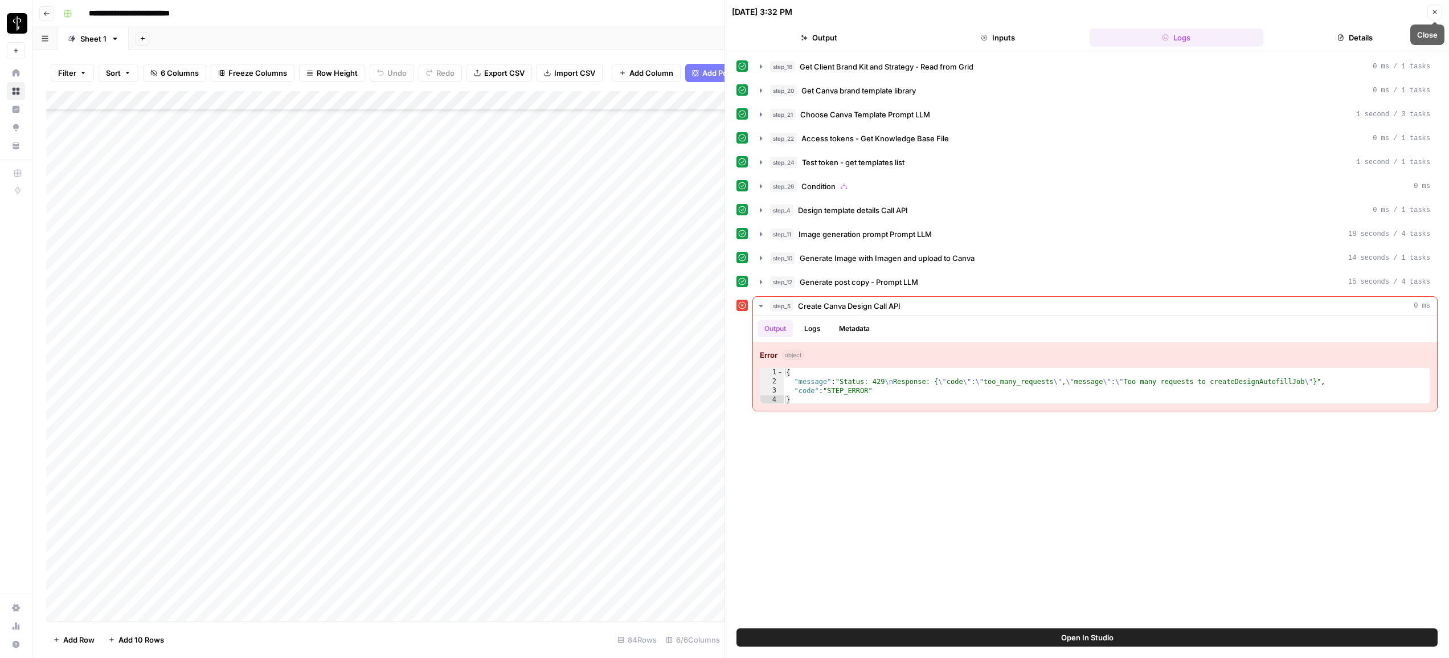
click at [1436, 16] on button "Close" at bounding box center [1435, 12] width 15 height 15
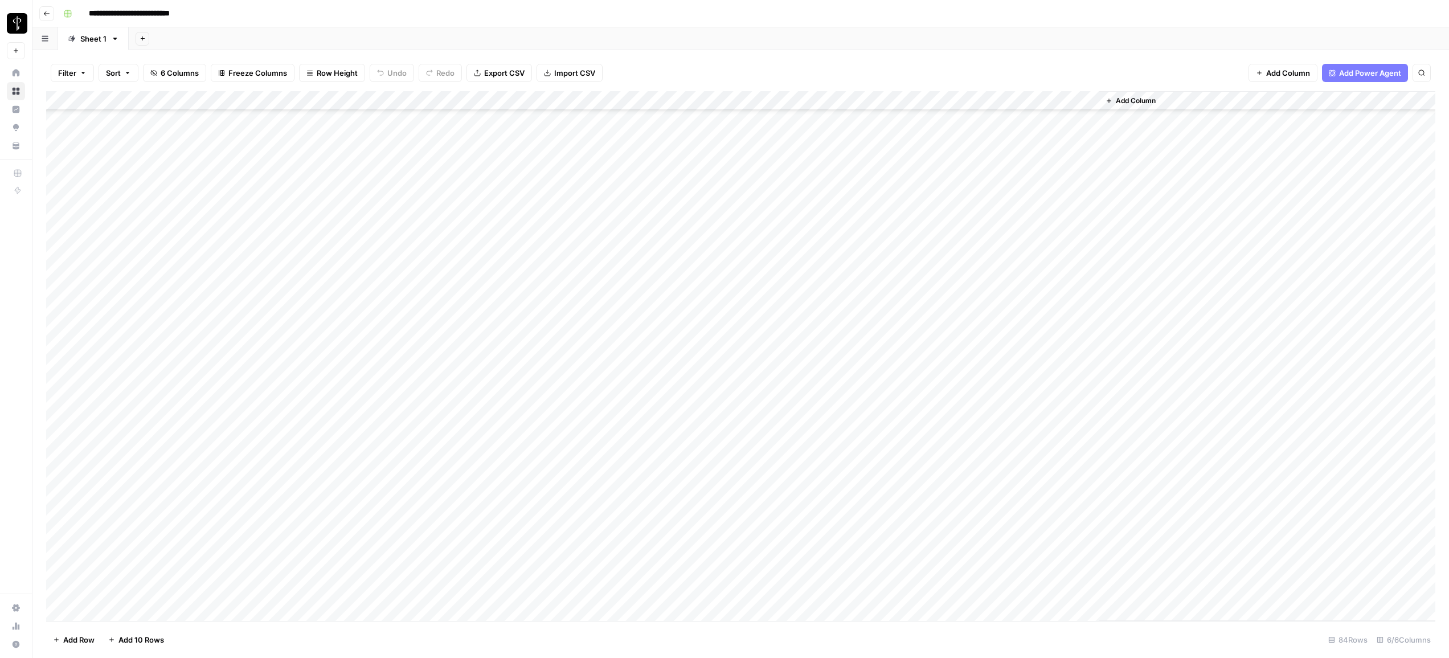
click at [63, 275] on div "Add Column" at bounding box center [741, 356] width 1390 height 530
click at [56, 474] on div "Add Column" at bounding box center [741, 356] width 1390 height 530
drag, startPoint x: 480, startPoint y: 100, endPoint x: 530, endPoint y: 101, distance: 50.2
click at [530, 101] on div "Add Column" at bounding box center [741, 356] width 1390 height 530
click at [938, 105] on div "Add Column" at bounding box center [741, 356] width 1390 height 530
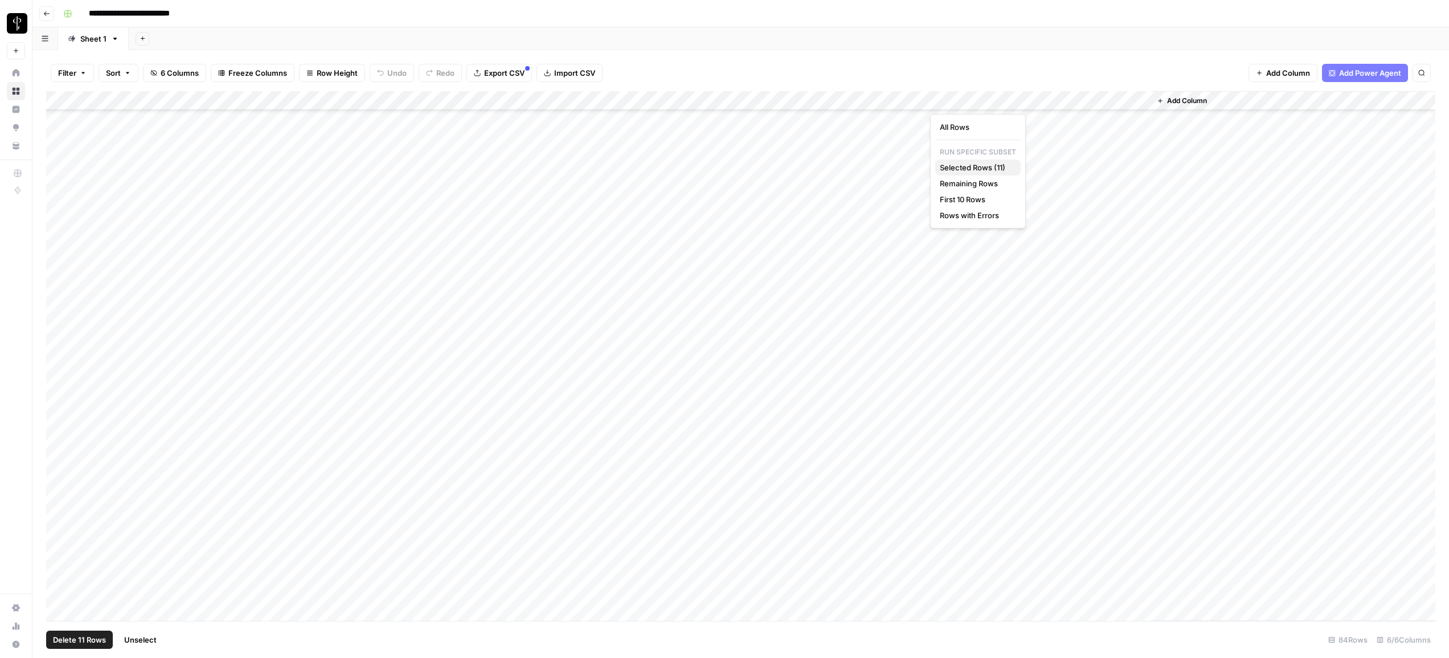
click at [954, 165] on span "Selected Rows (11)" at bounding box center [976, 167] width 72 height 11
click at [1037, 305] on div "Add Column" at bounding box center [741, 356] width 1390 height 530
